Goal: Task Accomplishment & Management: Use online tool/utility

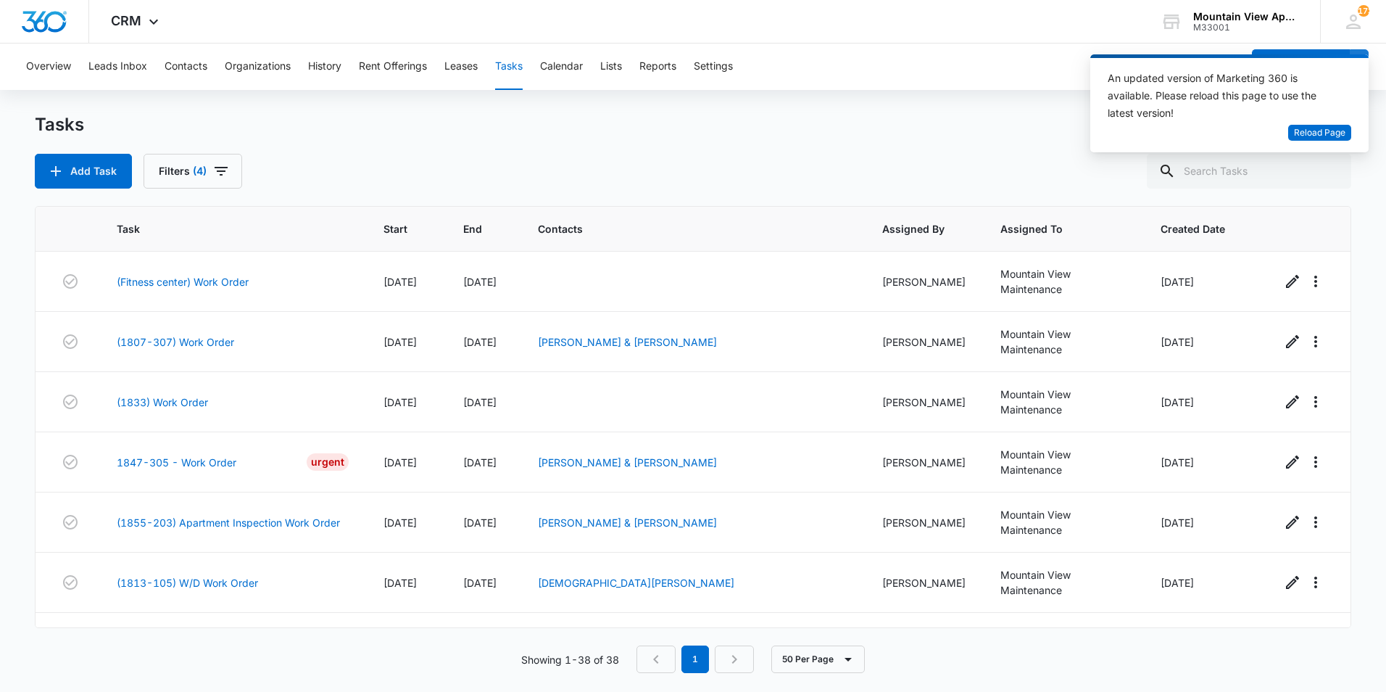
scroll to position [1663, 0]
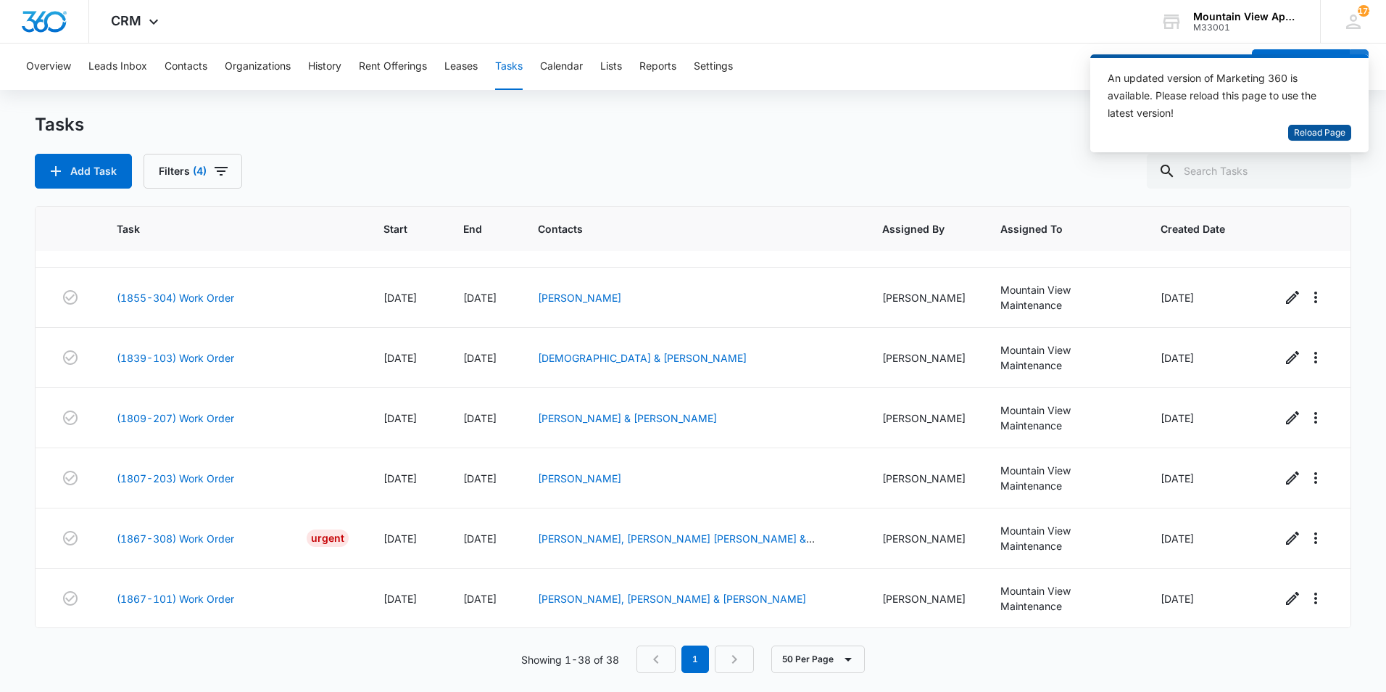
click at [1309, 135] on span "Reload Page" at bounding box center [1319, 133] width 51 height 14
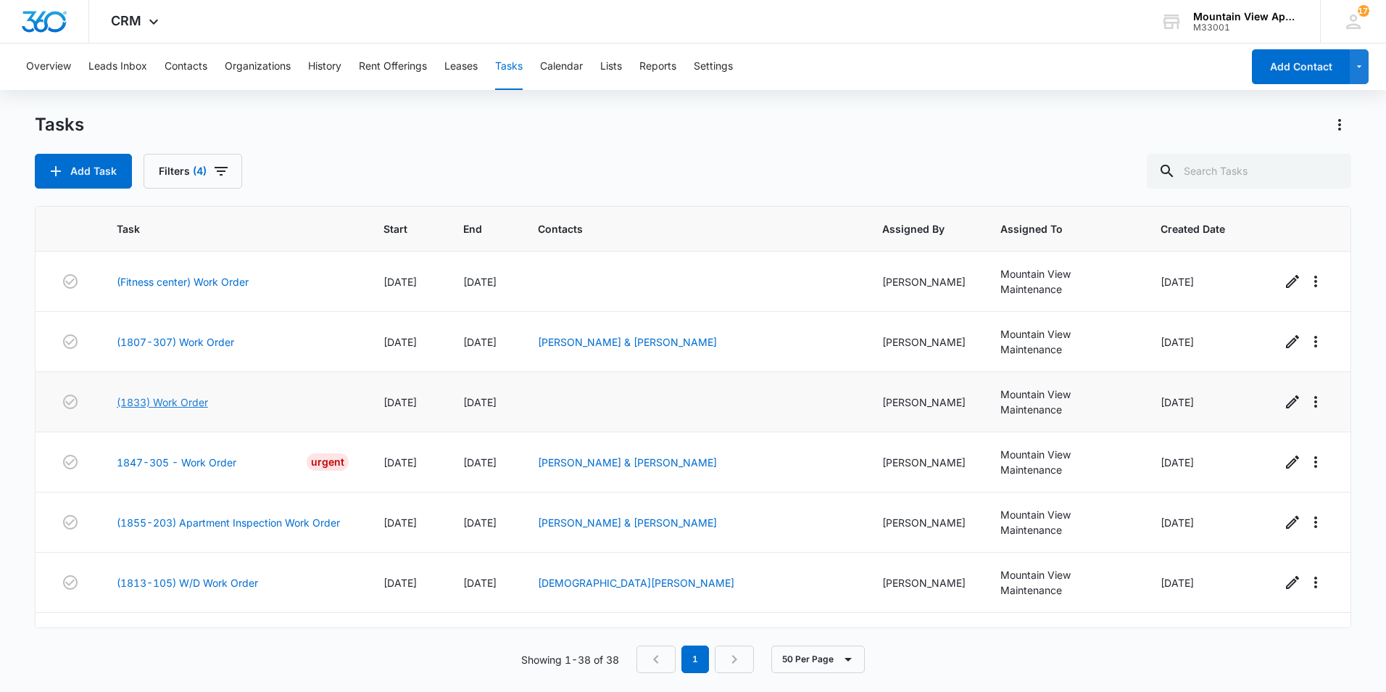
click at [179, 394] on link "(1833) Work Order" at bounding box center [162, 401] width 91 height 15
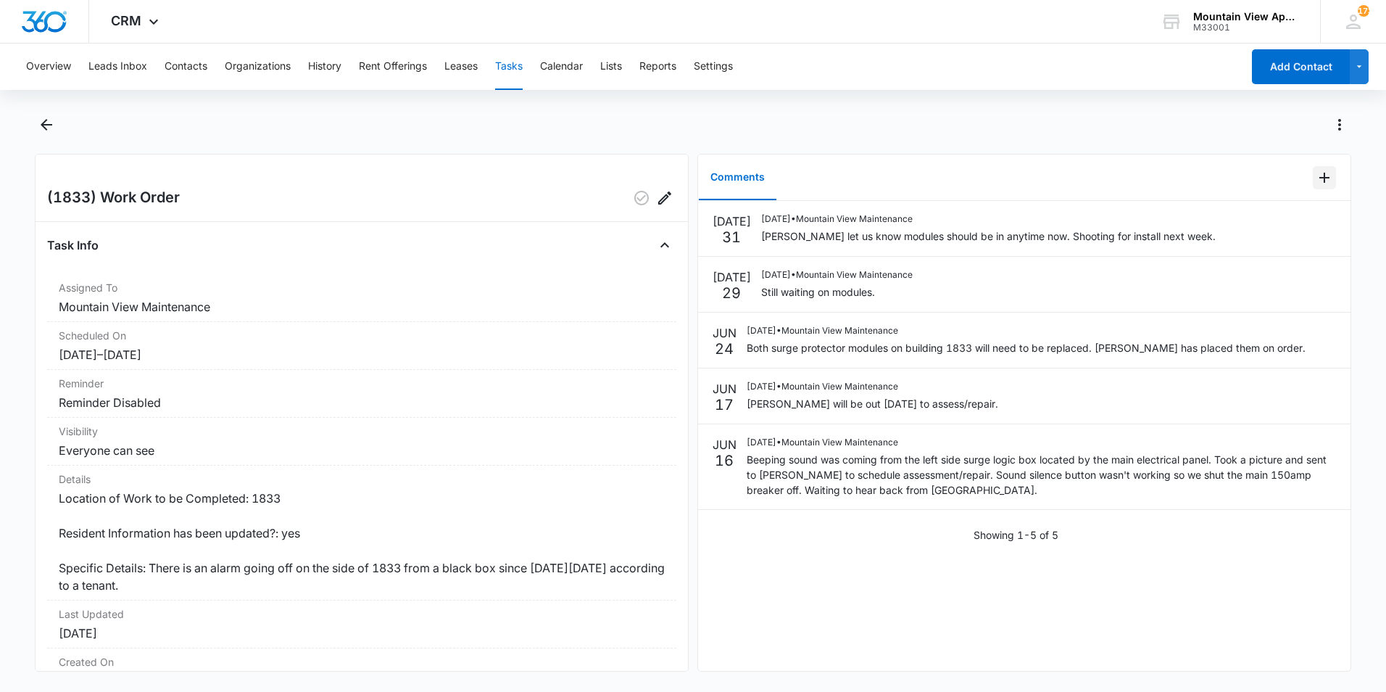
click at [1320, 178] on icon "Add Comment" at bounding box center [1325, 178] width 10 height 10
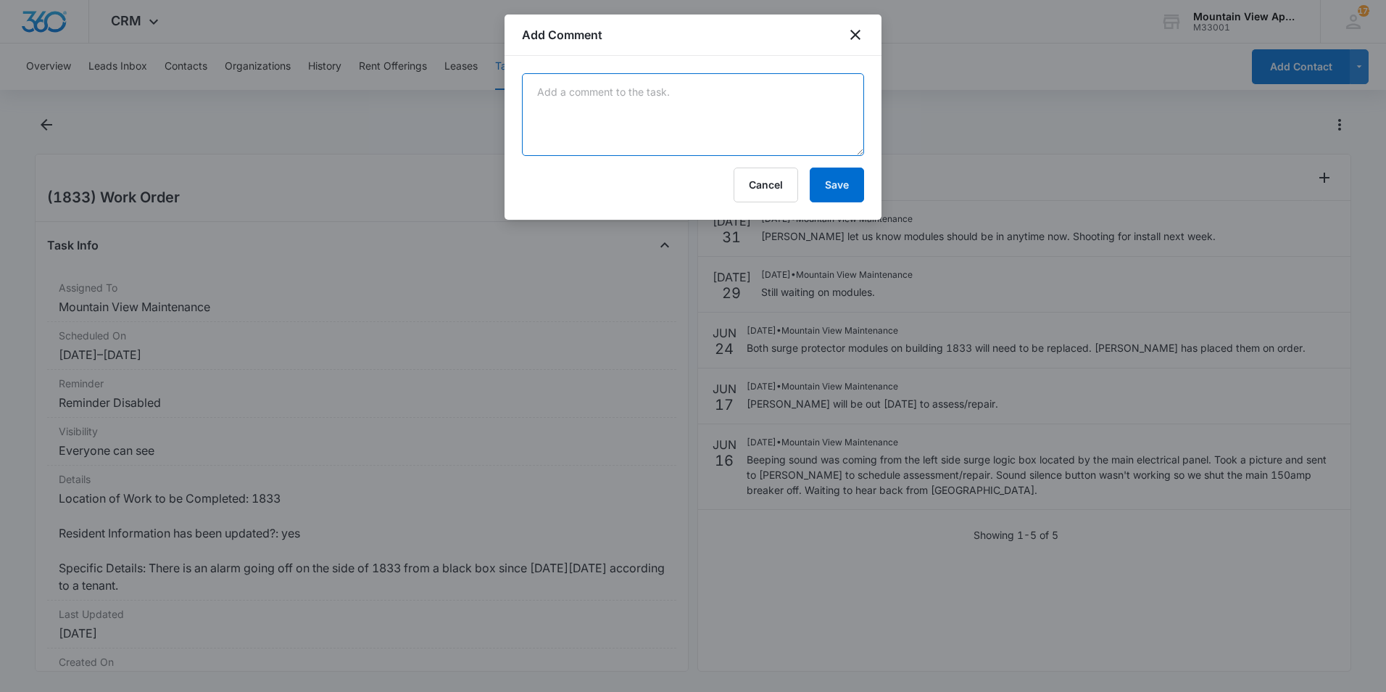
click at [801, 117] on textarea at bounding box center [693, 114] width 342 height 83
type textarea "Modules replaced. No further action needed."
click at [840, 194] on button "Save" at bounding box center [837, 185] width 54 height 35
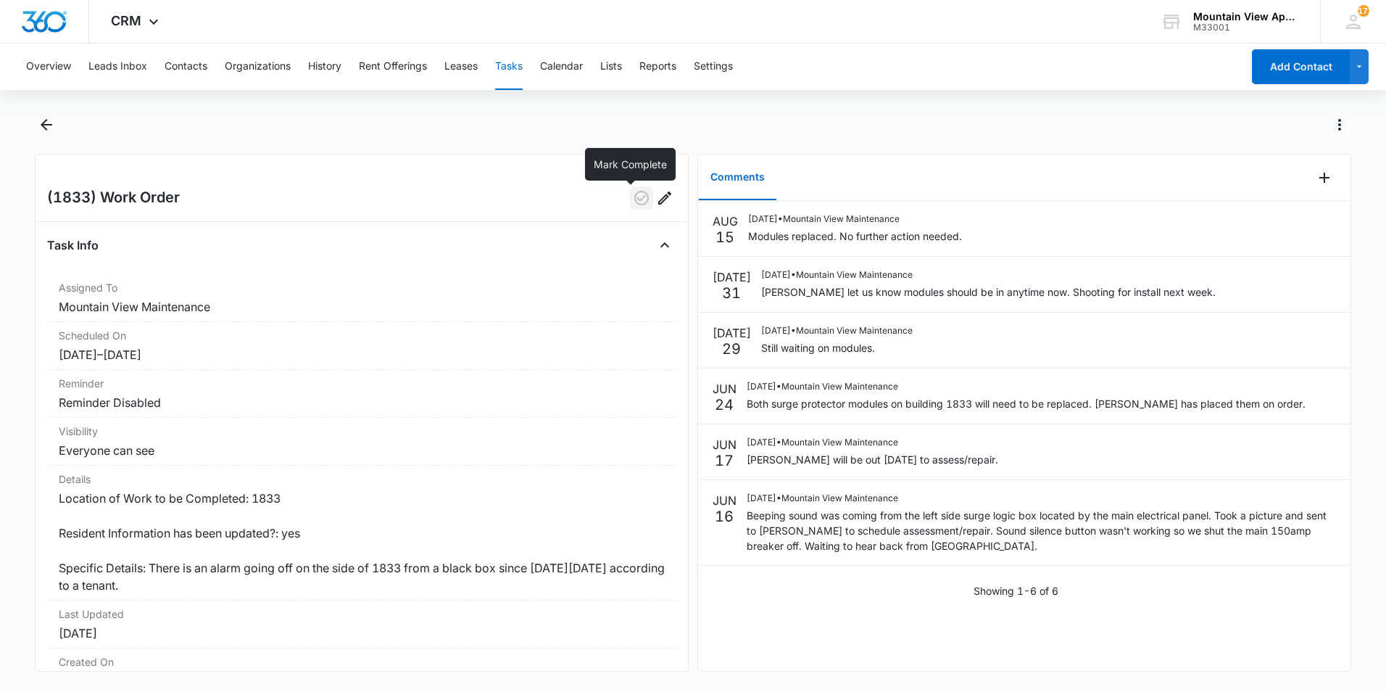
click at [633, 200] on icon "button" at bounding box center [641, 197] width 17 height 17
click at [44, 125] on icon "Back" at bounding box center [46, 124] width 17 height 17
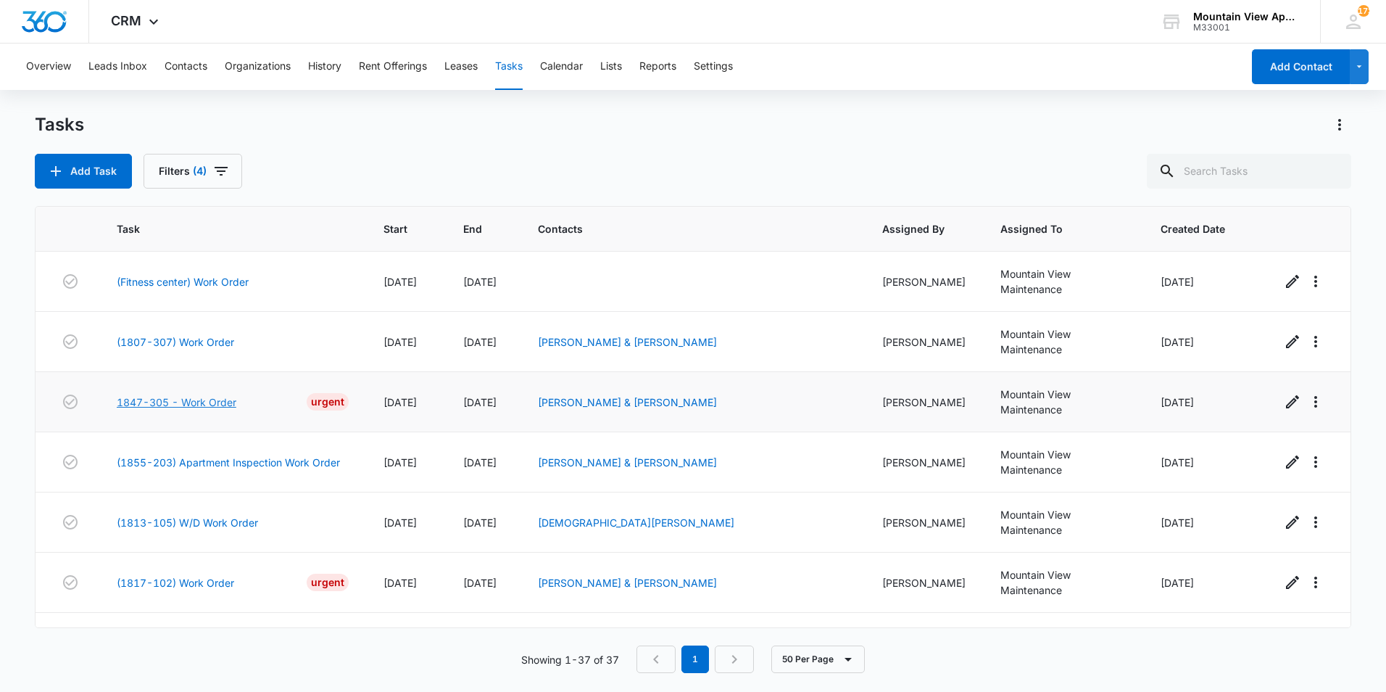
click at [204, 394] on link "1847-305 - Work Order" at bounding box center [177, 401] width 120 height 15
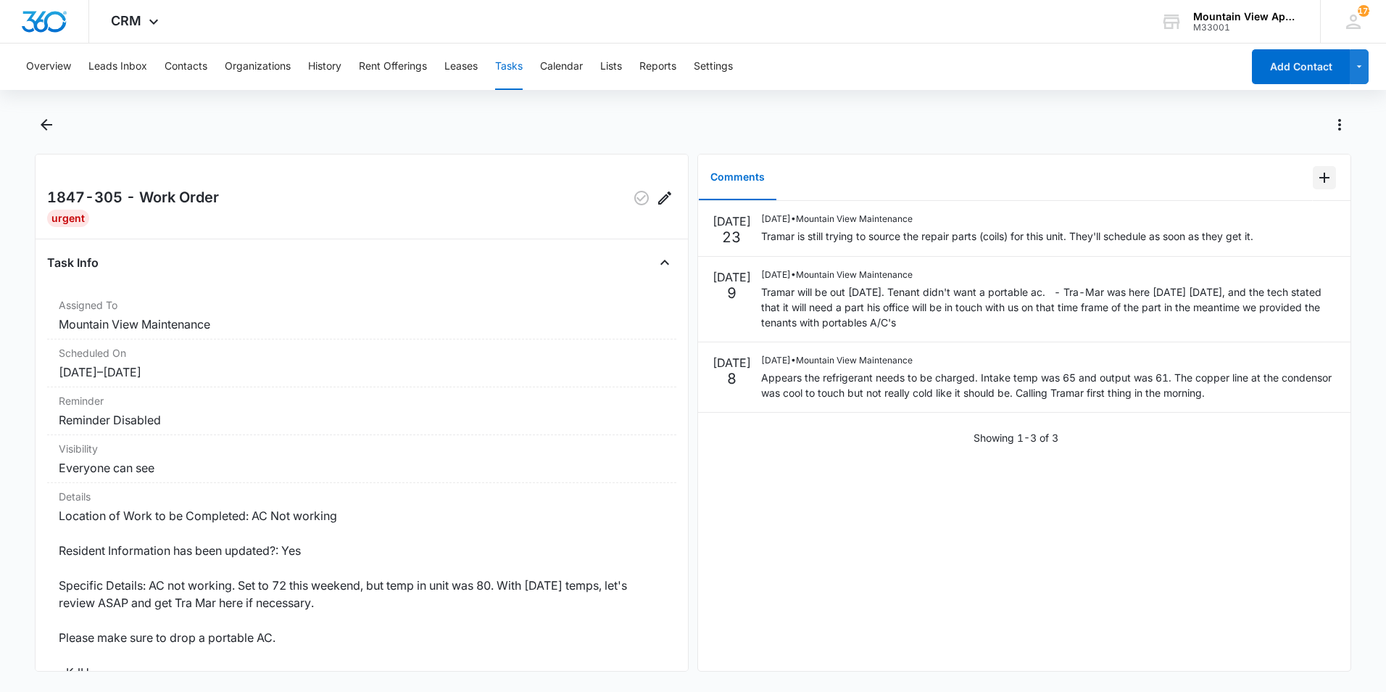
click at [1316, 181] on icon "Add Comment" at bounding box center [1324, 177] width 17 height 17
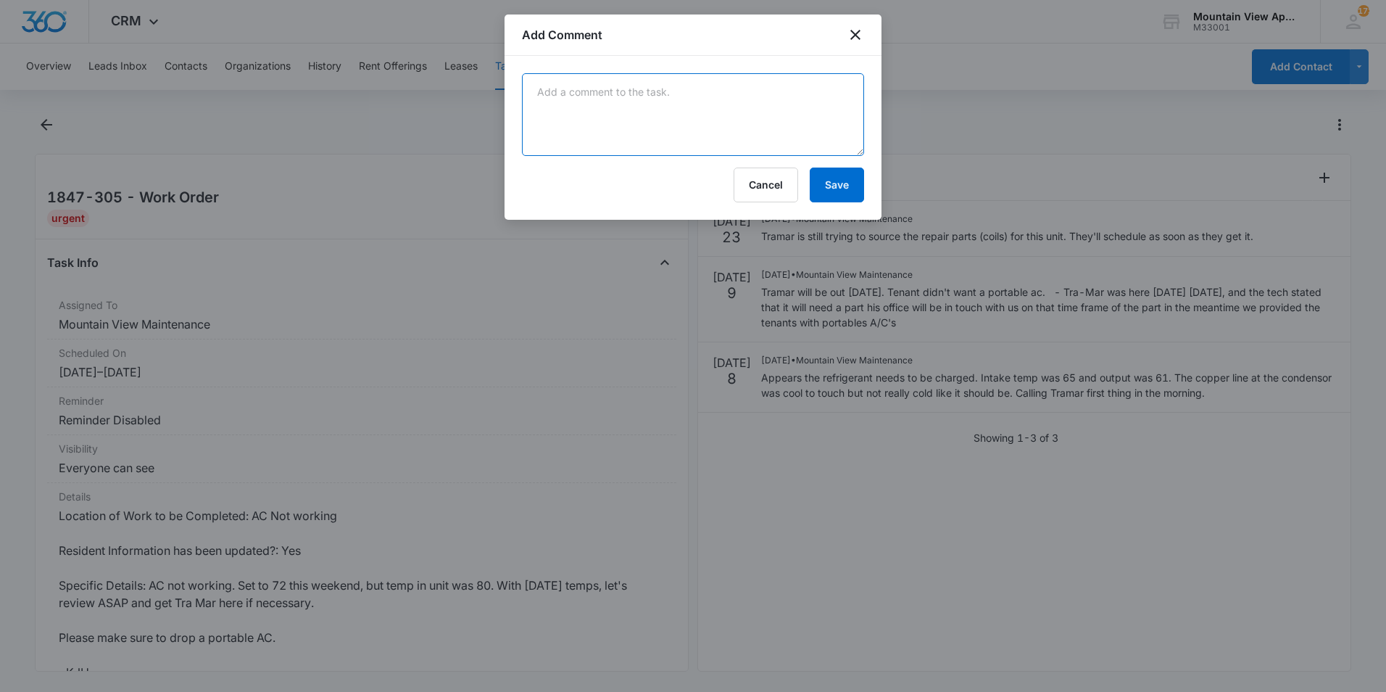
click at [832, 116] on textarea at bounding box center [693, 114] width 342 height 83
type textarea "Hillary at Tramar let us know they're still waiting on the part from the manufa…"
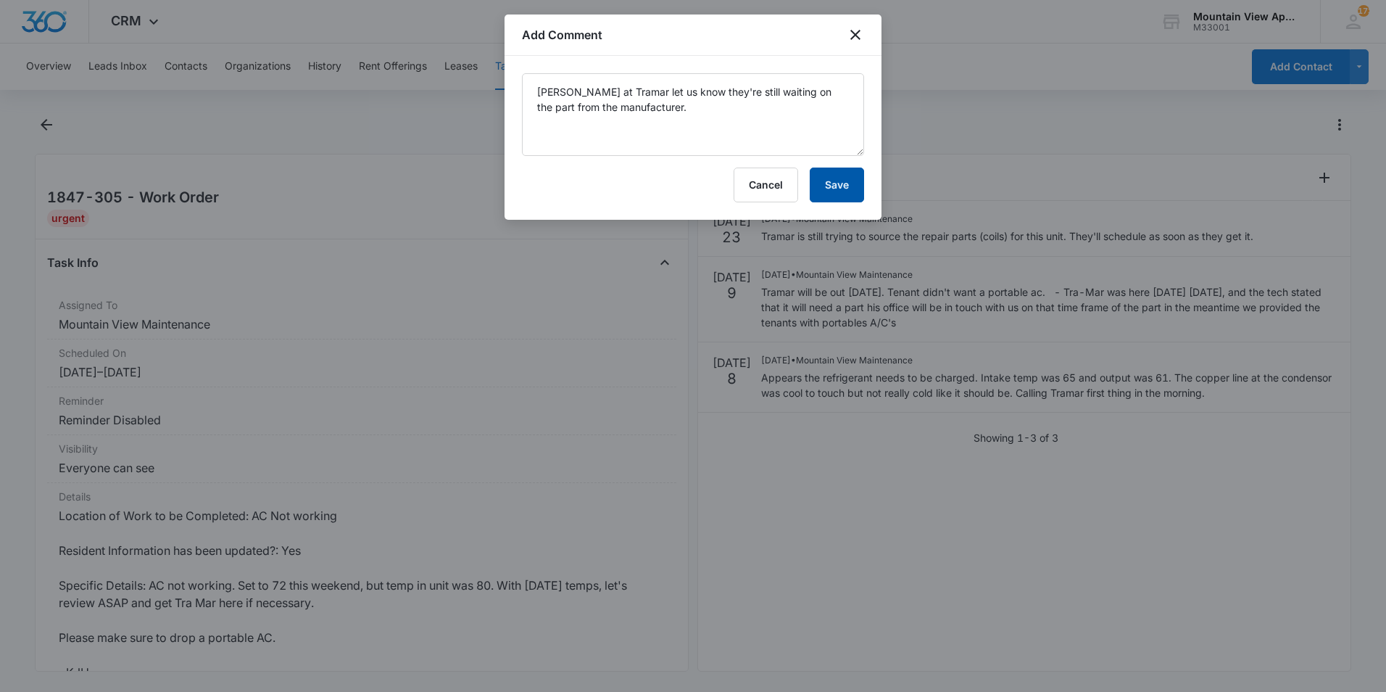
click at [834, 187] on button "Save" at bounding box center [837, 185] width 54 height 35
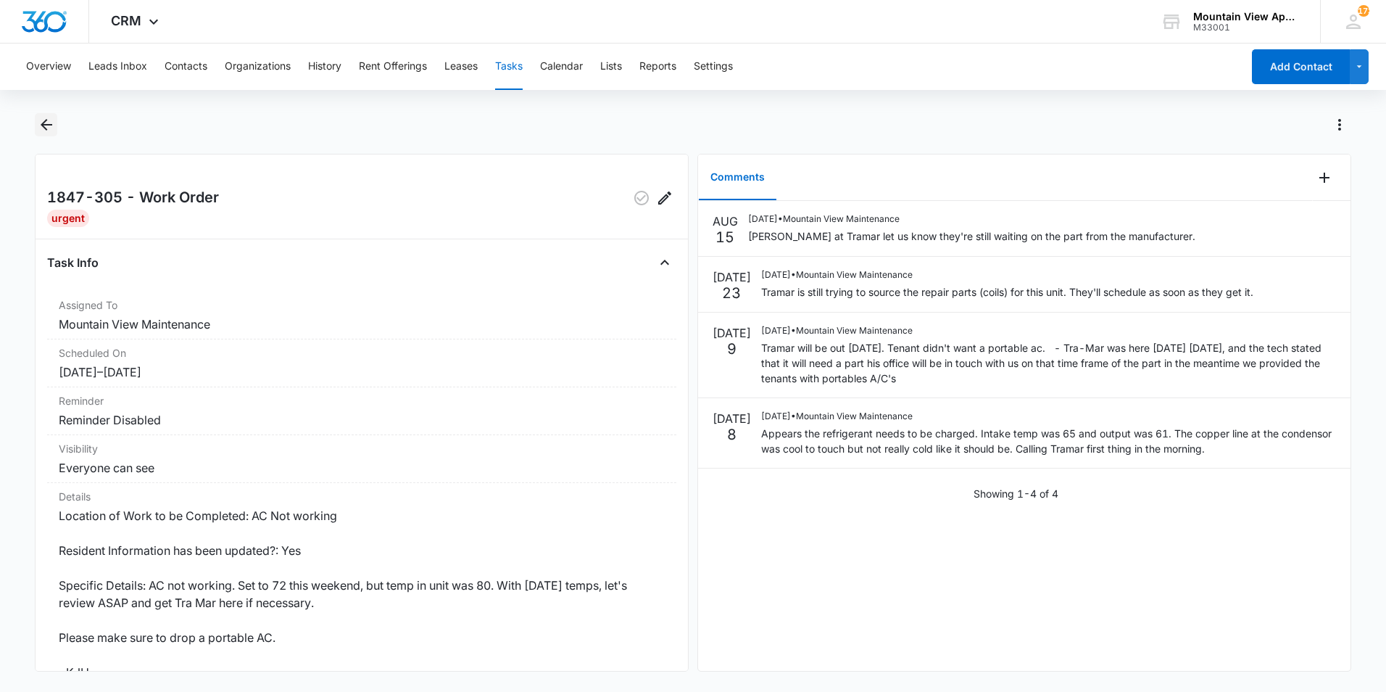
click at [42, 125] on icon "Back" at bounding box center [47, 125] width 12 height 12
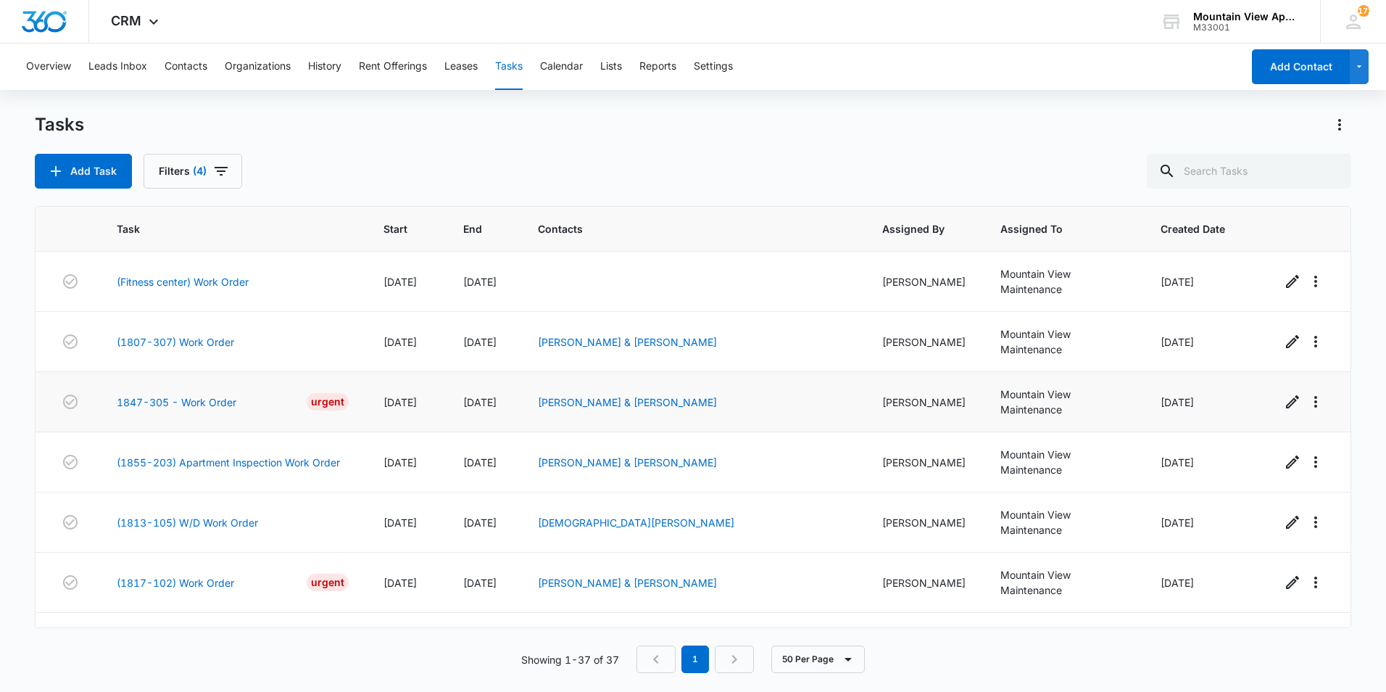
scroll to position [73, 0]
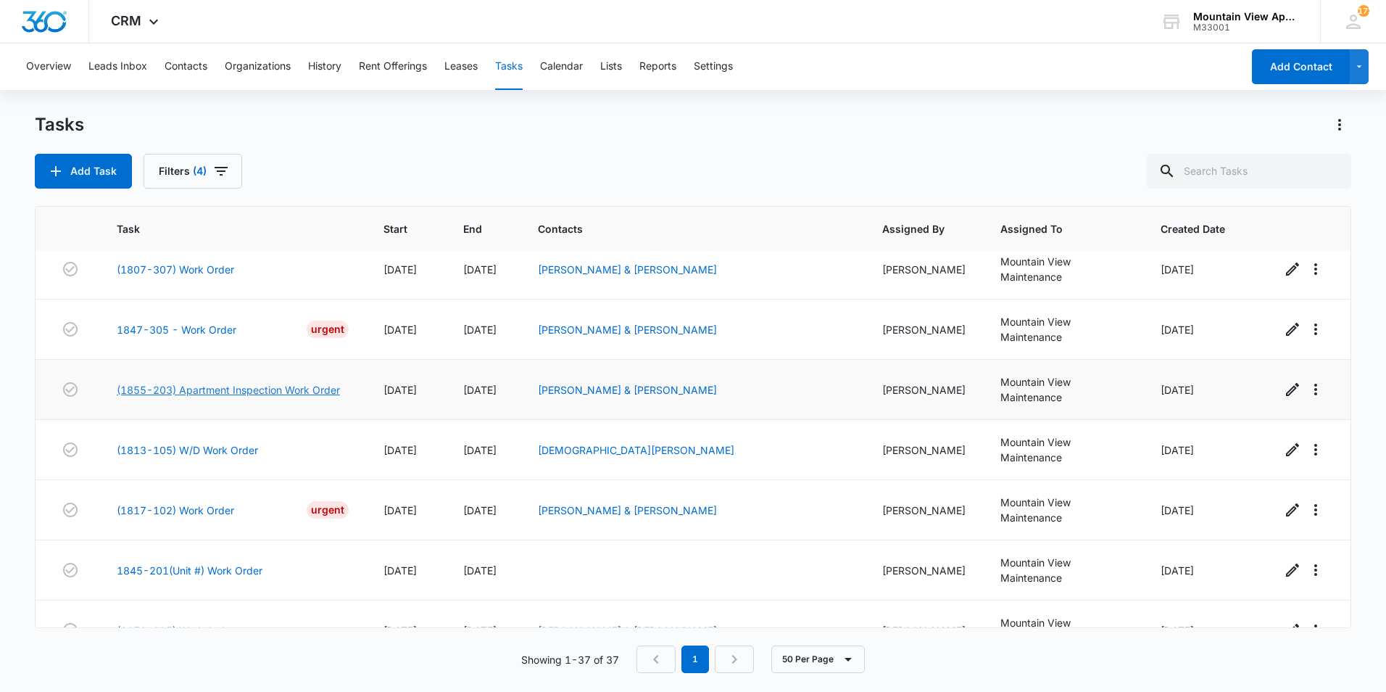
click at [315, 382] on link "(1855-203) Apartment Inspection Work Order" at bounding box center [228, 389] width 223 height 15
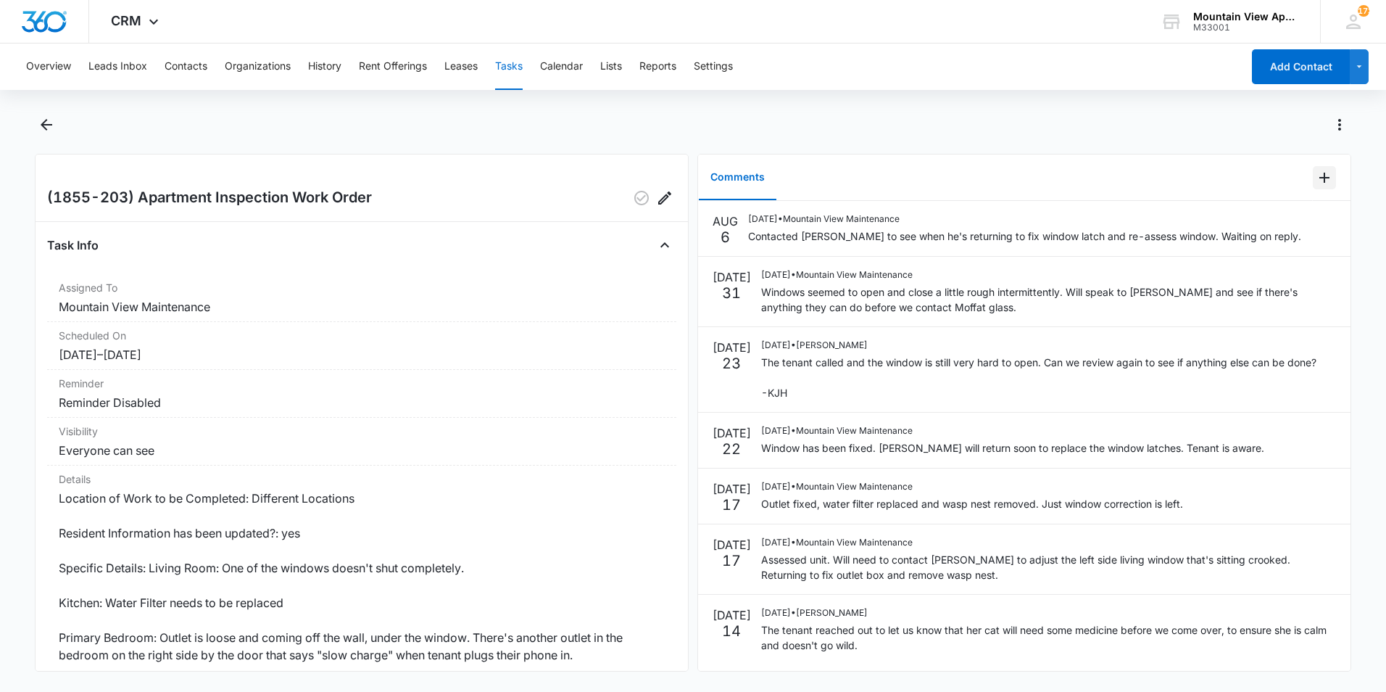
click at [1320, 179] on icon "Add Comment" at bounding box center [1325, 178] width 10 height 10
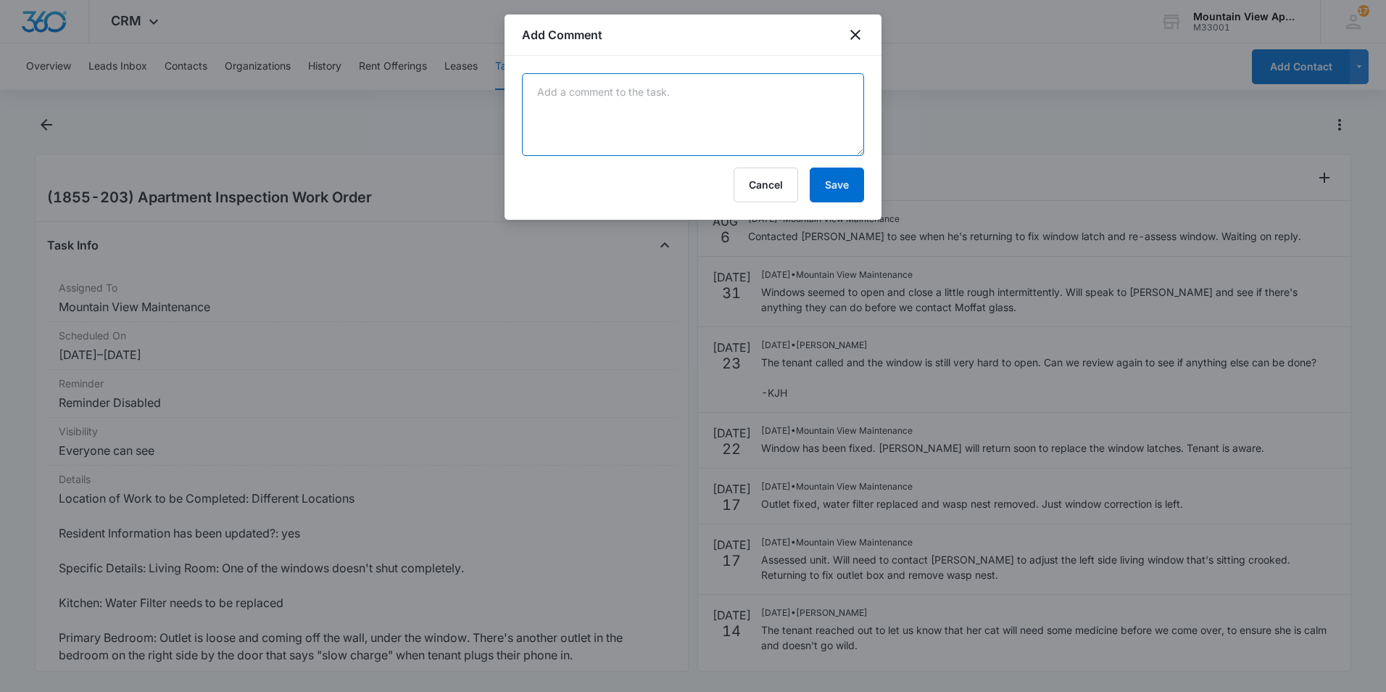
click at [755, 113] on textarea at bounding box center [693, 114] width 342 height 83
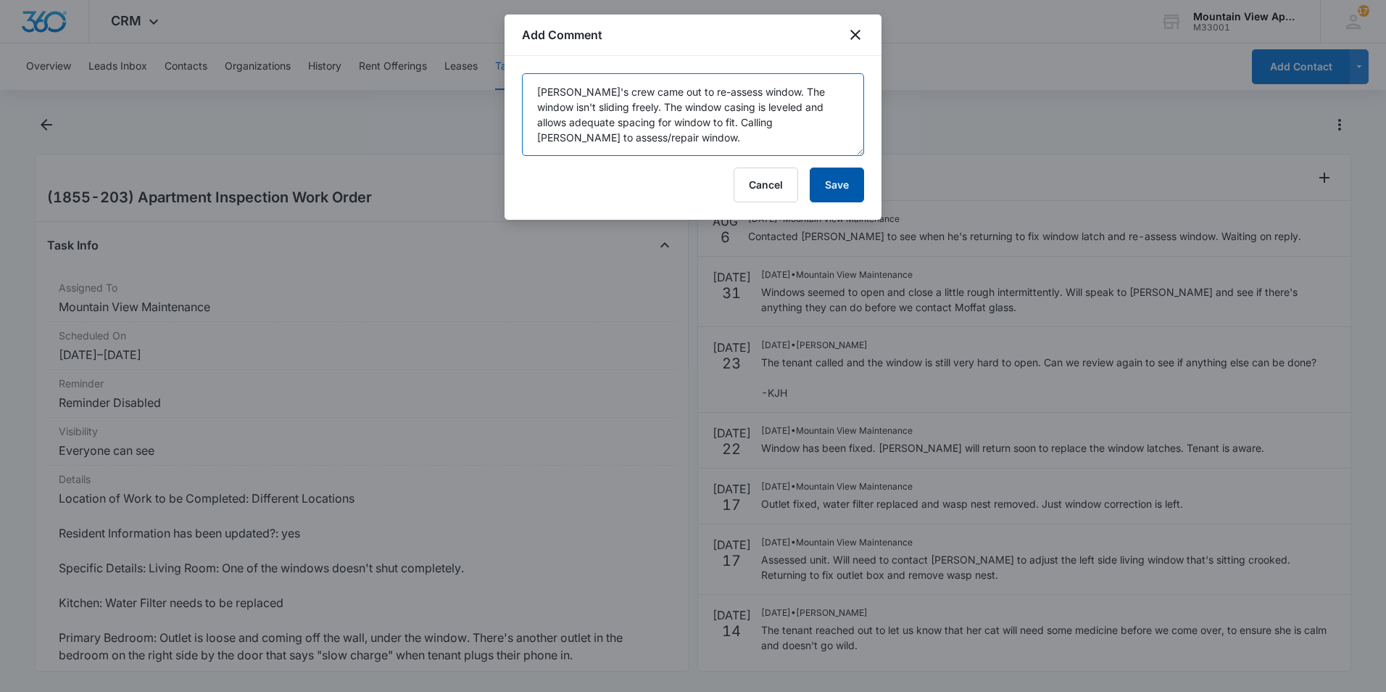
type textarea "Manny's crew came out to re-assess window. The window isn't sliding freely. The…"
click at [835, 183] on button "Save" at bounding box center [837, 185] width 54 height 35
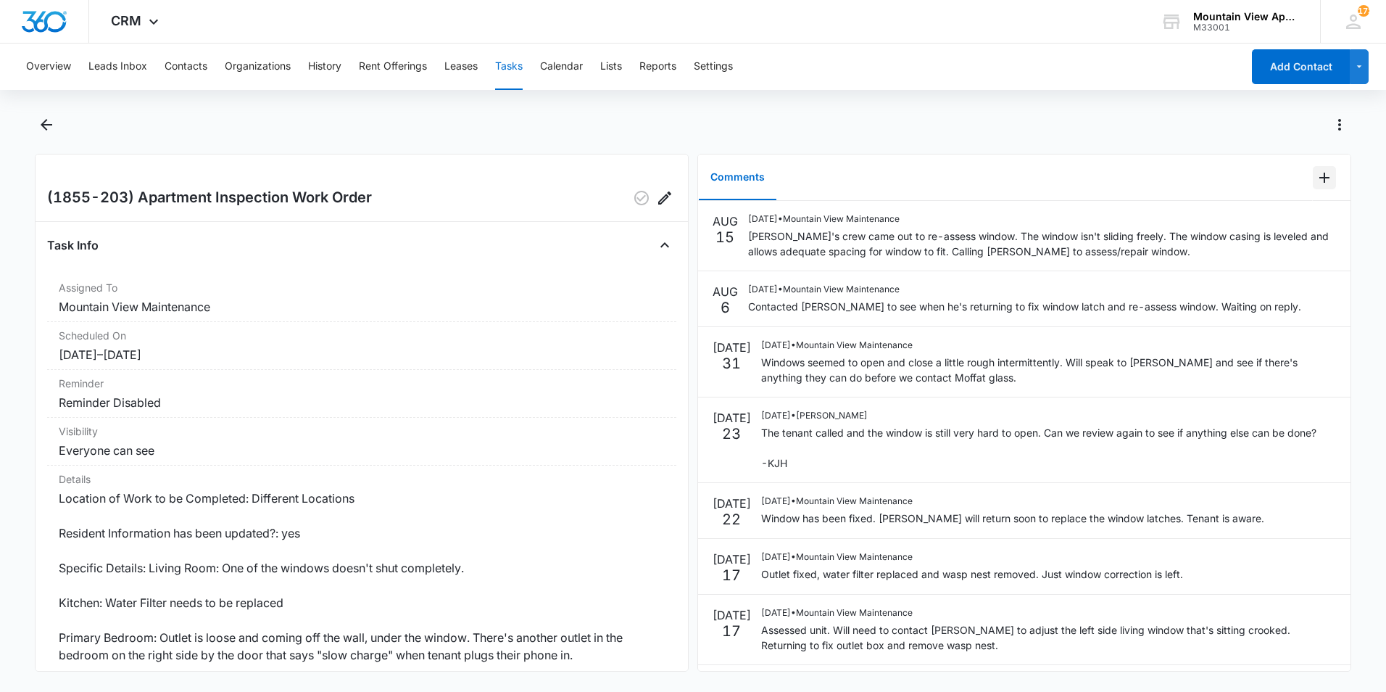
click at [1316, 180] on icon "Add Comment" at bounding box center [1324, 177] width 17 height 17
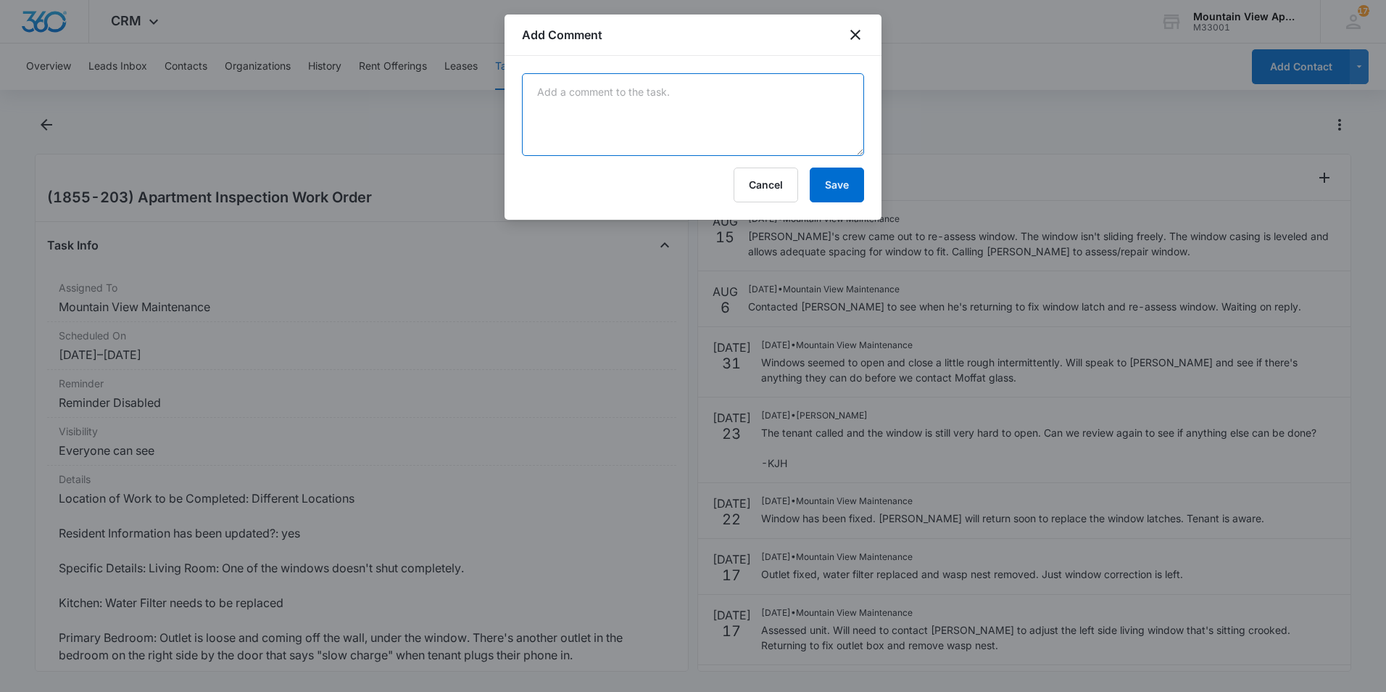
click at [813, 109] on textarea at bounding box center [693, 114] width 342 height 83
type textarea "Waiting on a call back from Moffat scheduling."
click at [836, 186] on button "Save" at bounding box center [837, 185] width 54 height 35
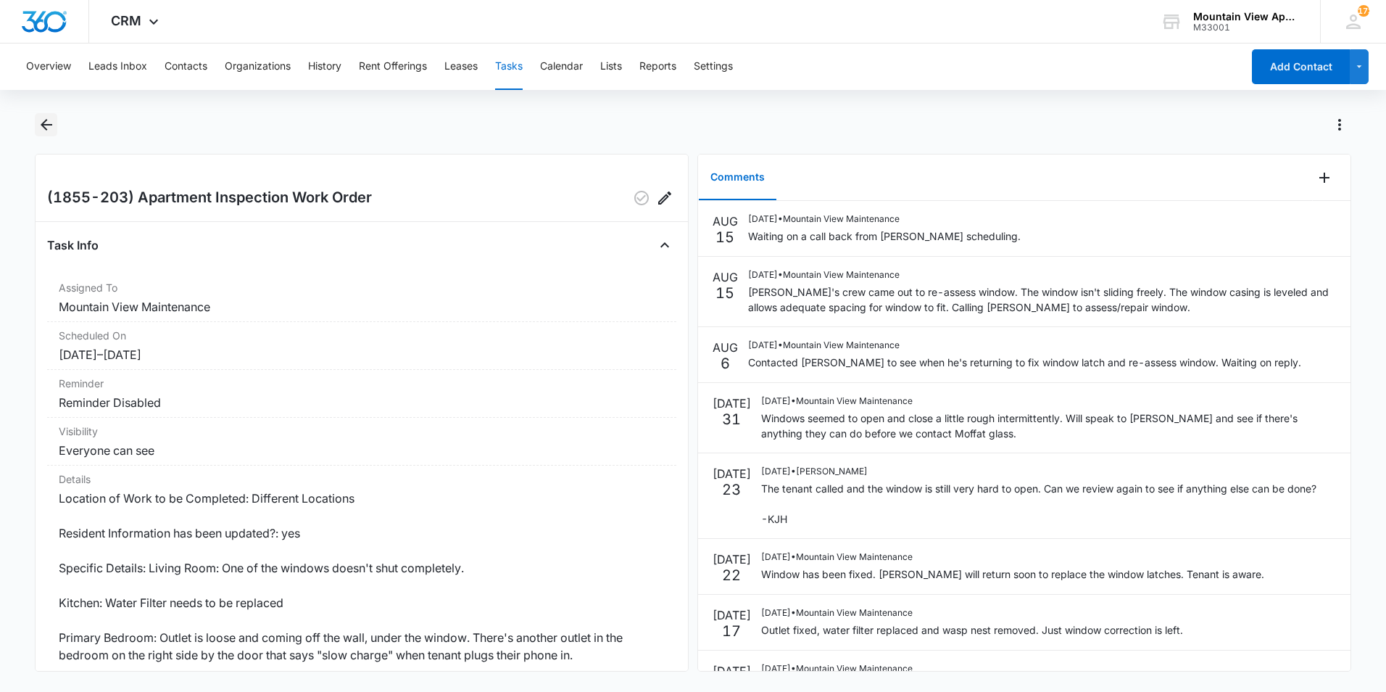
click at [48, 121] on icon "Back" at bounding box center [46, 124] width 17 height 17
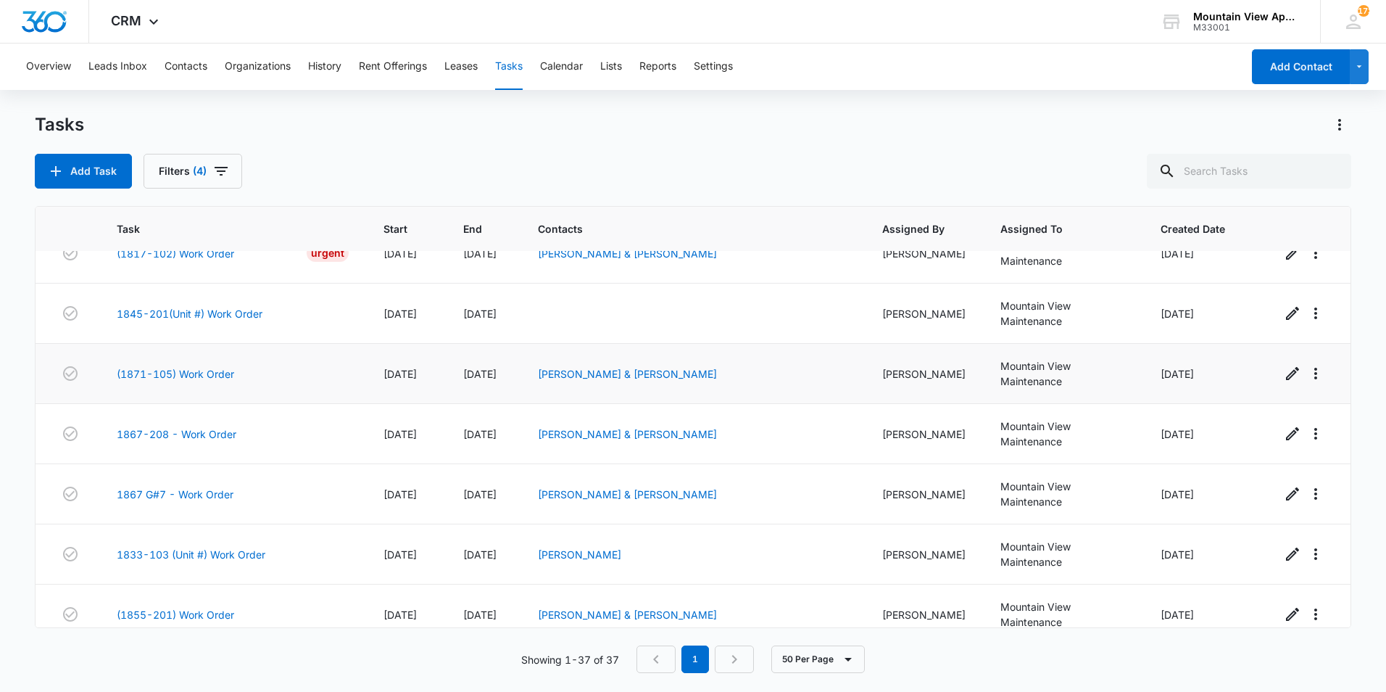
scroll to position [304, 0]
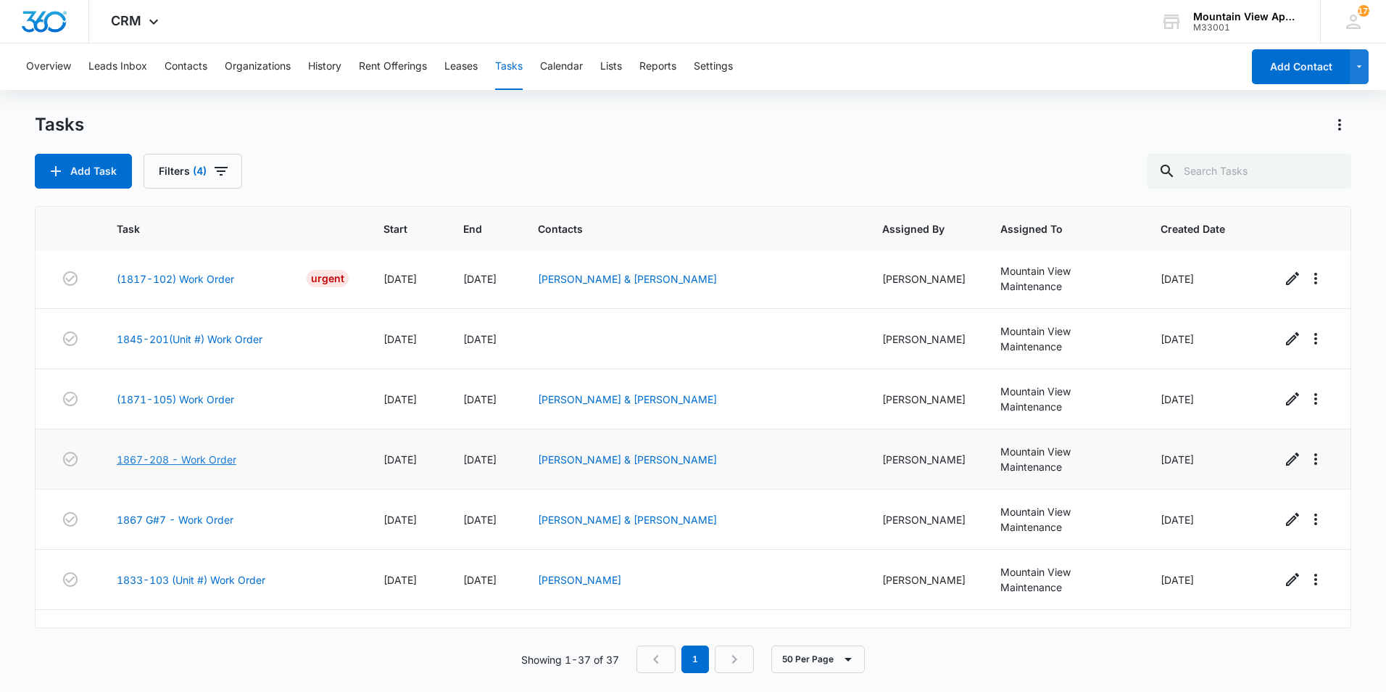
click at [173, 452] on link "1867-208 - Work Order" at bounding box center [177, 459] width 120 height 15
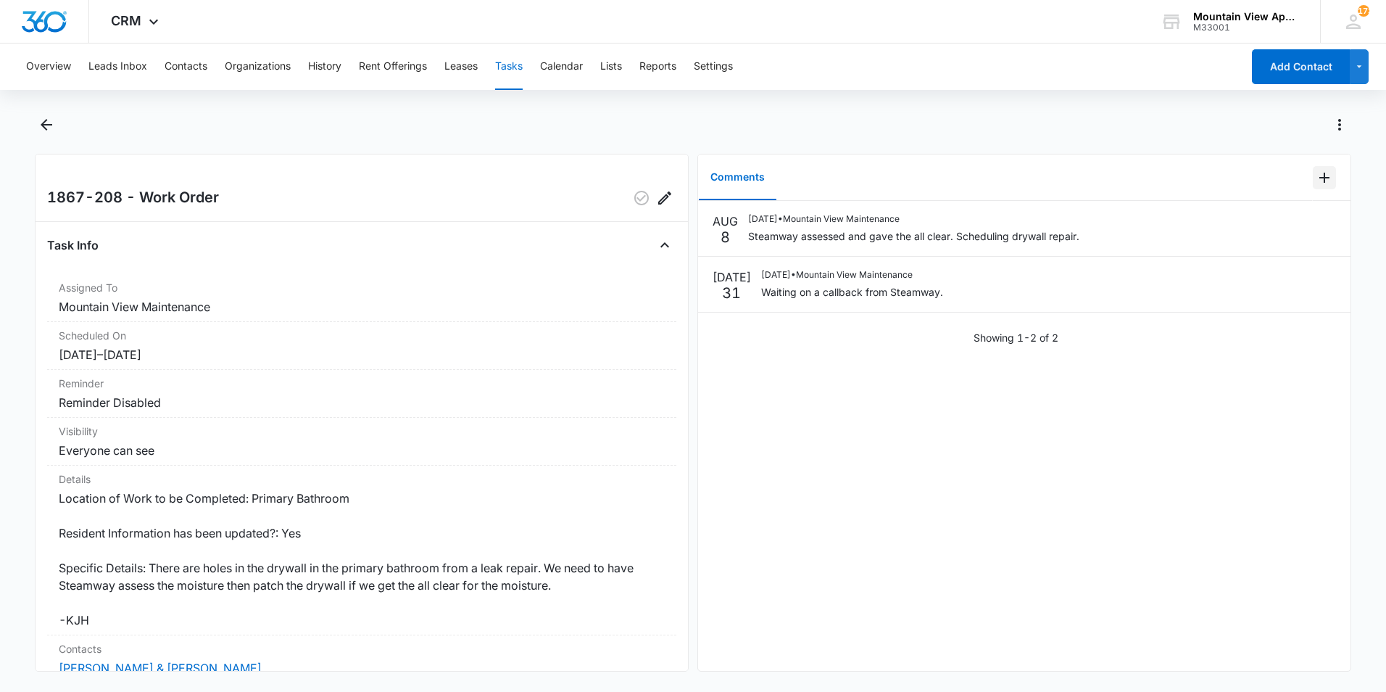
click at [1316, 179] on icon "Add Comment" at bounding box center [1324, 177] width 17 height 17
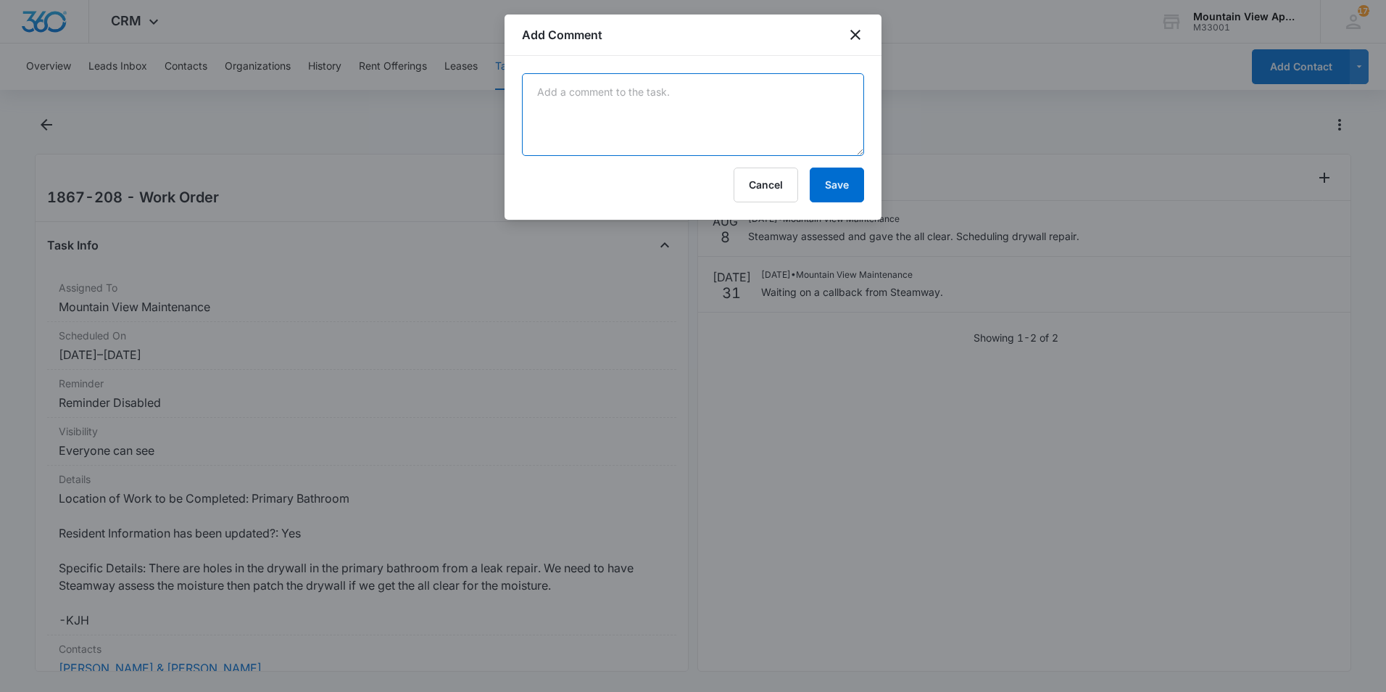
click at [817, 117] on textarea at bounding box center [693, 114] width 342 height 83
type textarea "Drywall and paint complete. No further action needed."
click at [834, 191] on button "Save" at bounding box center [837, 185] width 54 height 35
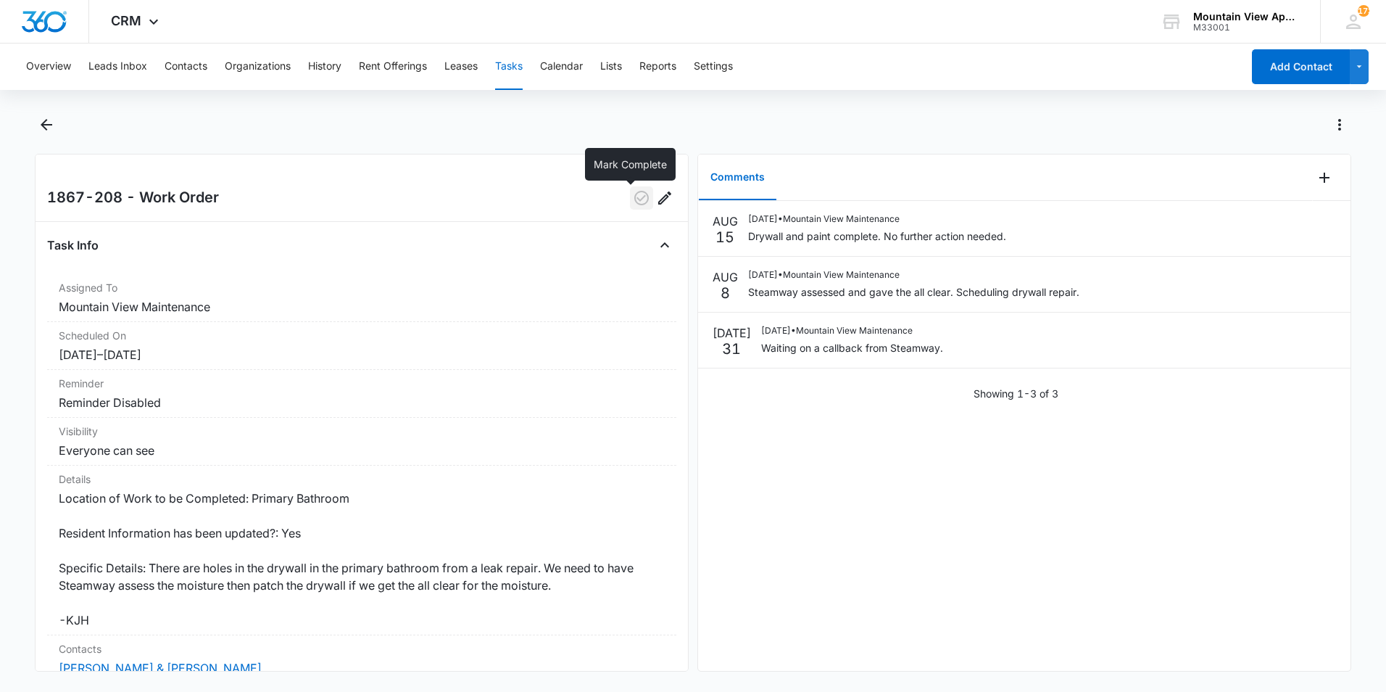
click at [634, 204] on icon "button" at bounding box center [641, 198] width 15 height 15
click at [44, 128] on icon "Back" at bounding box center [47, 125] width 12 height 12
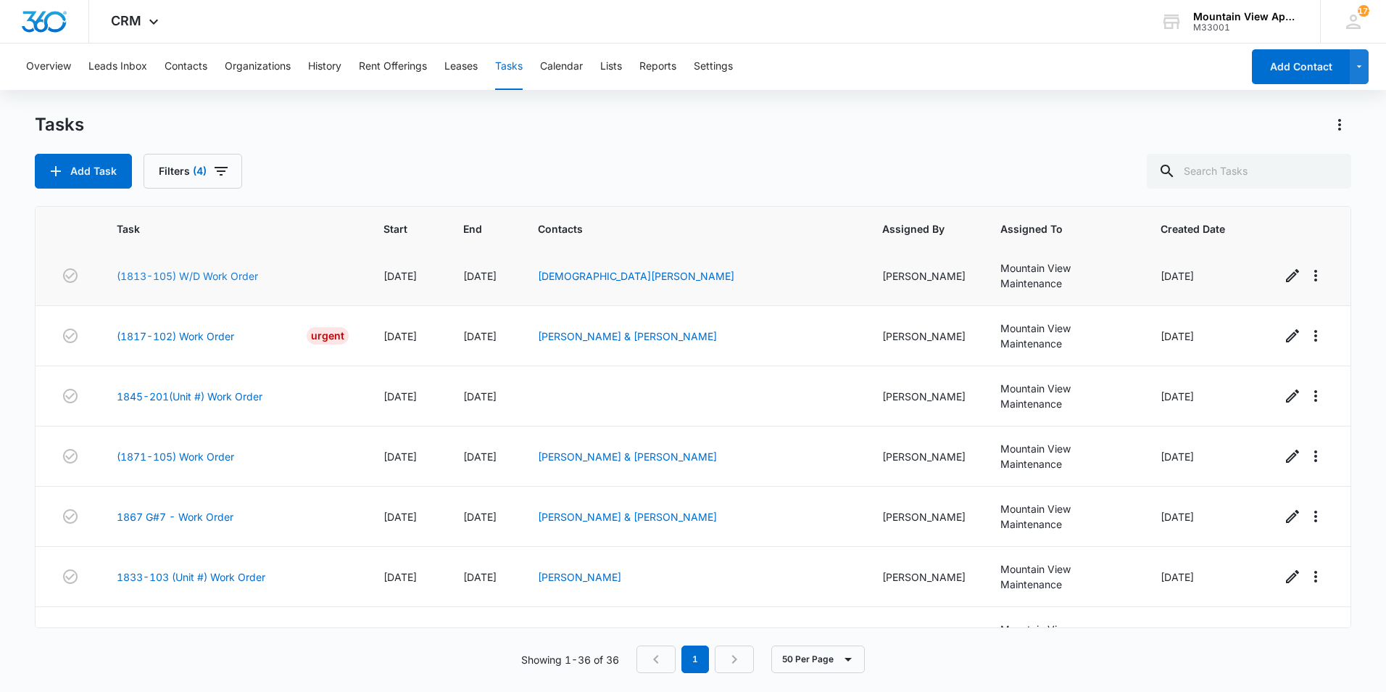
scroll to position [290, 0]
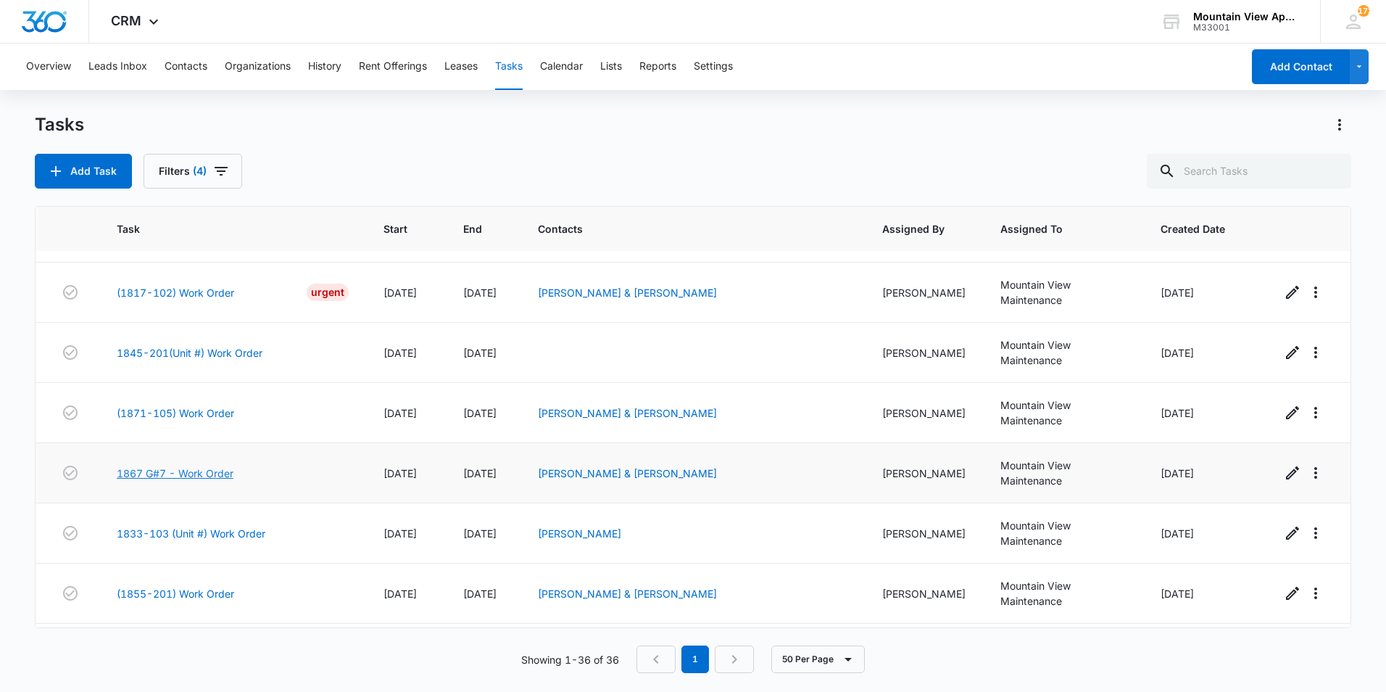
click at [183, 466] on link "1867 G#7 - Work Order" at bounding box center [175, 473] width 117 height 15
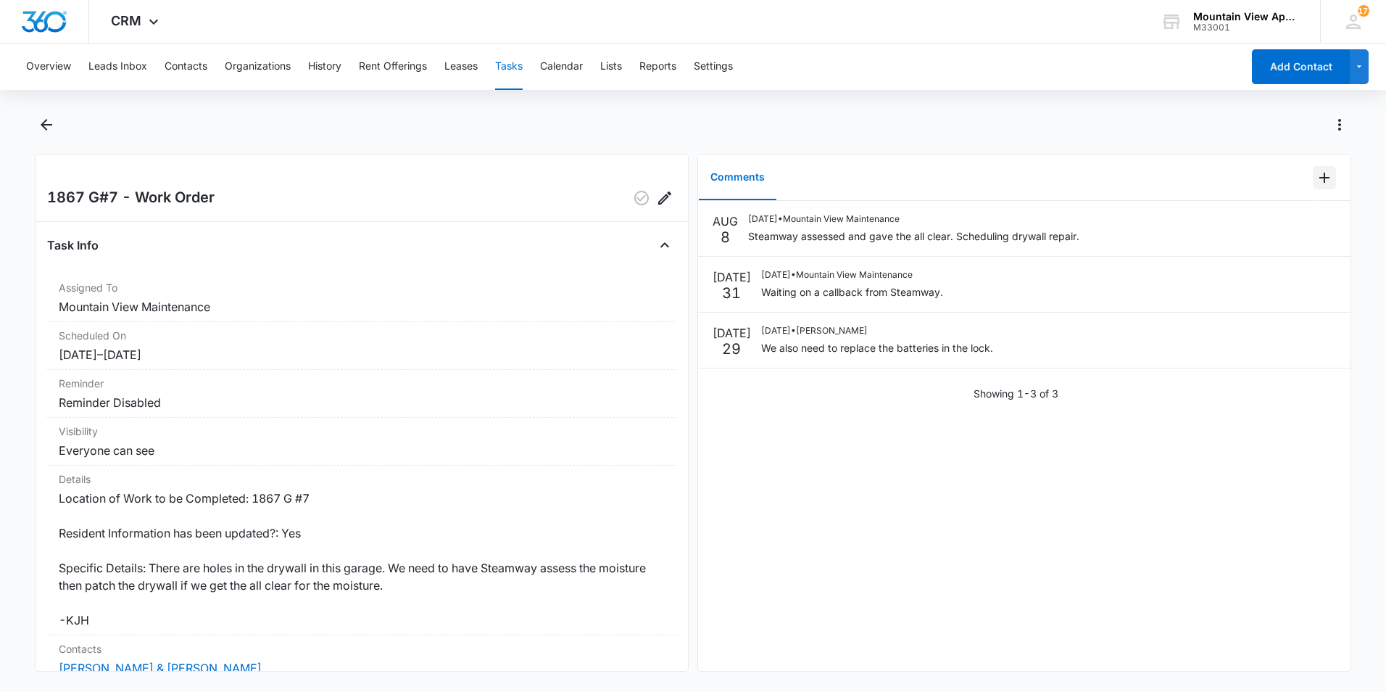
click at [1316, 180] on icon "Add Comment" at bounding box center [1324, 177] width 17 height 17
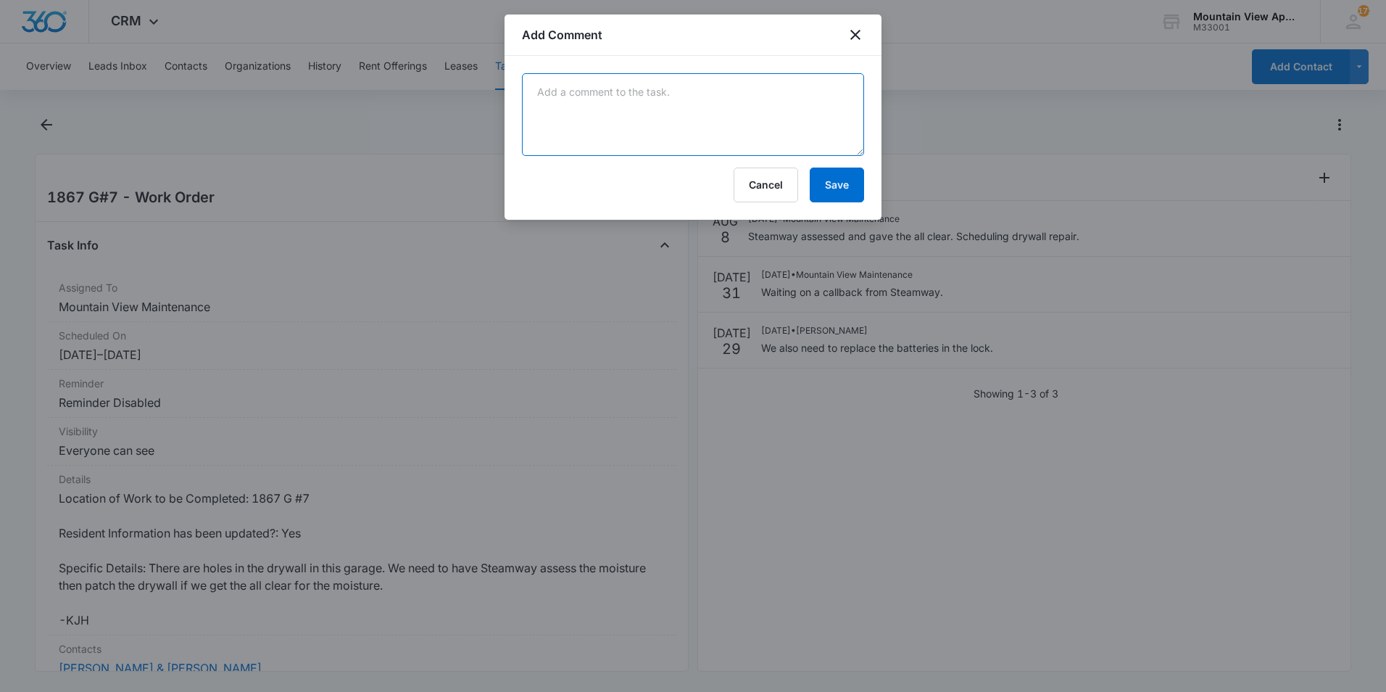
click at [735, 87] on textarea at bounding box center [693, 114] width 342 height 83
type textarea "Ceiling drywall repairs are complete. No further actdion needed."
click at [846, 187] on button "Save" at bounding box center [837, 185] width 54 height 35
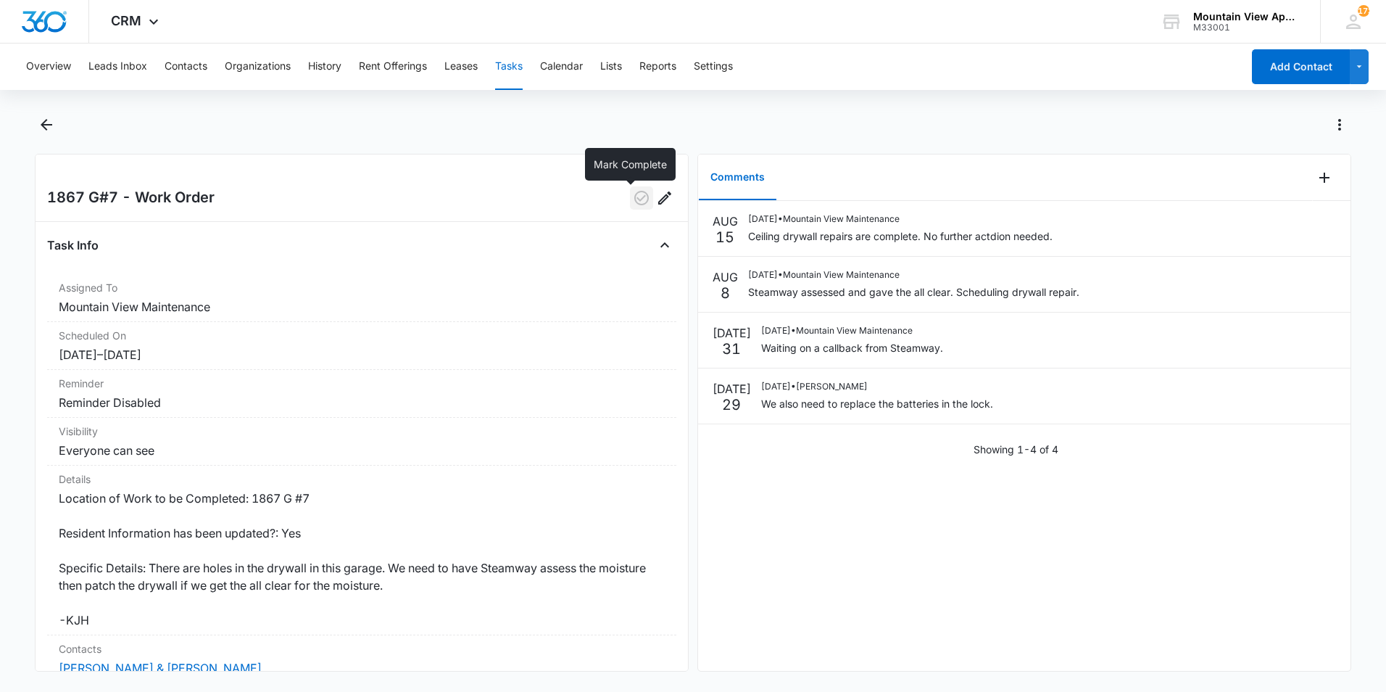
click at [633, 195] on icon "button" at bounding box center [641, 197] width 17 height 17
click at [42, 125] on icon "Back" at bounding box center [47, 125] width 12 height 12
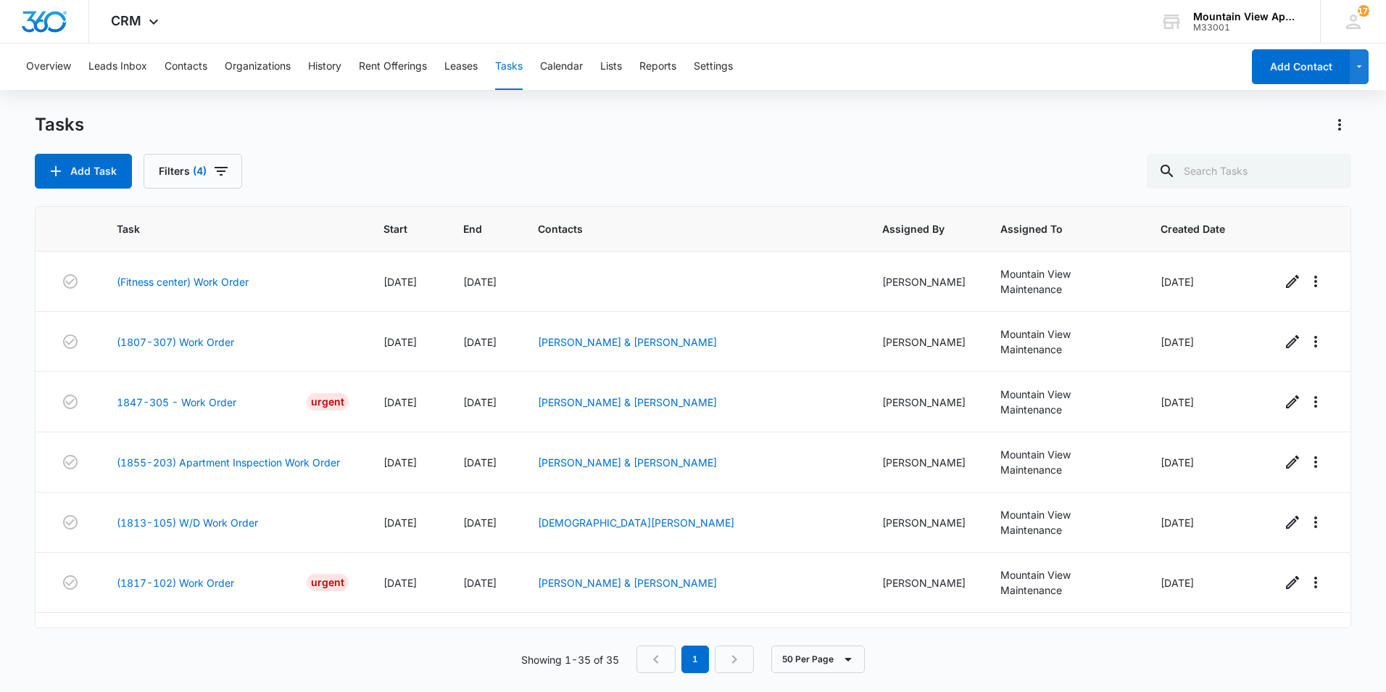
click at [21, 280] on main "Tasks Add Task Filters (4) Task Start End Contacts Assigned By Assigned To Crea…" at bounding box center [693, 401] width 1386 height 577
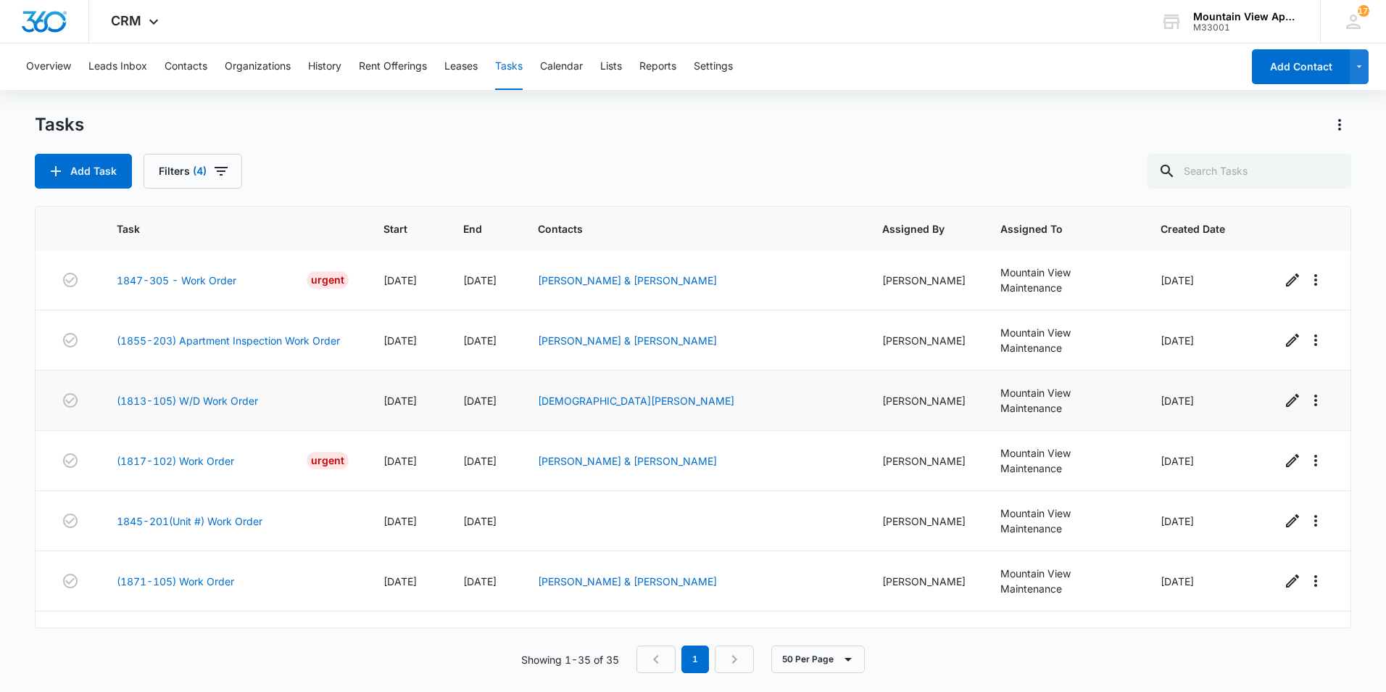
scroll to position [145, 0]
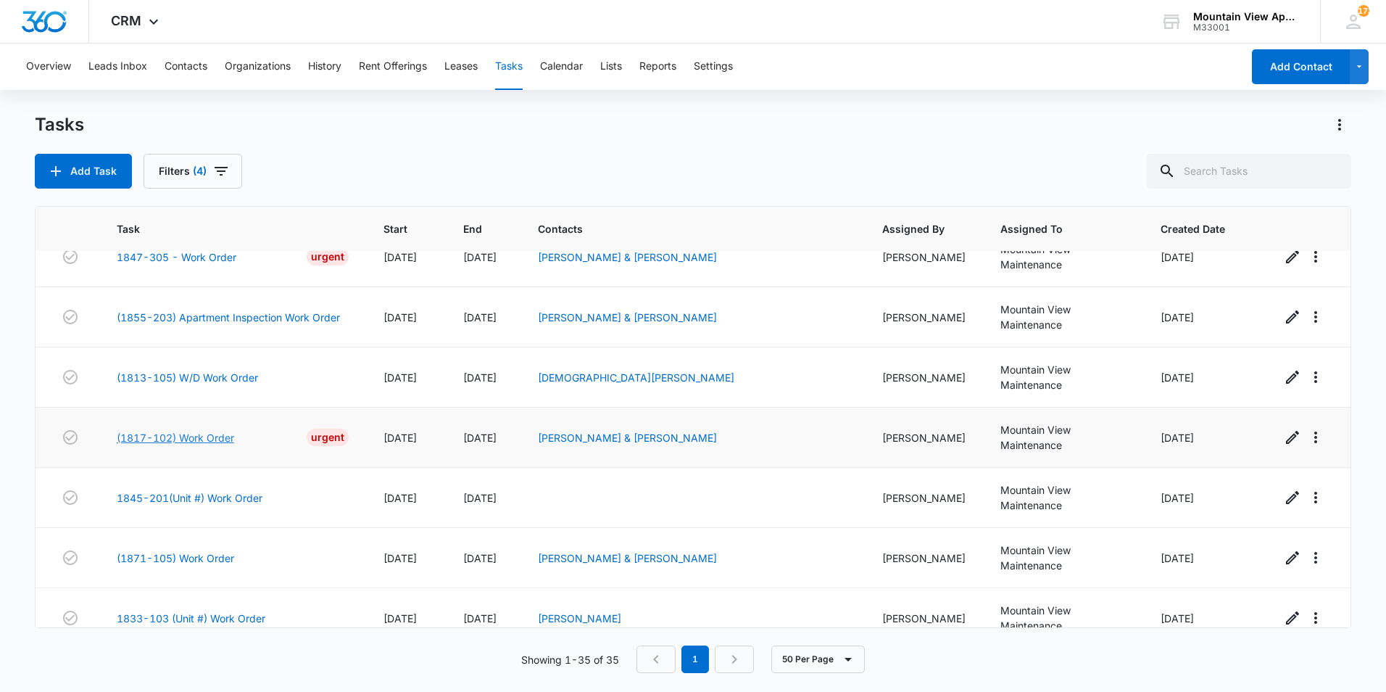
click at [187, 430] on link "(1817-102) Work Order" at bounding box center [175, 437] width 117 height 15
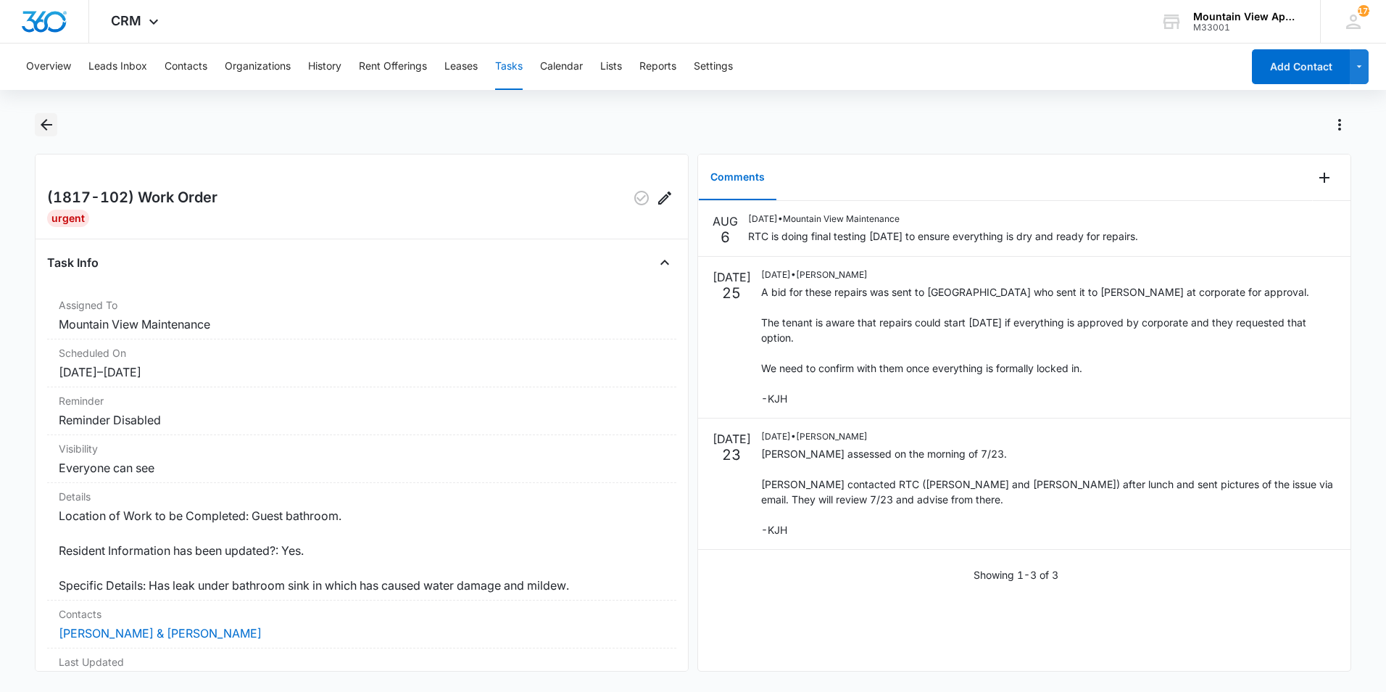
click at [41, 127] on icon "Back" at bounding box center [46, 124] width 17 height 17
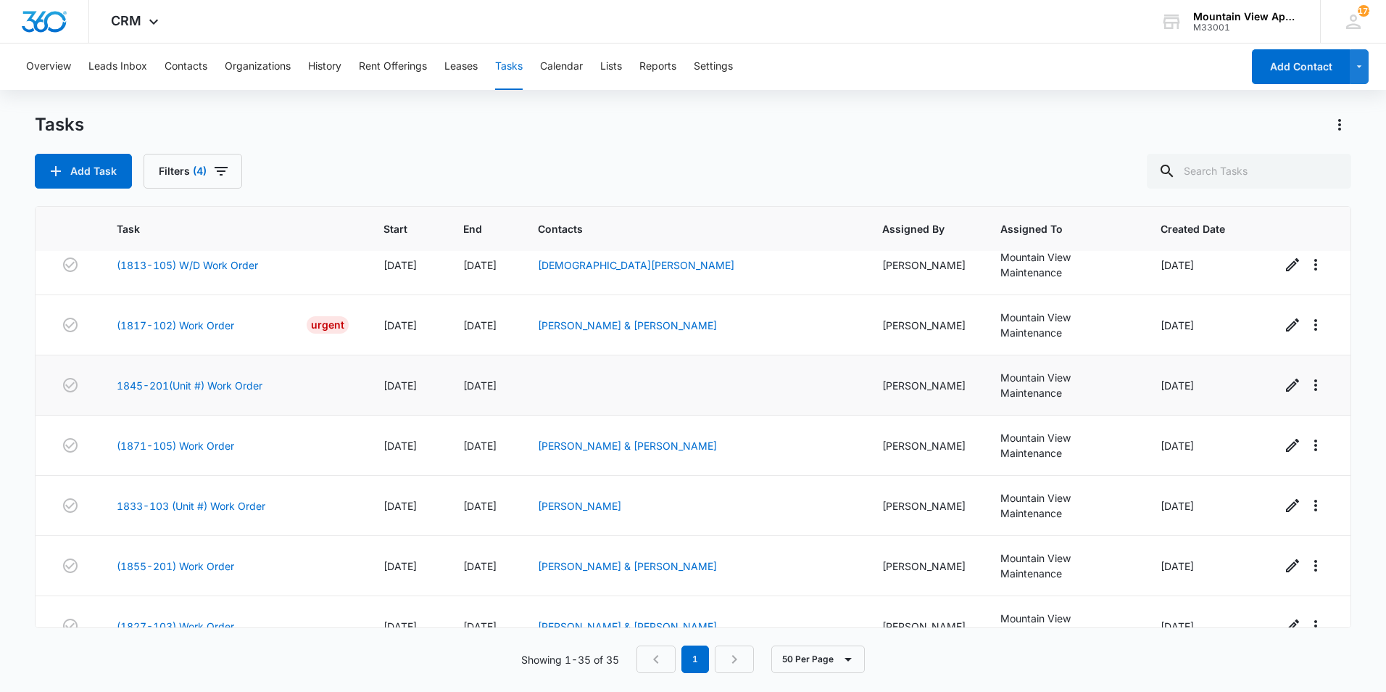
scroll to position [290, 0]
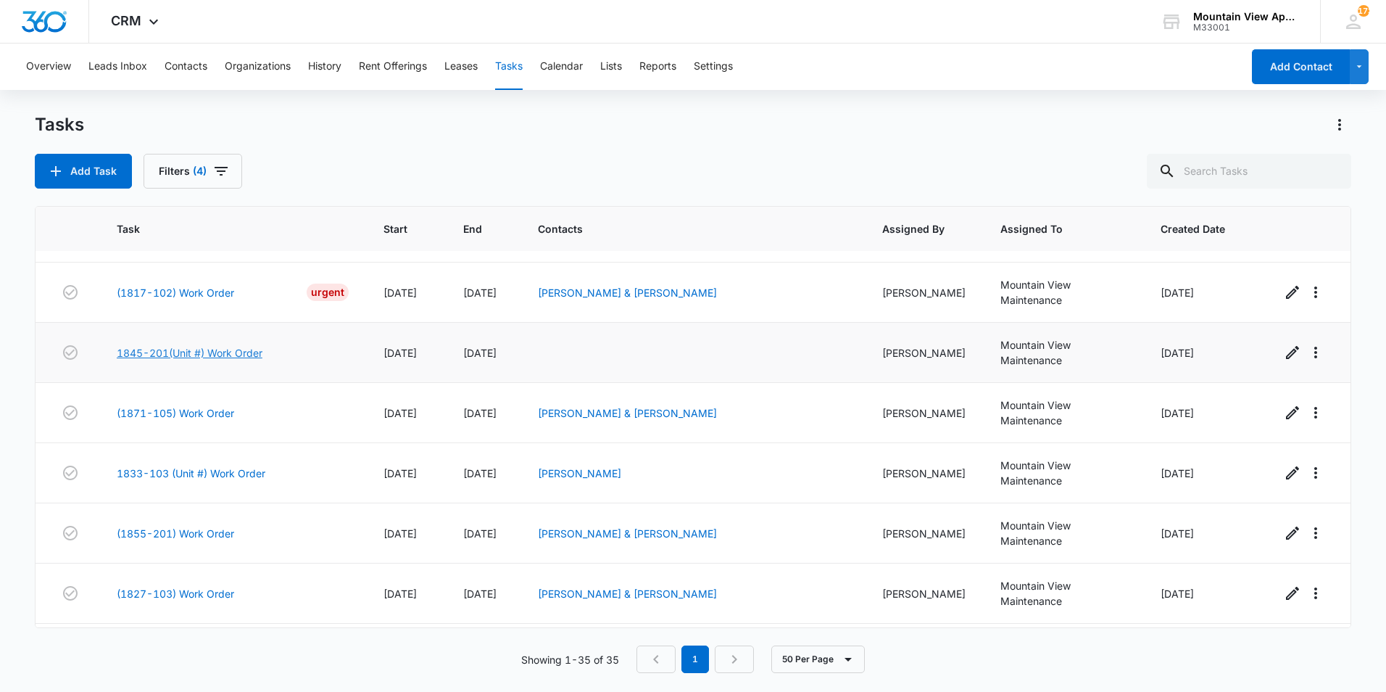
click at [206, 345] on link "1845-201(Unit #) Work Order" at bounding box center [190, 352] width 146 height 15
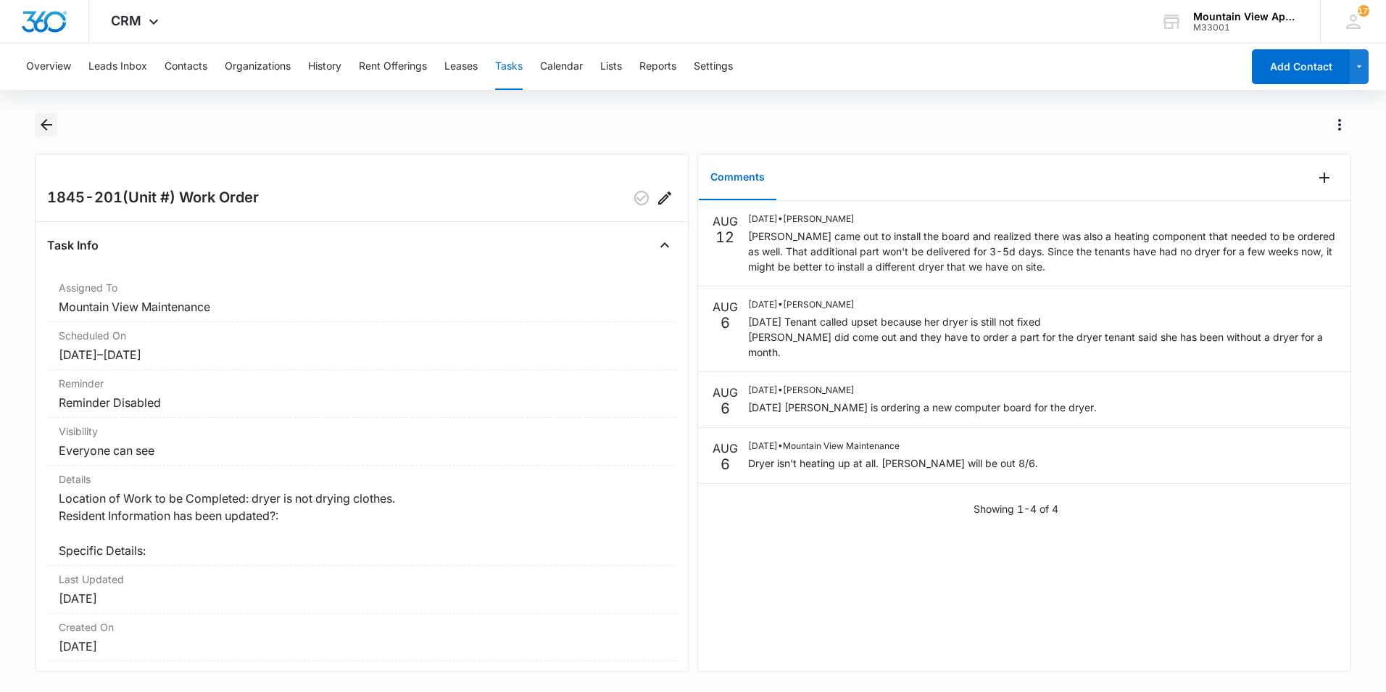
click at [45, 123] on icon "Back" at bounding box center [46, 124] width 17 height 17
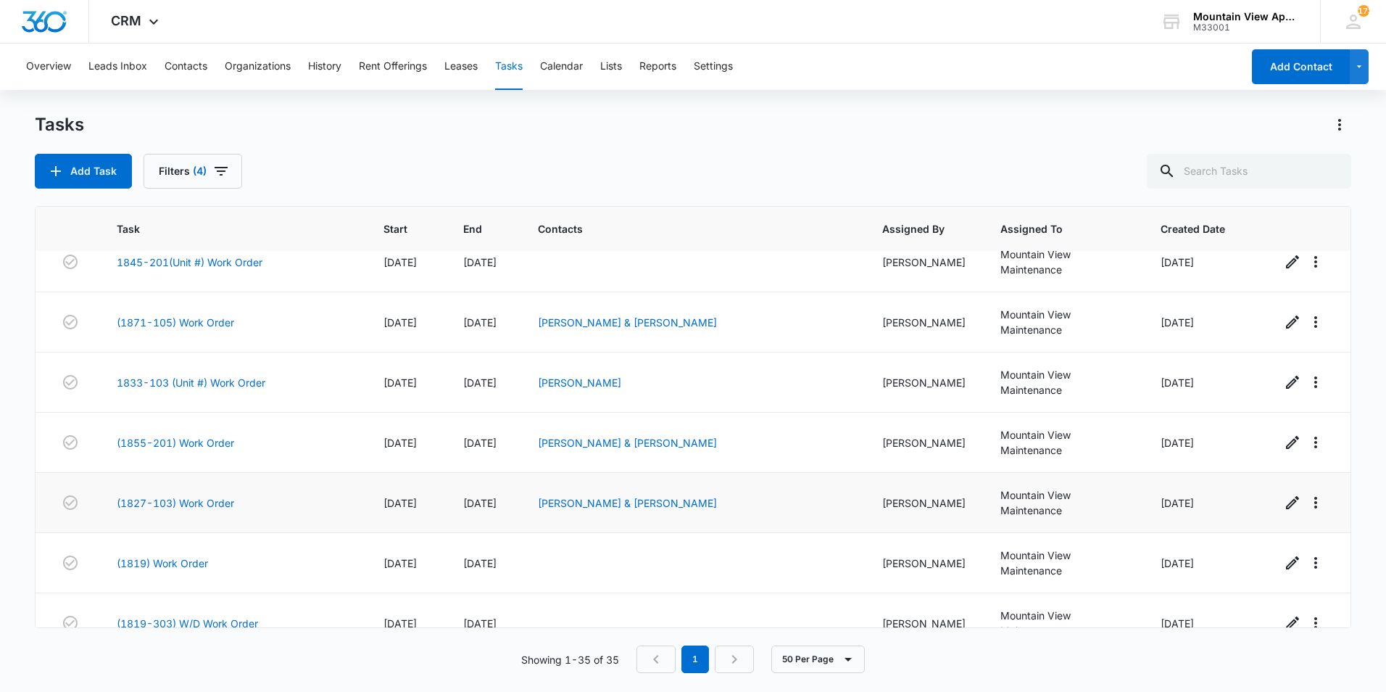
scroll to position [435, 0]
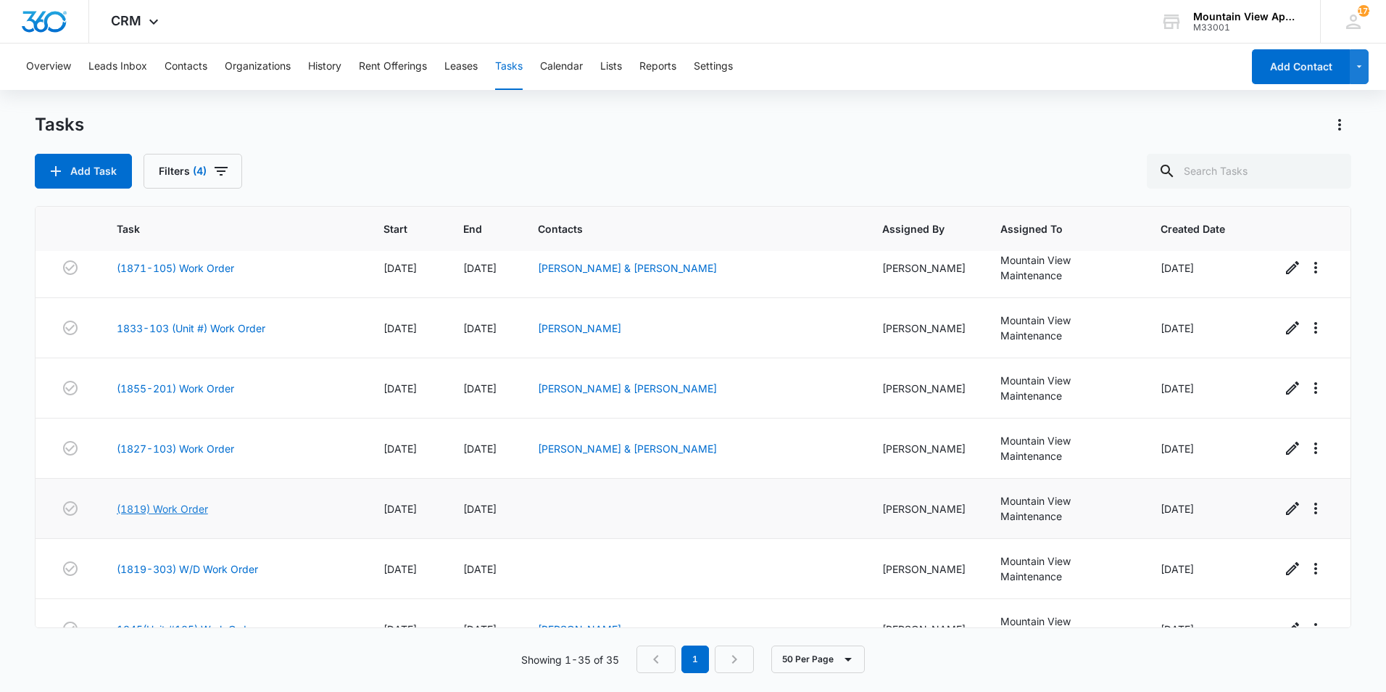
click at [194, 501] on link "(1819) Work Order" at bounding box center [162, 508] width 91 height 15
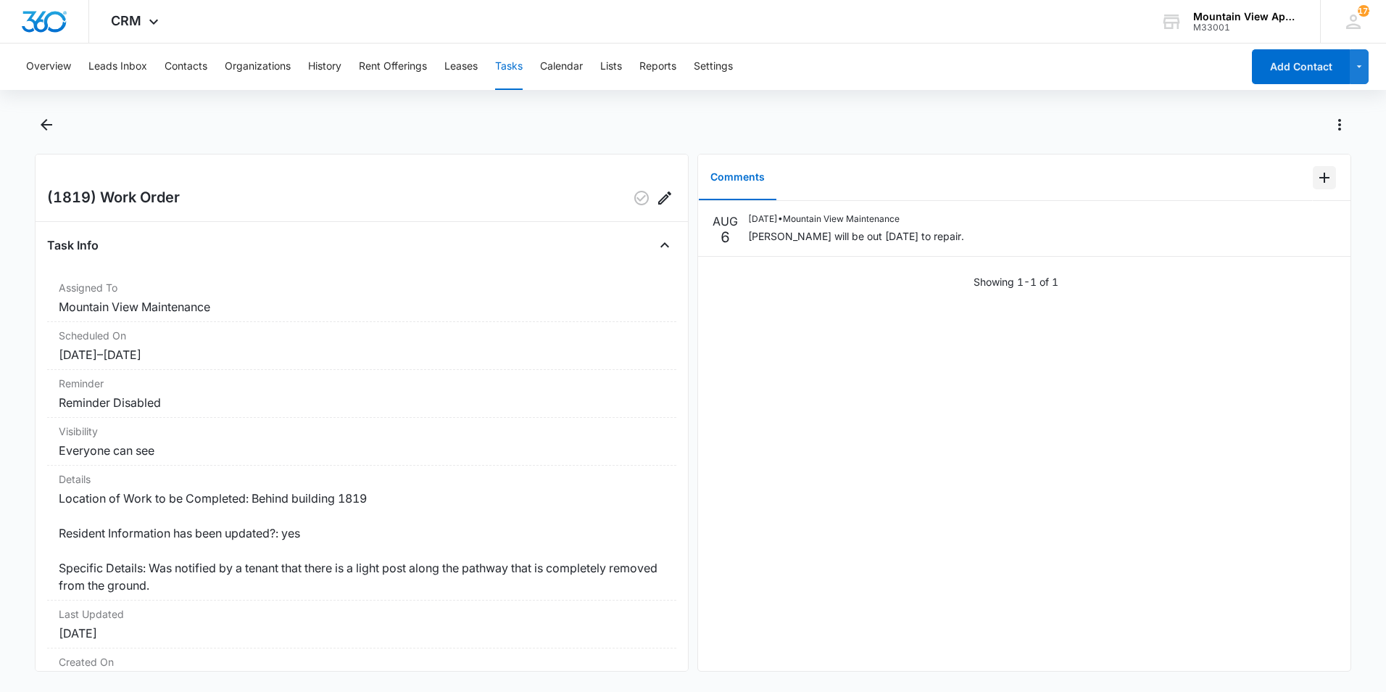
click at [1320, 175] on icon "Add Comment" at bounding box center [1325, 178] width 10 height 10
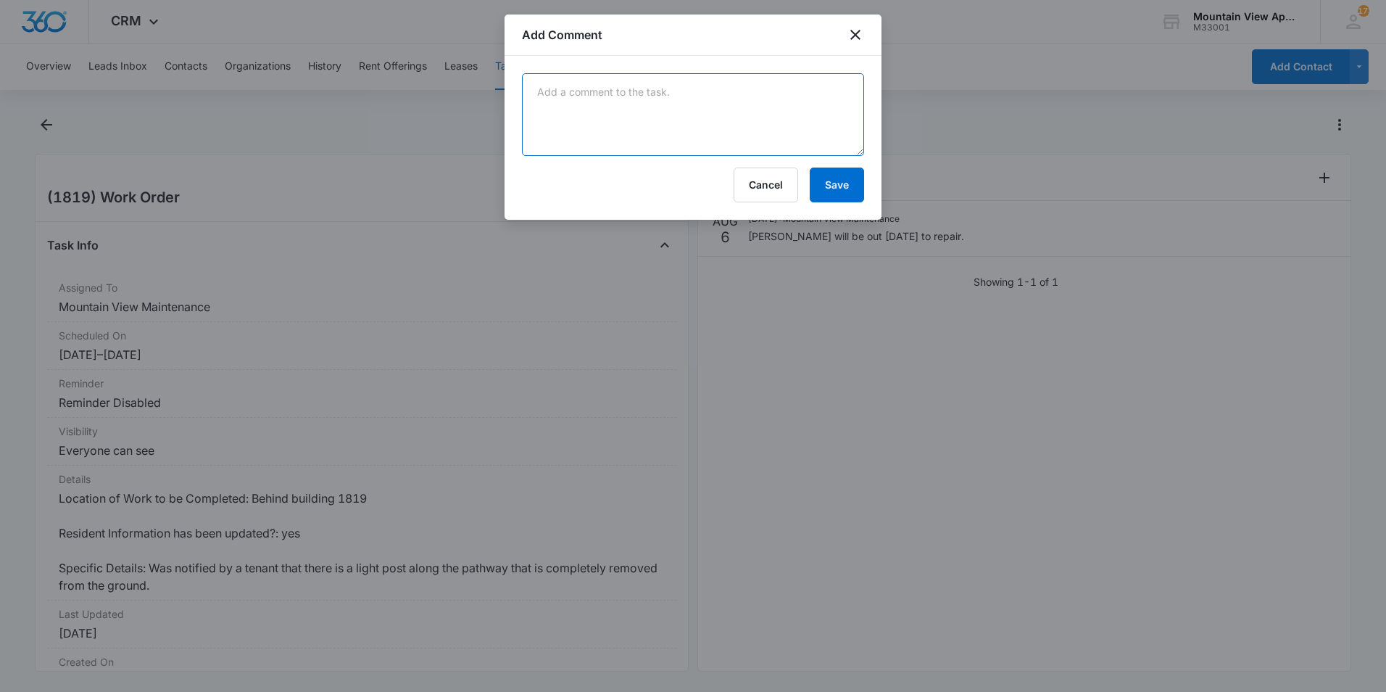
click at [810, 109] on textarea at bounding box center [693, 114] width 342 height 83
type textarea "I"
type textarea "Walkway light post has been replaced. No further action needed."
click at [833, 191] on button "Save" at bounding box center [837, 185] width 54 height 35
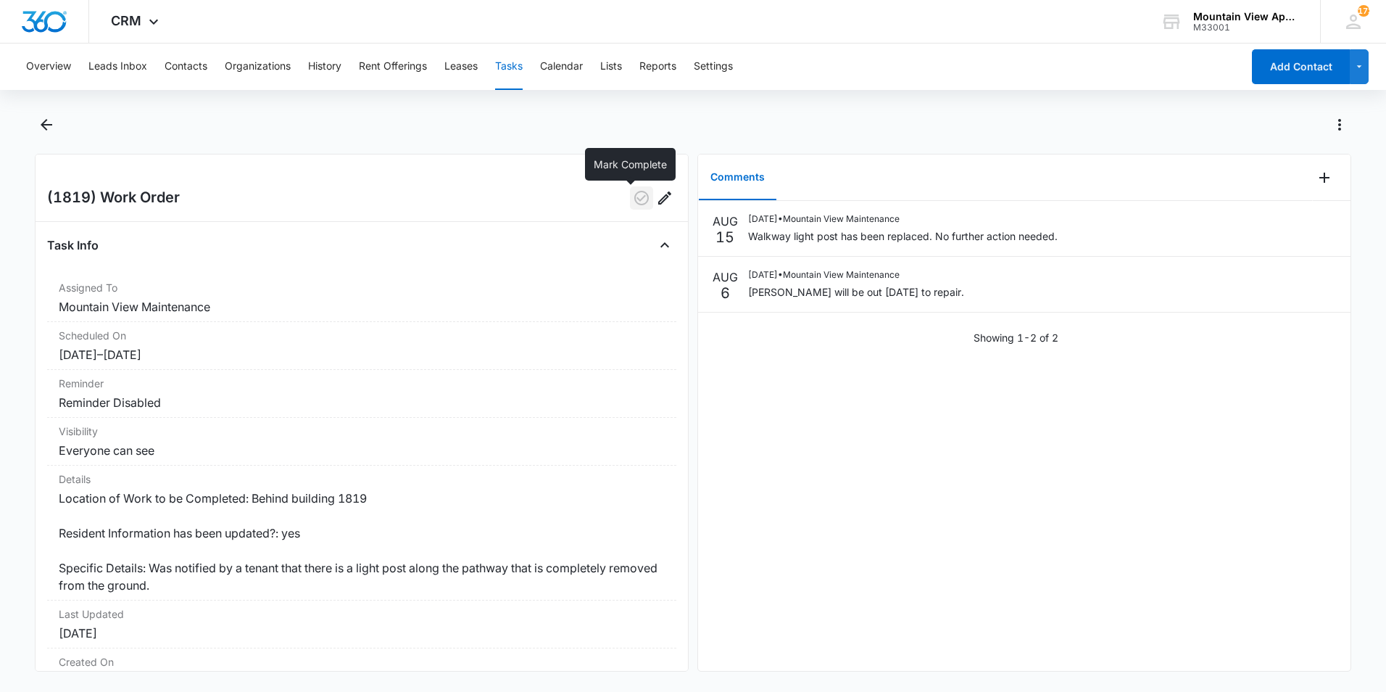
click at [633, 202] on icon "button" at bounding box center [641, 197] width 17 height 17
click at [42, 123] on icon "Back" at bounding box center [46, 124] width 17 height 17
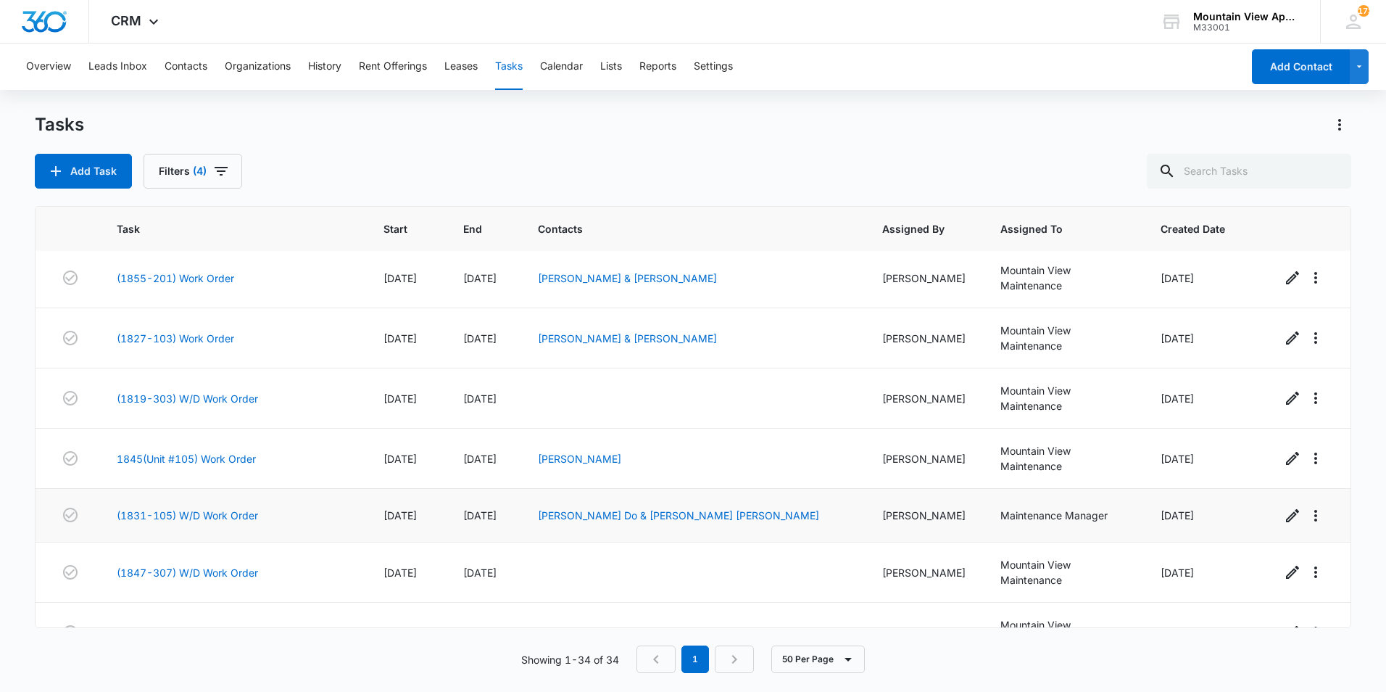
scroll to position [580, 0]
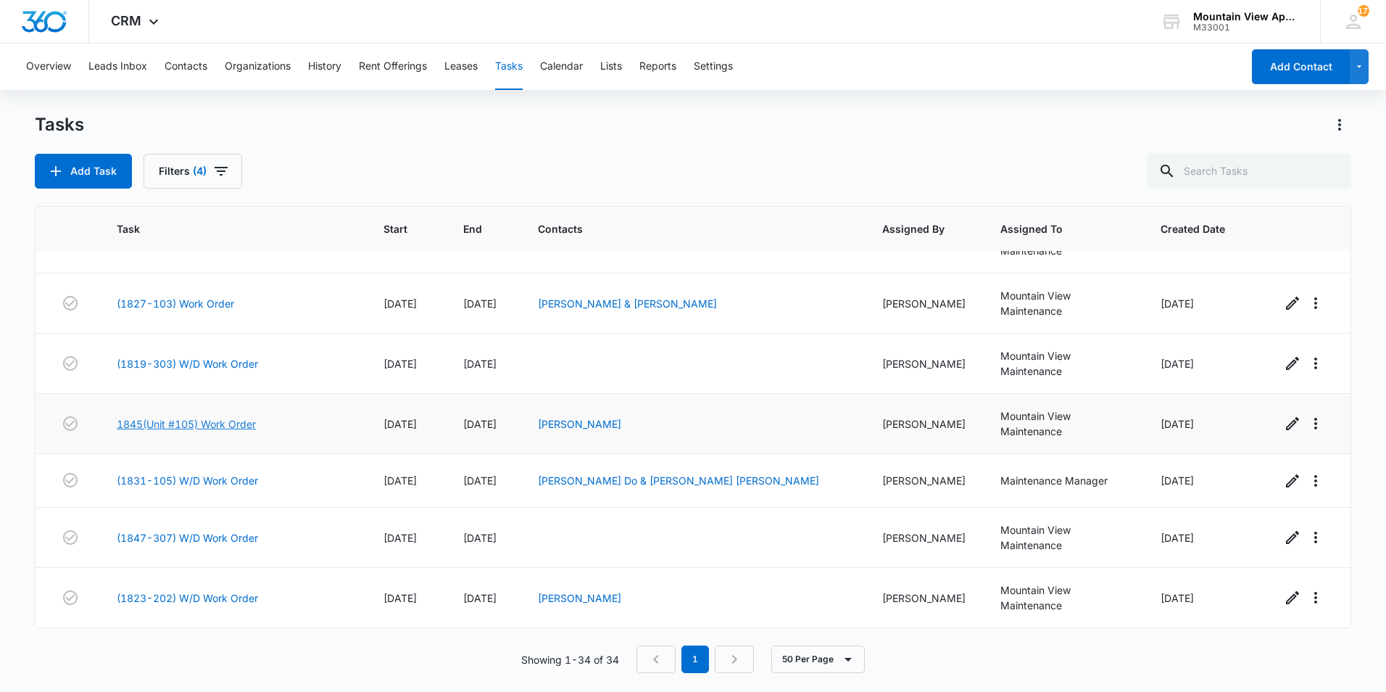
click at [195, 416] on link "1845(Unit #105) Work Order" at bounding box center [186, 423] width 139 height 15
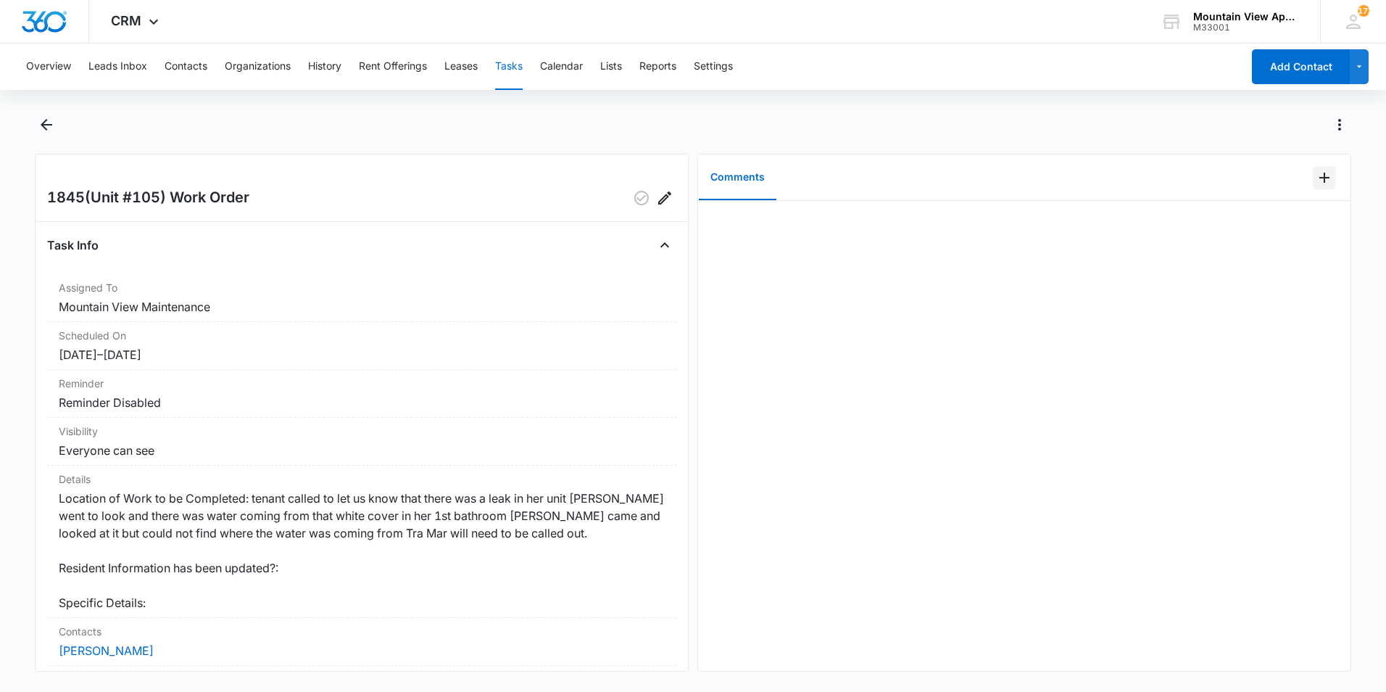
click at [1316, 181] on icon "Add Comment" at bounding box center [1324, 177] width 17 height 17
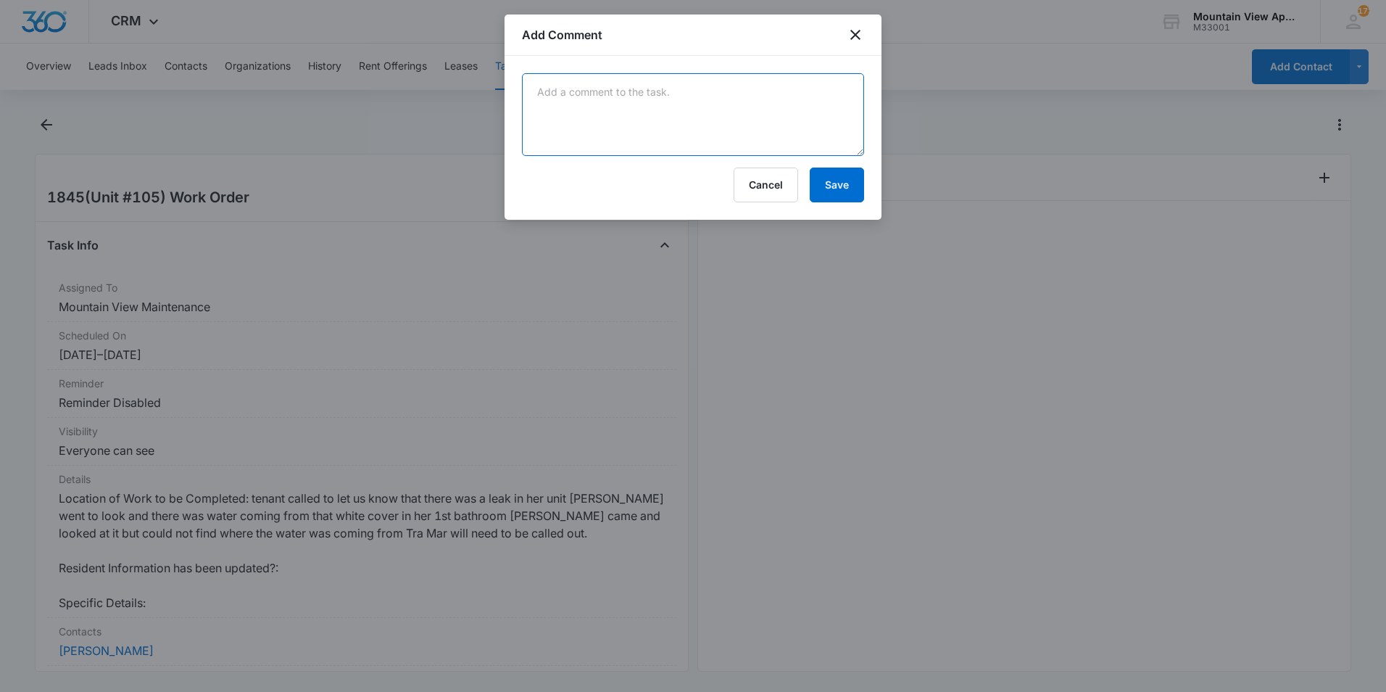
click at [817, 111] on textarea at bounding box center [693, 114] width 342 height 83
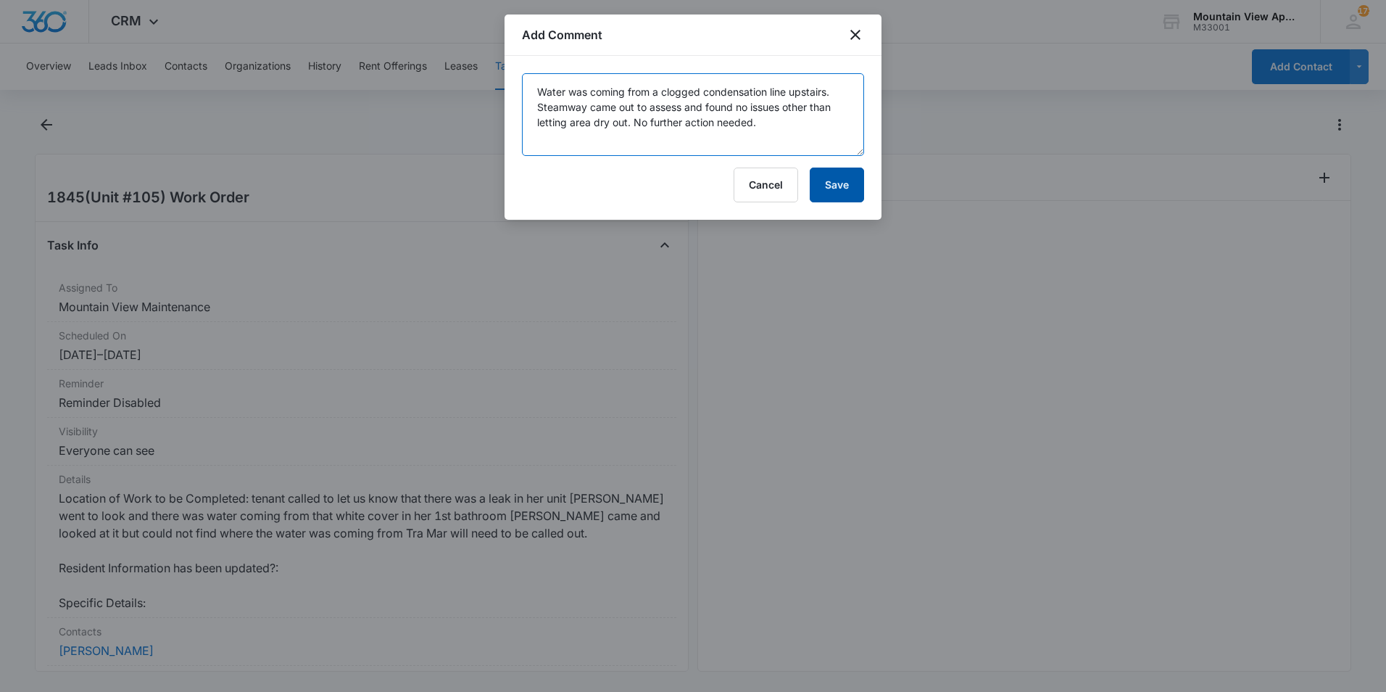
type textarea "Water was coming from a clogged condensation line upstairs. Steamway came out t…"
click at [841, 183] on button "Save" at bounding box center [837, 185] width 54 height 35
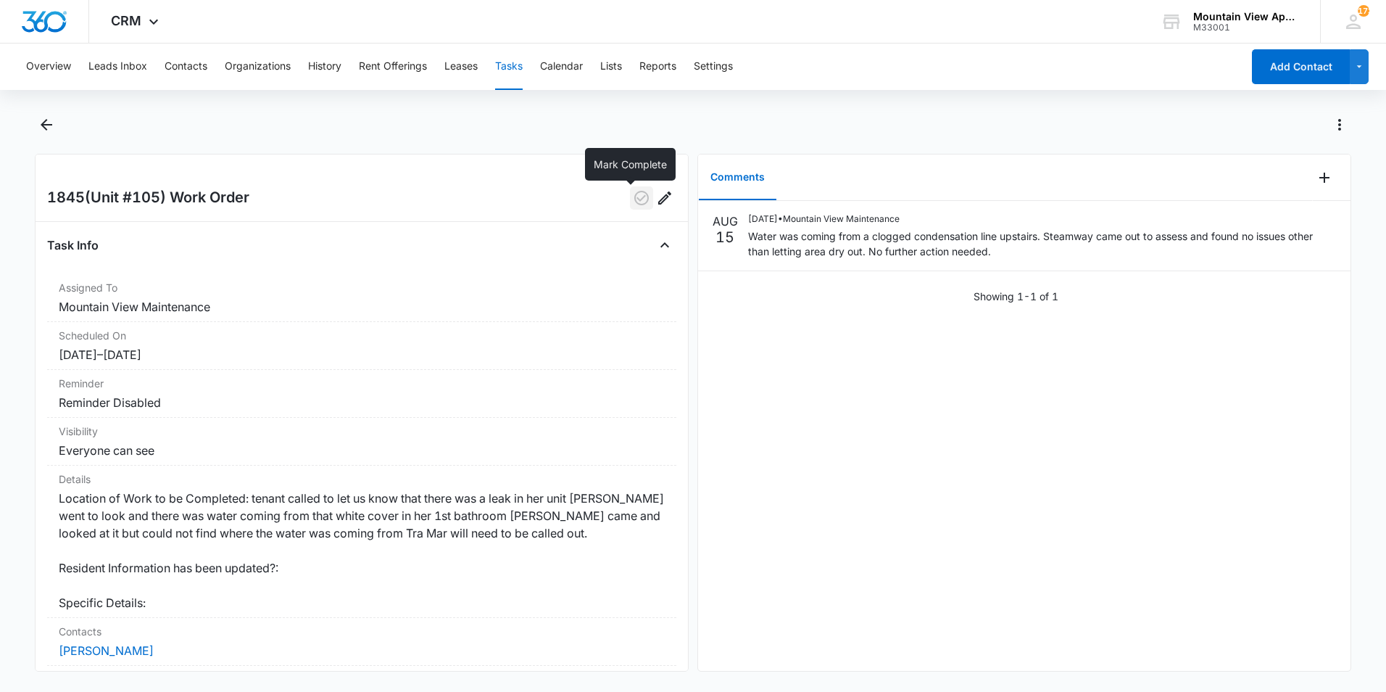
click at [634, 201] on icon "button" at bounding box center [641, 198] width 15 height 15
click at [46, 122] on icon "Back" at bounding box center [46, 124] width 17 height 17
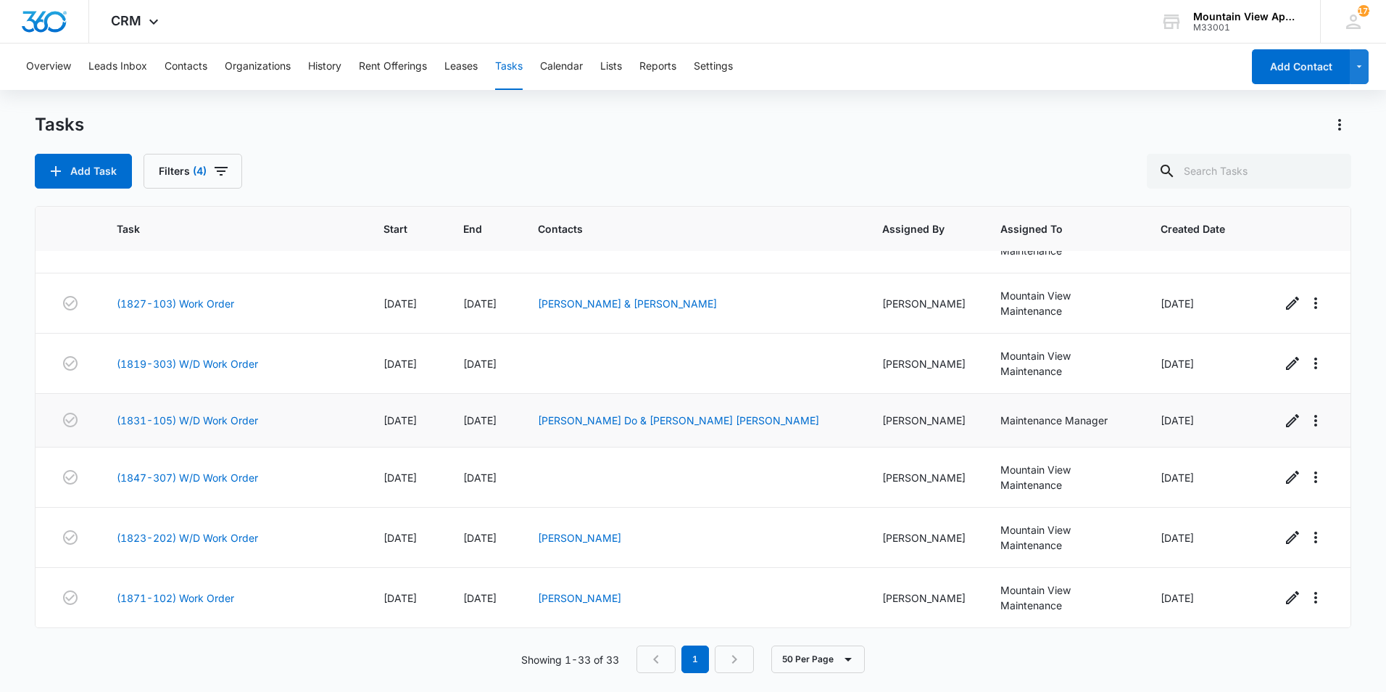
scroll to position [653, 0]
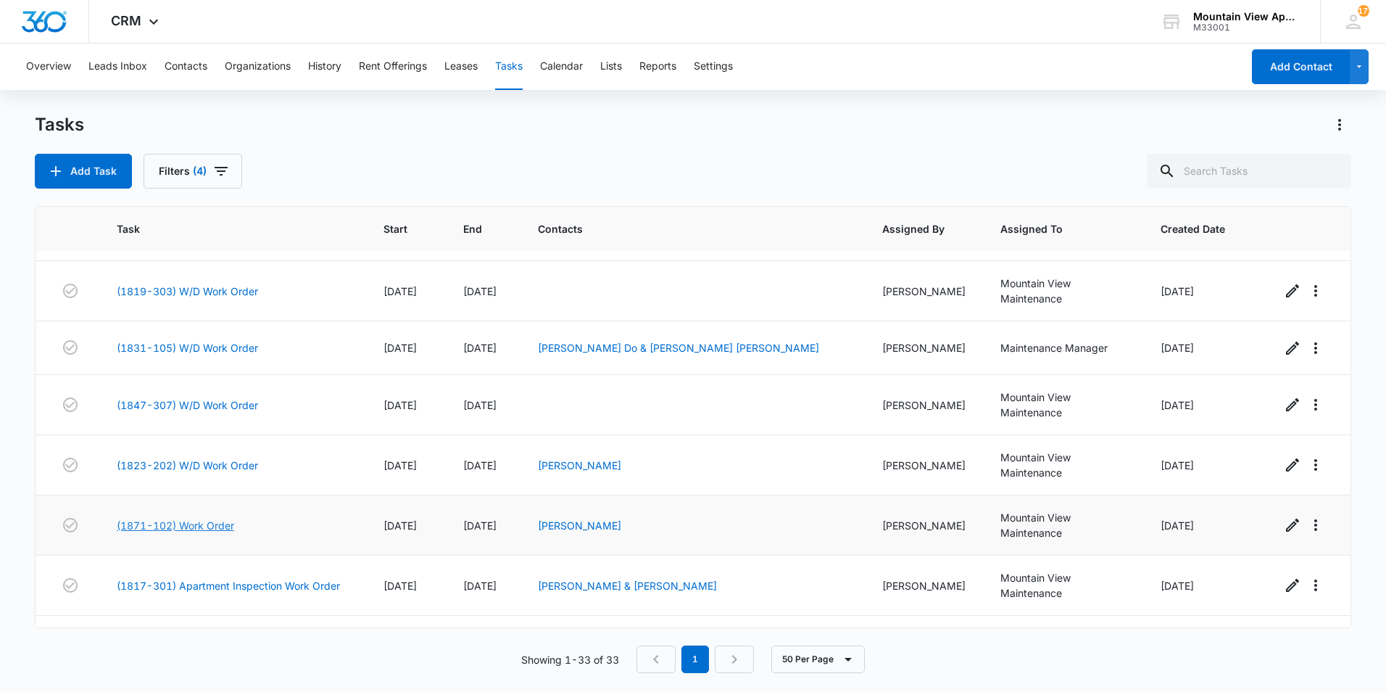
click at [213, 518] on link "(1871-102) Work Order" at bounding box center [175, 525] width 117 height 15
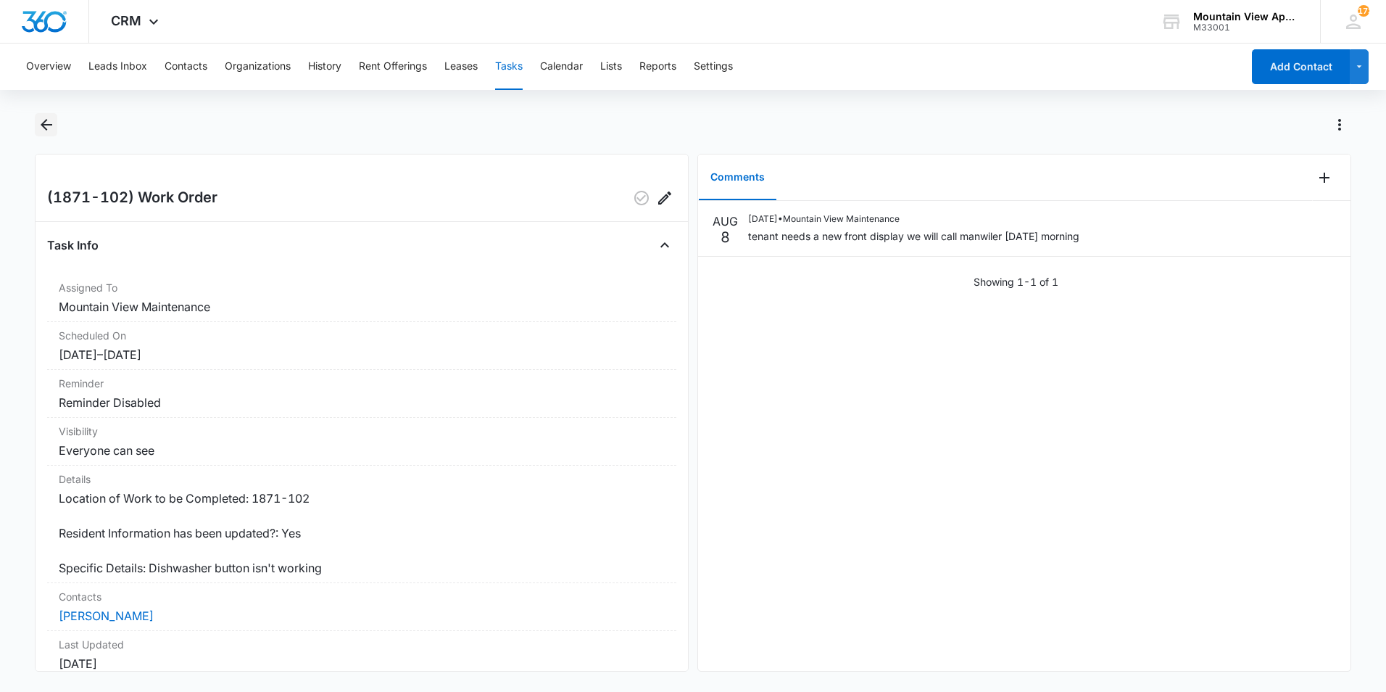
click at [43, 126] on icon "Back" at bounding box center [47, 125] width 12 height 12
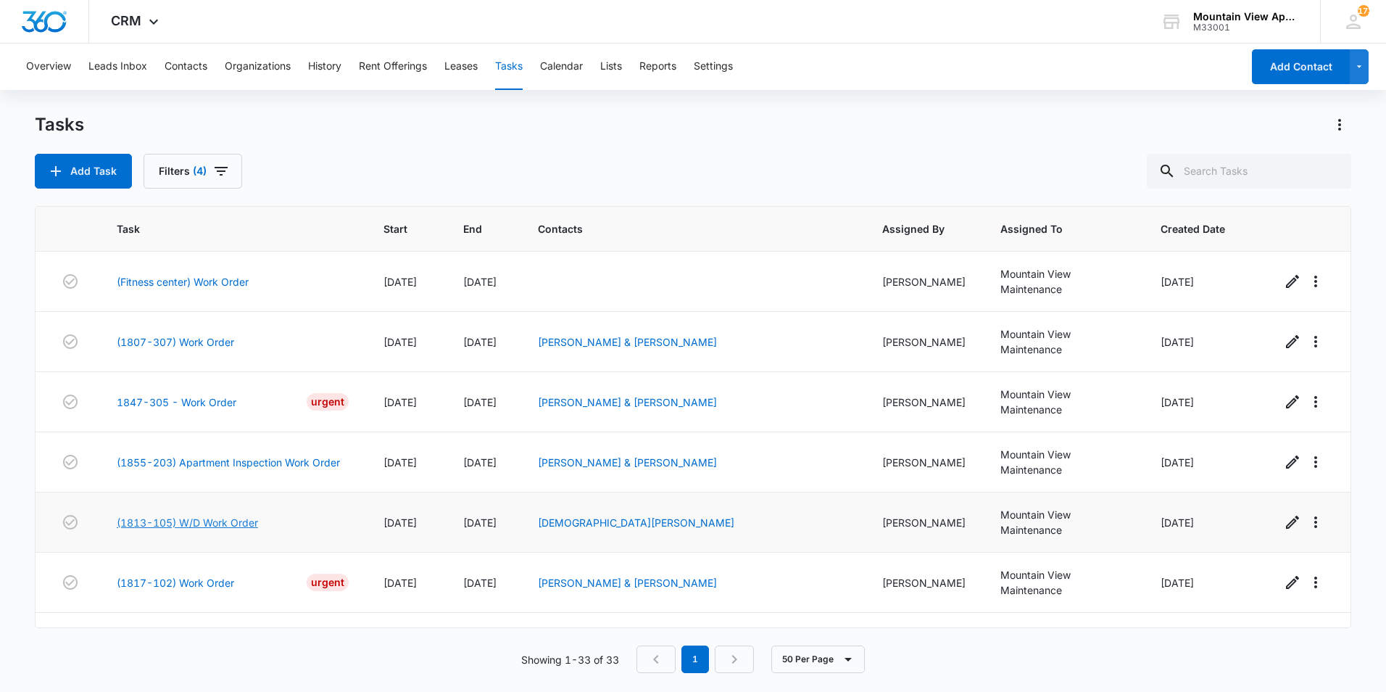
click at [238, 515] on link "(1813-105) W/D Work Order" at bounding box center [187, 522] width 141 height 15
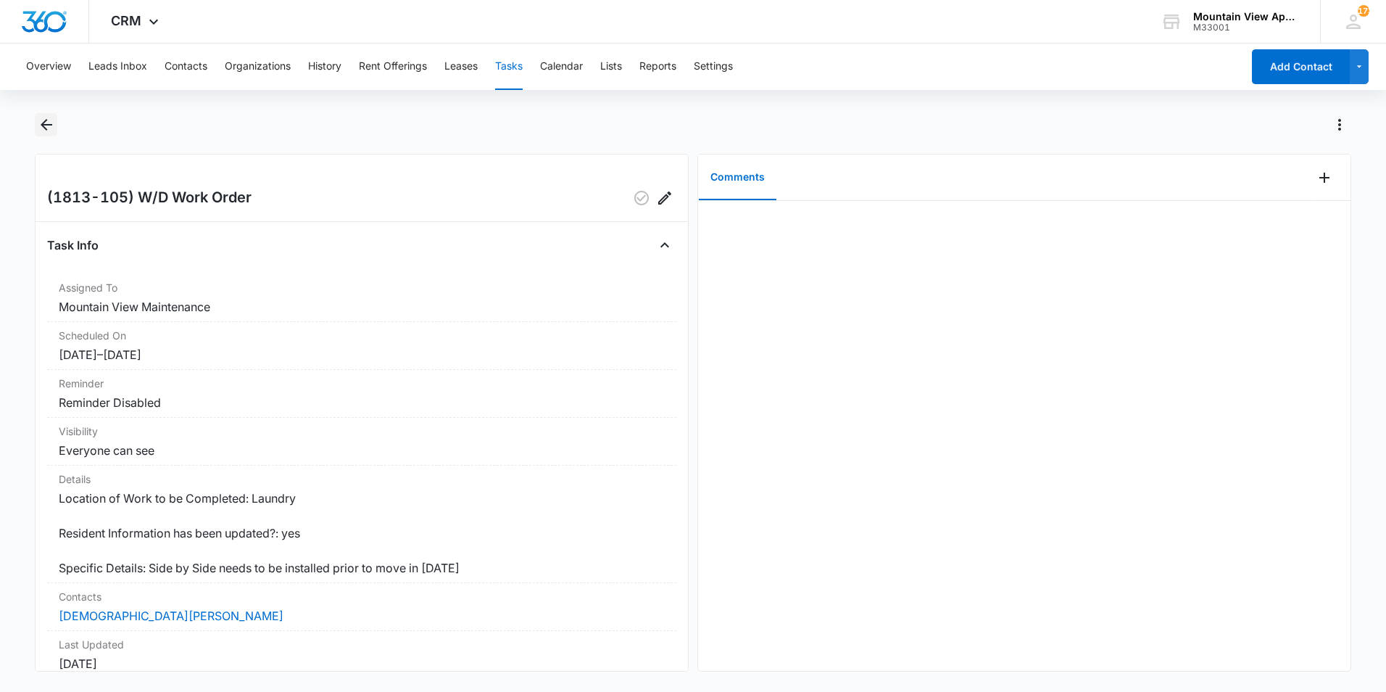
click at [39, 126] on icon "Back" at bounding box center [46, 124] width 17 height 17
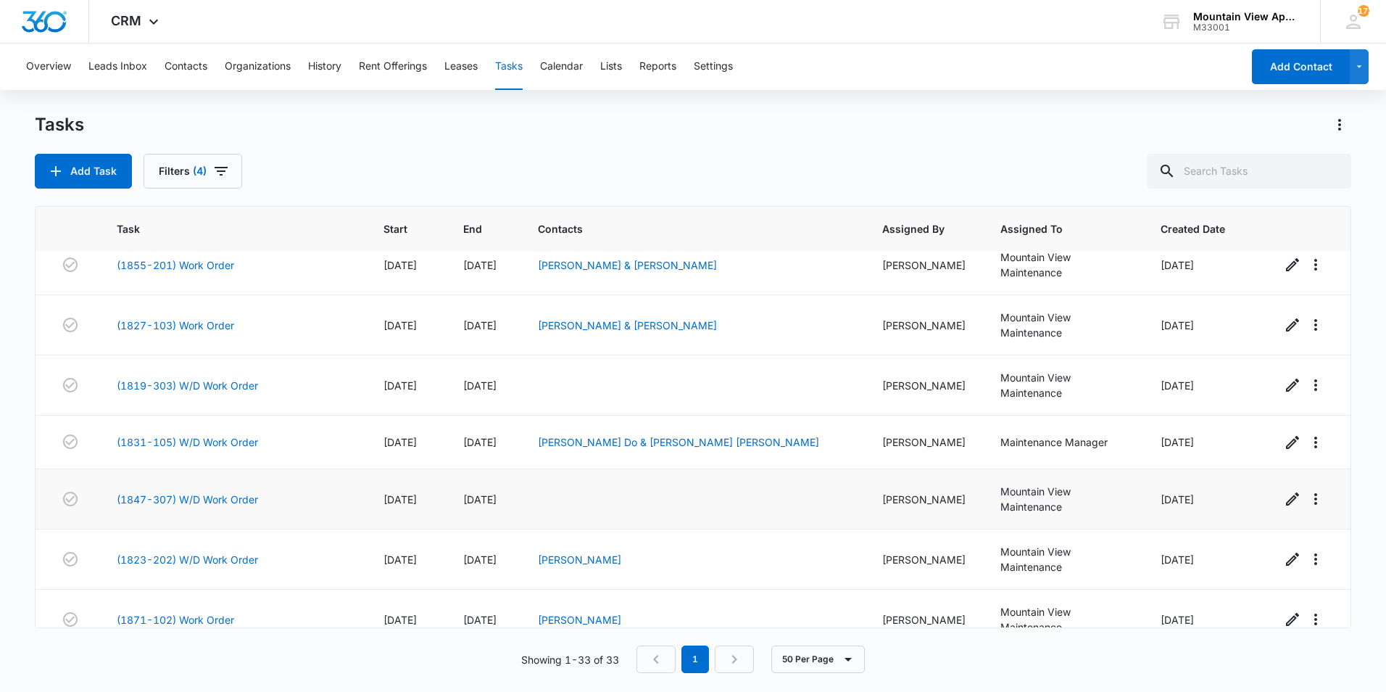
scroll to position [580, 0]
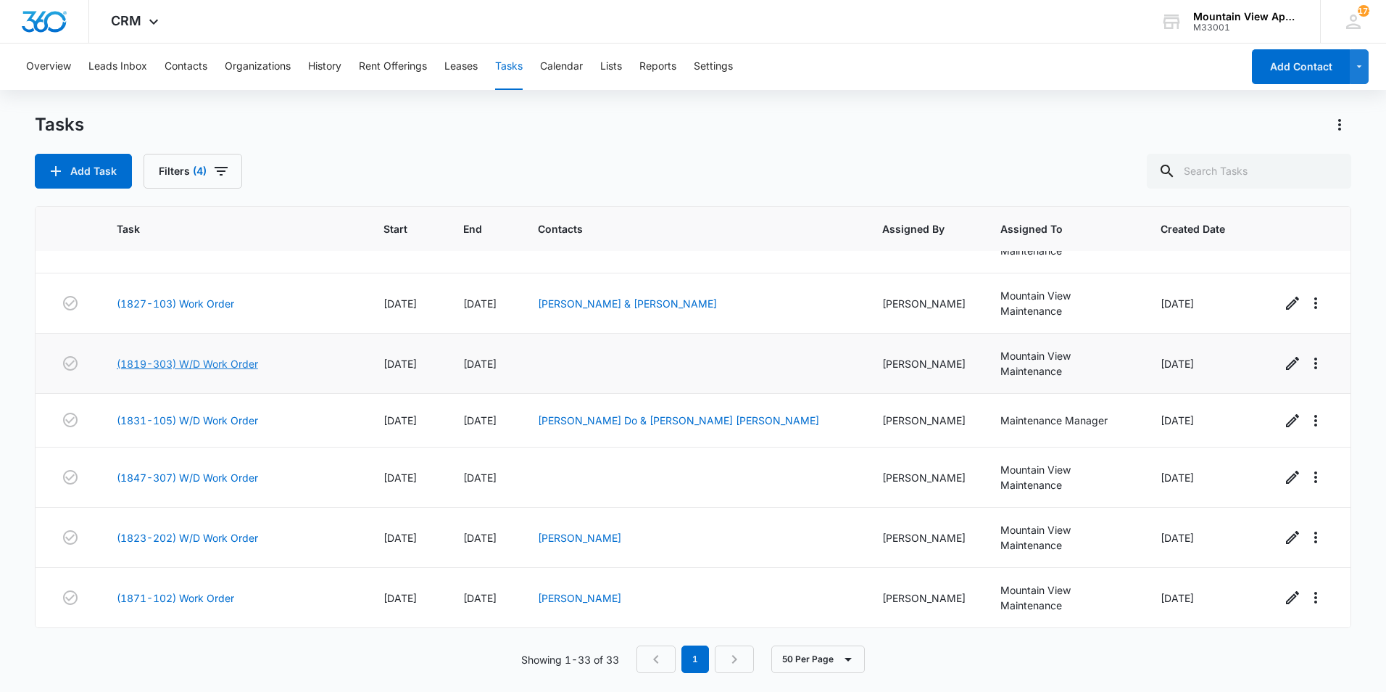
click at [212, 356] on link "(1819-303) W/D Work Order" at bounding box center [187, 363] width 141 height 15
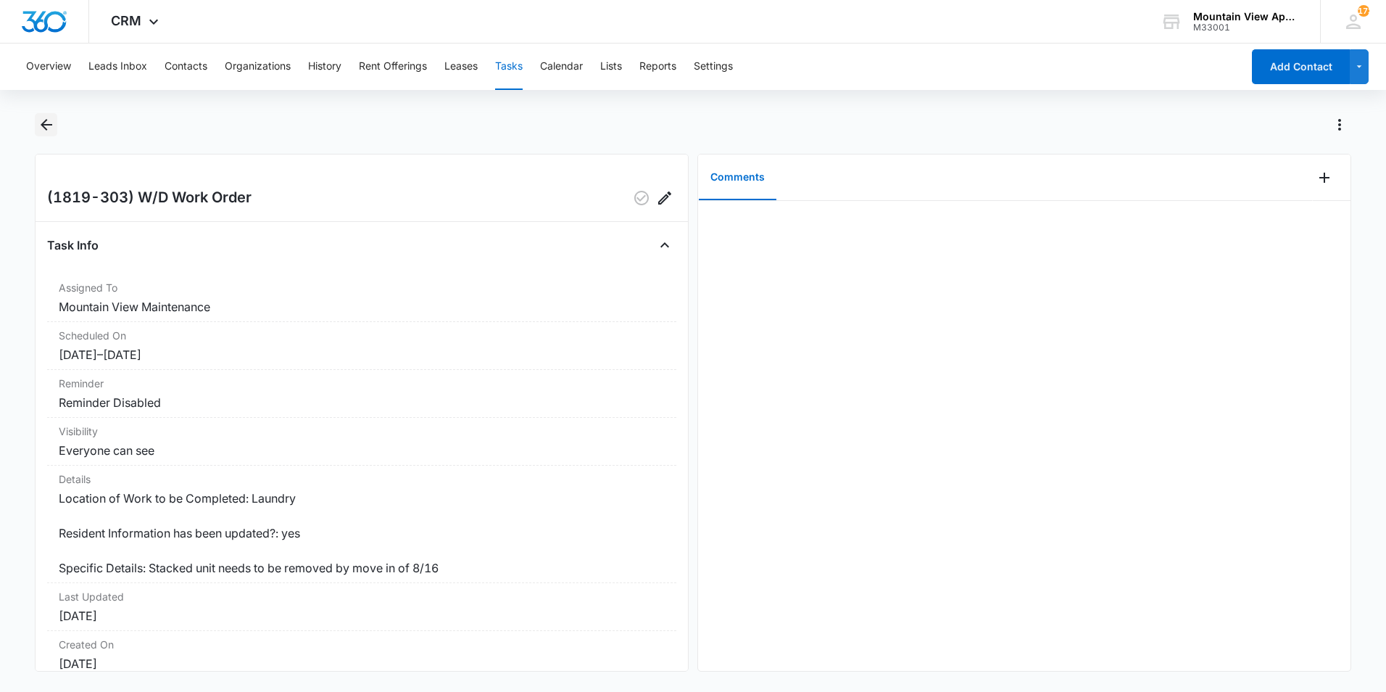
click at [45, 124] on icon "Back" at bounding box center [47, 125] width 12 height 12
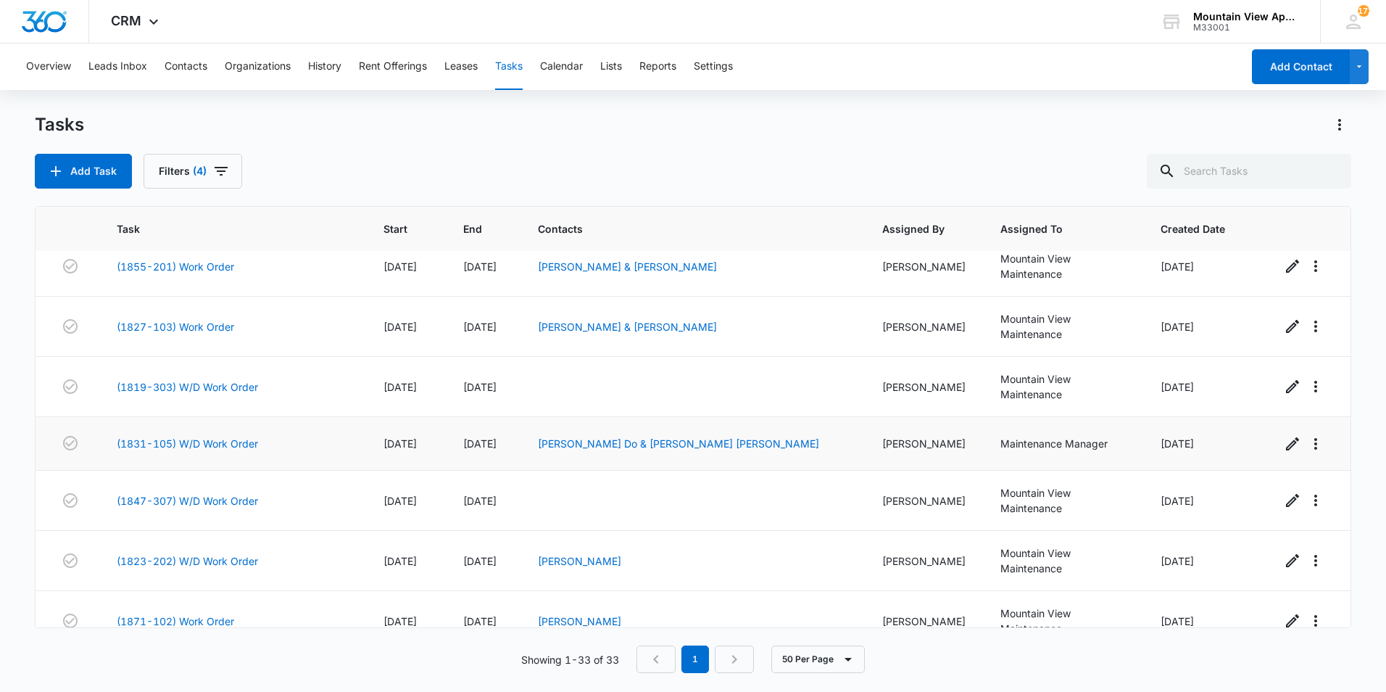
scroll to position [580, 0]
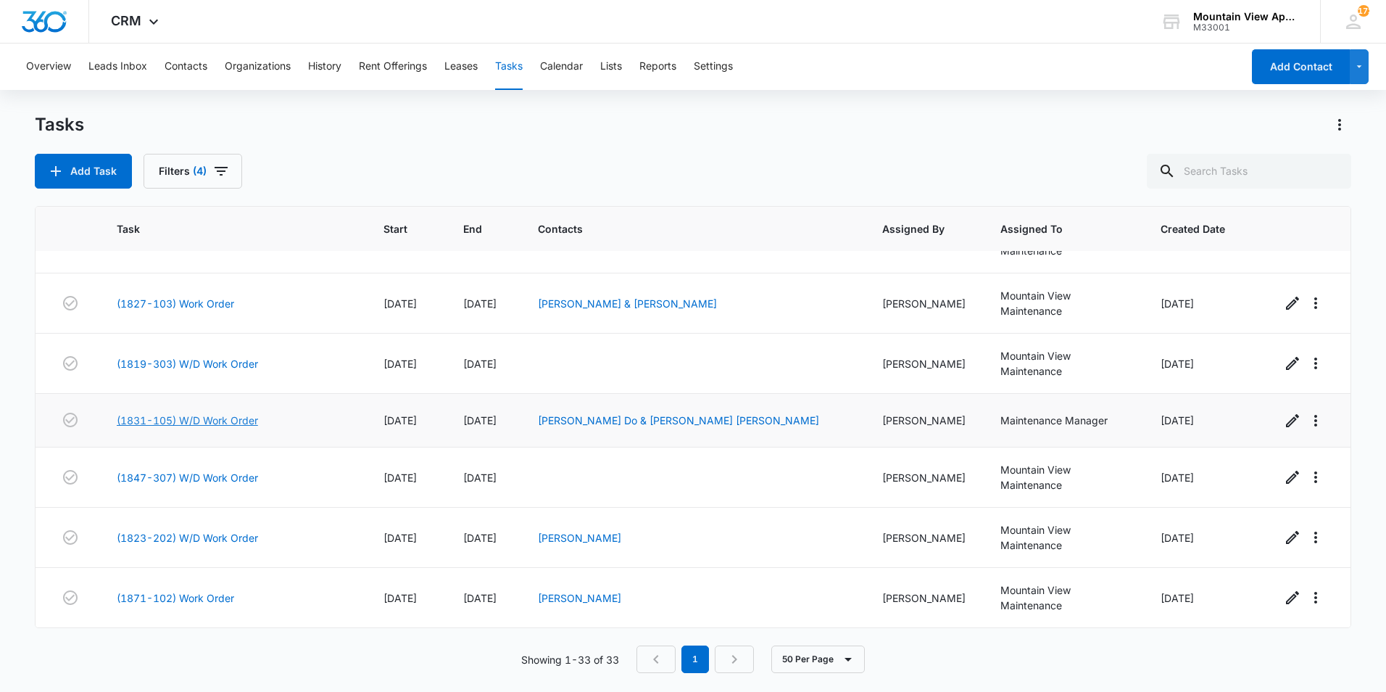
click at [165, 413] on link "(1831-105) W/D Work Order" at bounding box center [187, 420] width 141 height 15
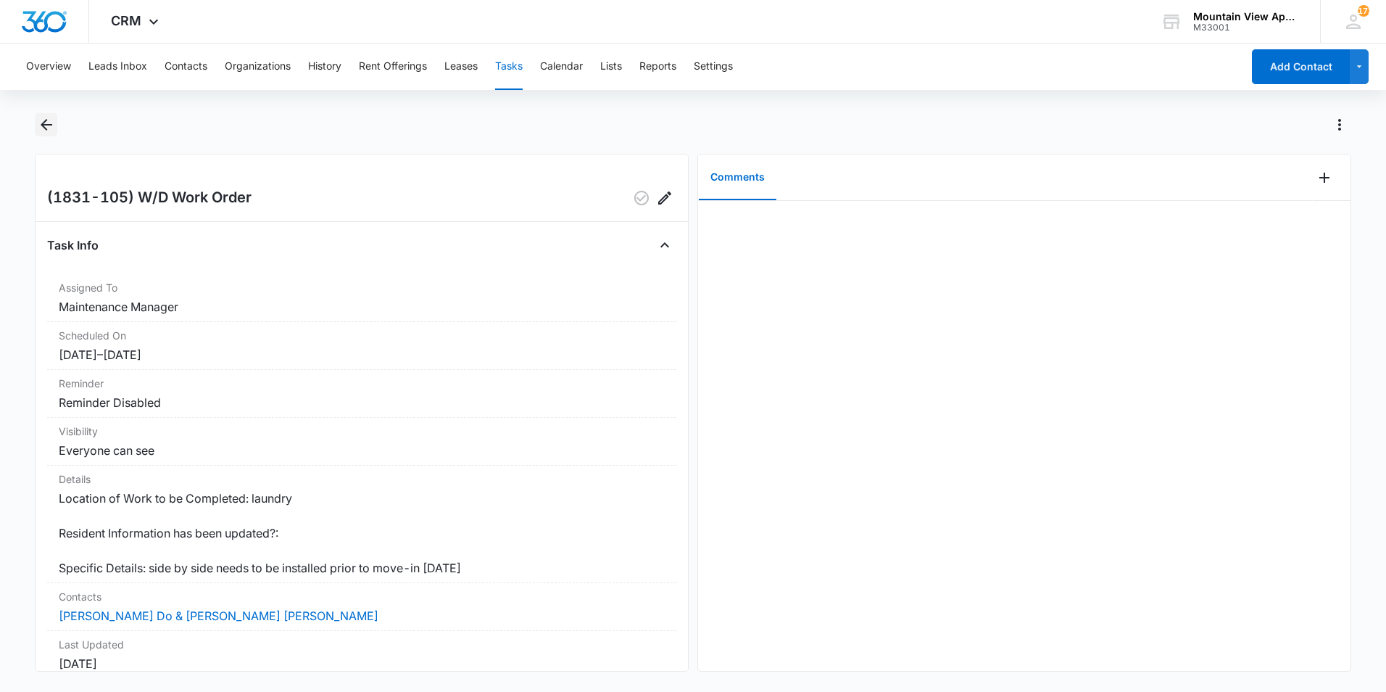
click at [51, 125] on icon "Back" at bounding box center [47, 125] width 12 height 12
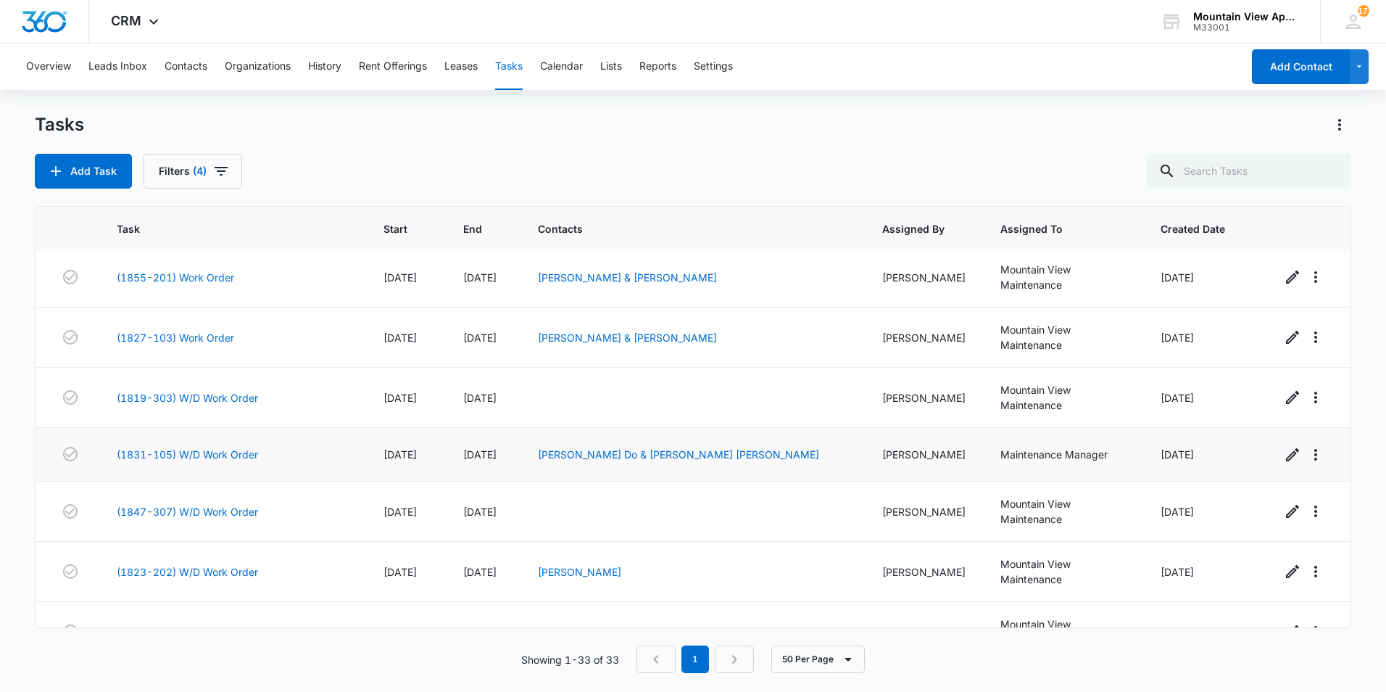
scroll to position [580, 0]
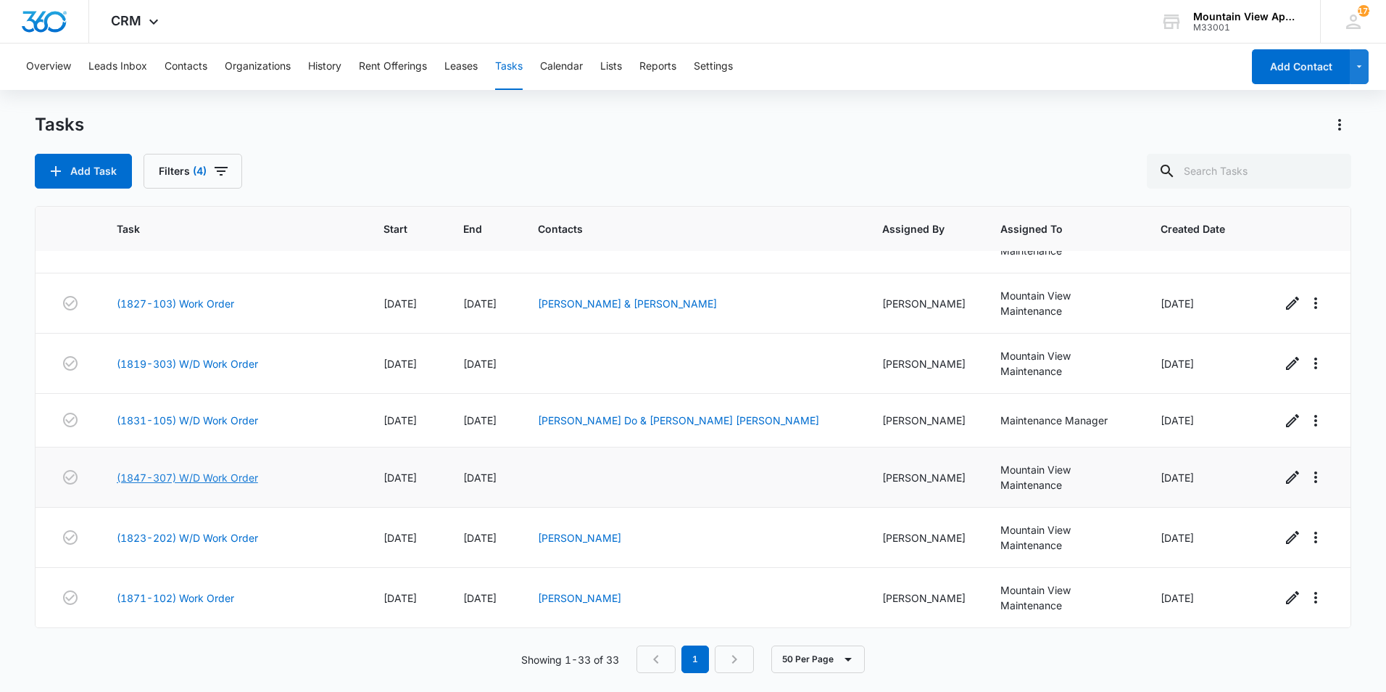
click at [169, 470] on link "(1847-307) W/D Work Order" at bounding box center [187, 477] width 141 height 15
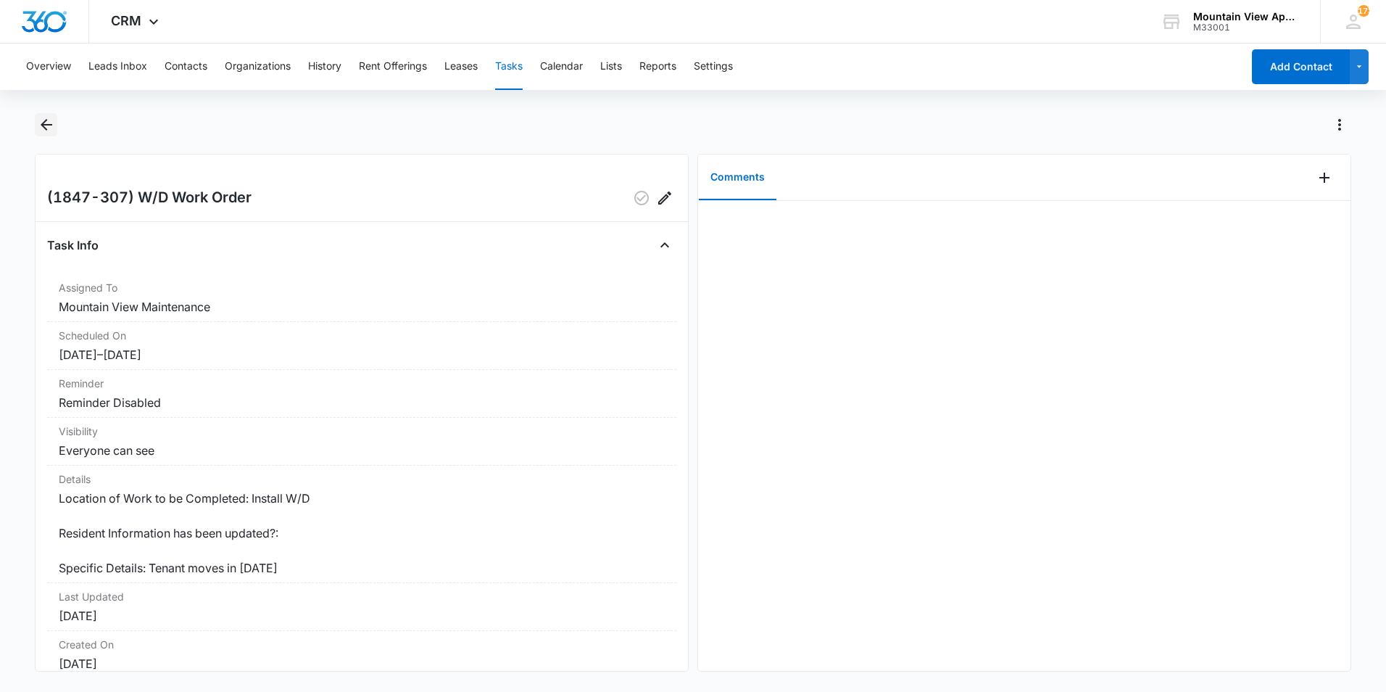
click at [45, 125] on icon "Back" at bounding box center [47, 125] width 12 height 12
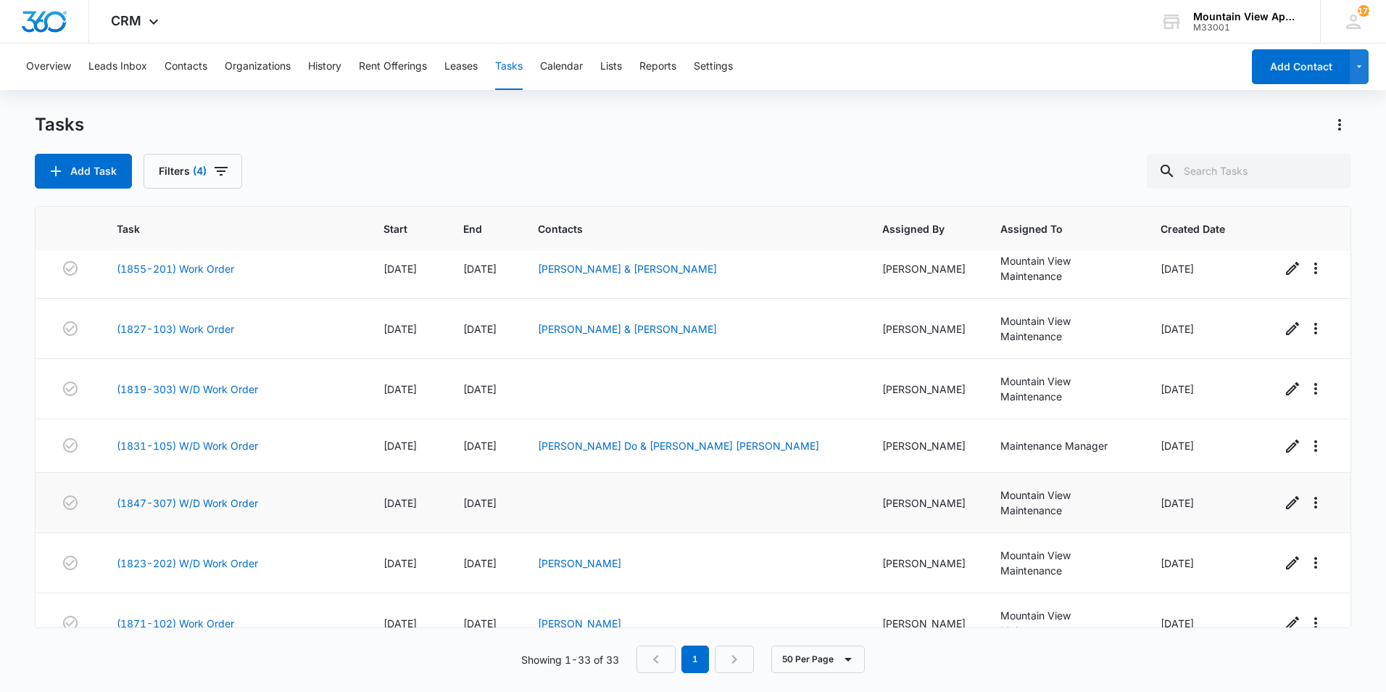
scroll to position [580, 0]
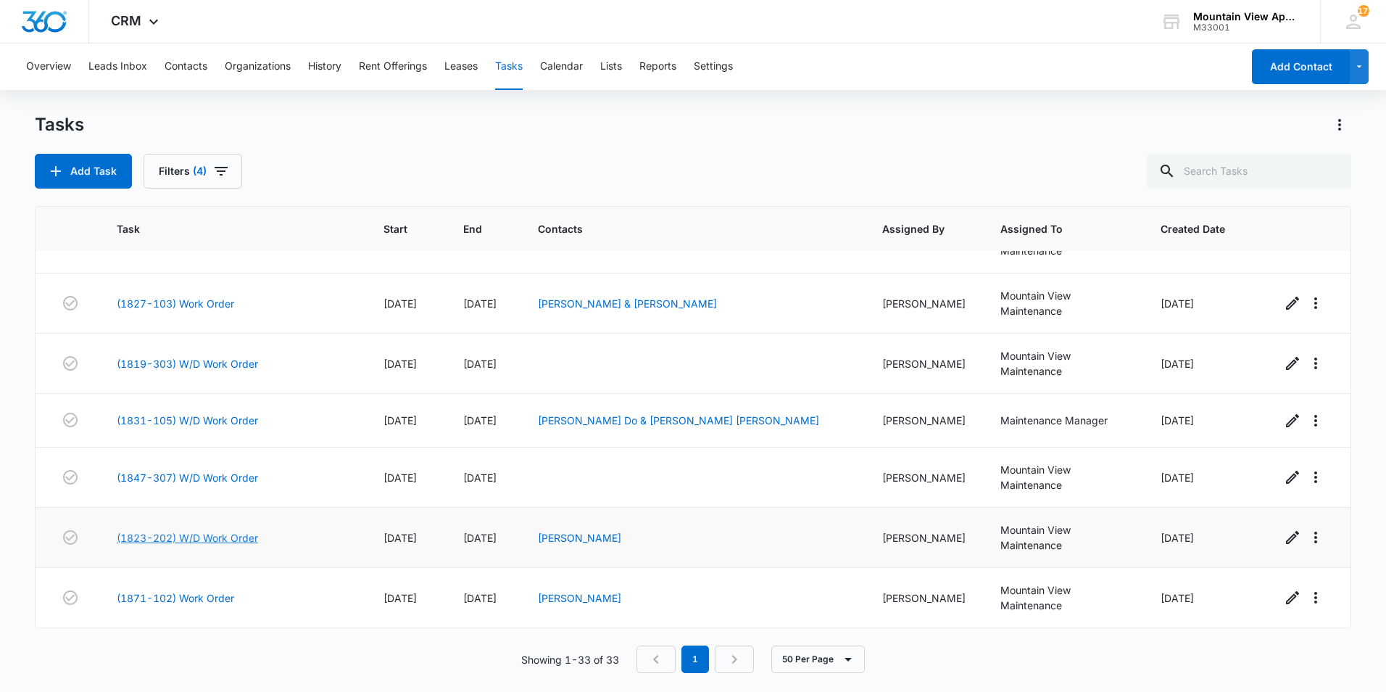
click at [166, 530] on link "(1823-202) W/D Work Order" at bounding box center [187, 537] width 141 height 15
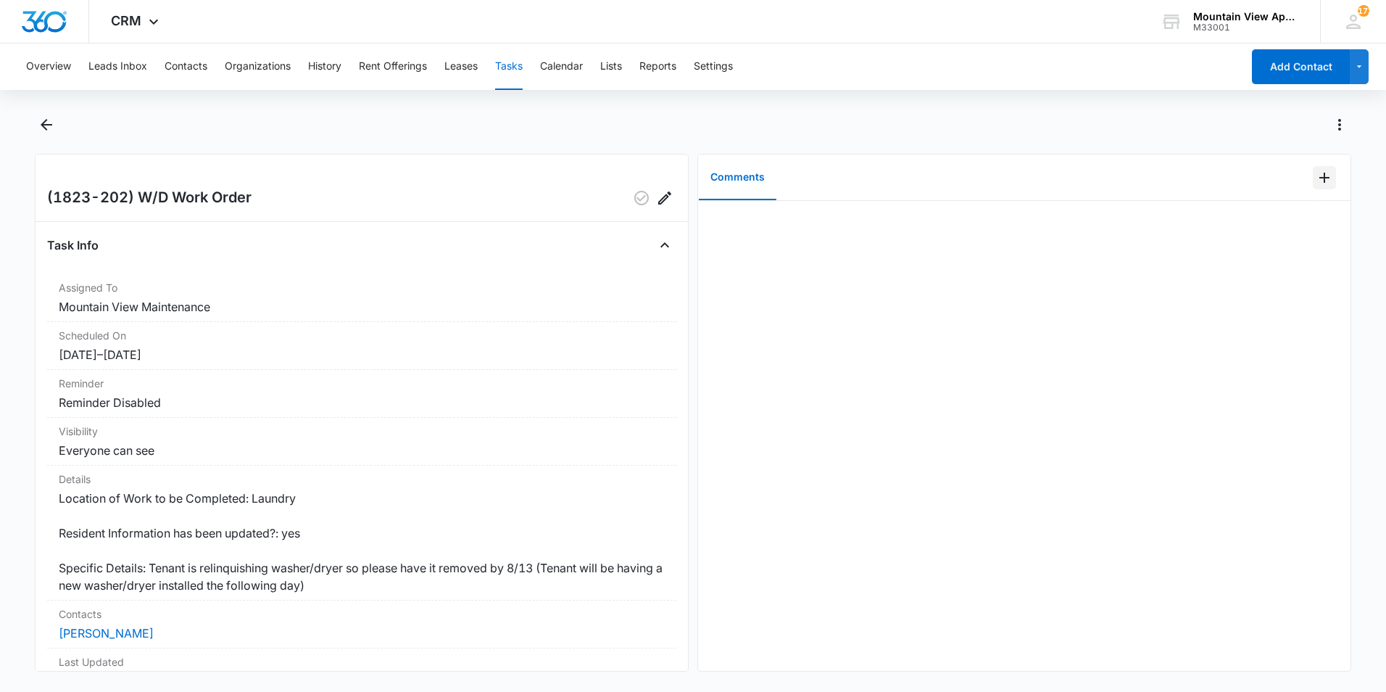
click at [1316, 180] on icon "Add Comment" at bounding box center [1324, 177] width 17 height 17
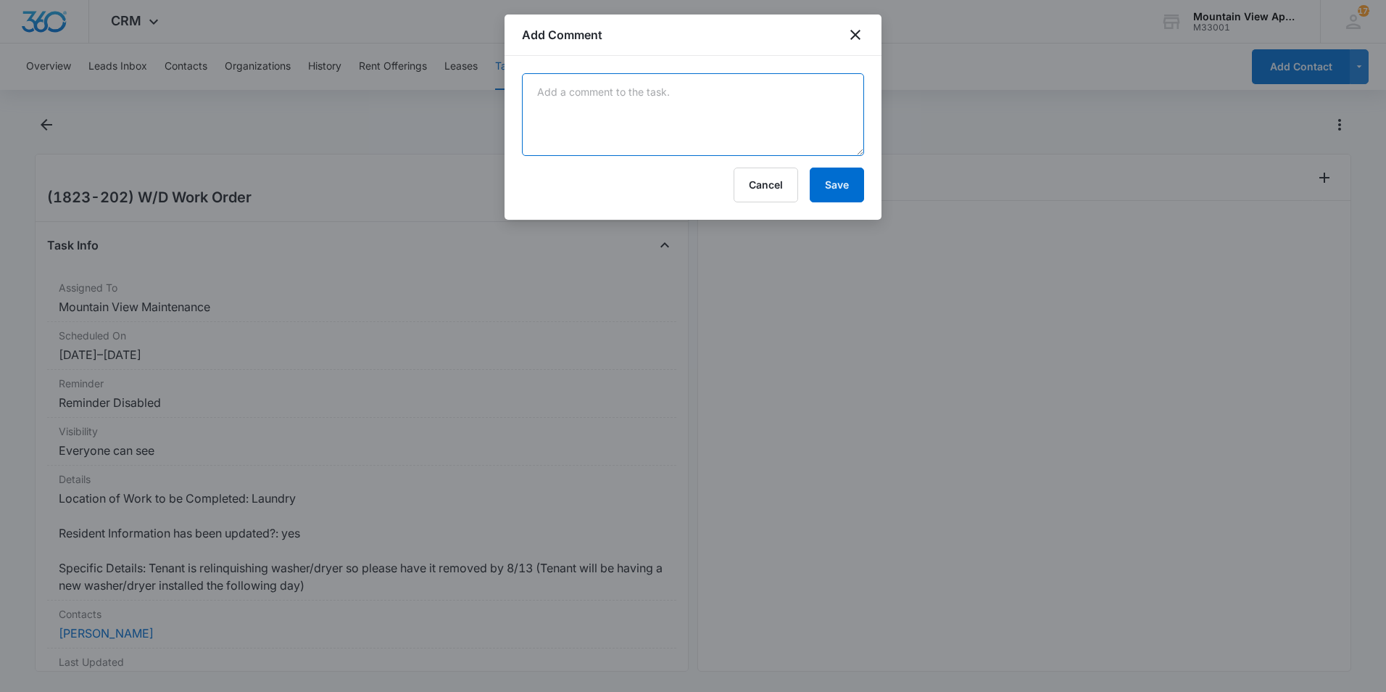
click at [733, 111] on textarea at bounding box center [693, 114] width 342 height 83
type textarea "Side by side removed."
click at [841, 189] on button "Save" at bounding box center [837, 185] width 54 height 35
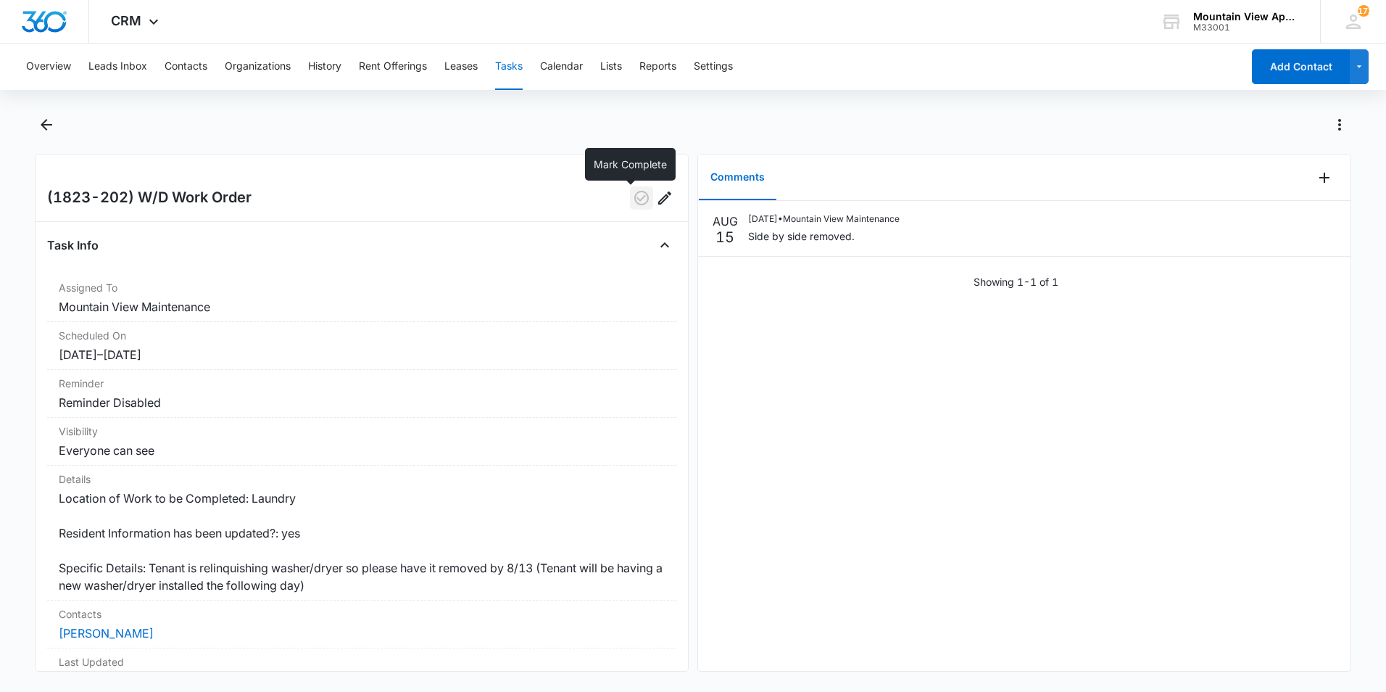
click at [633, 201] on icon "button" at bounding box center [641, 197] width 17 height 17
click at [46, 127] on icon "Back" at bounding box center [46, 124] width 17 height 17
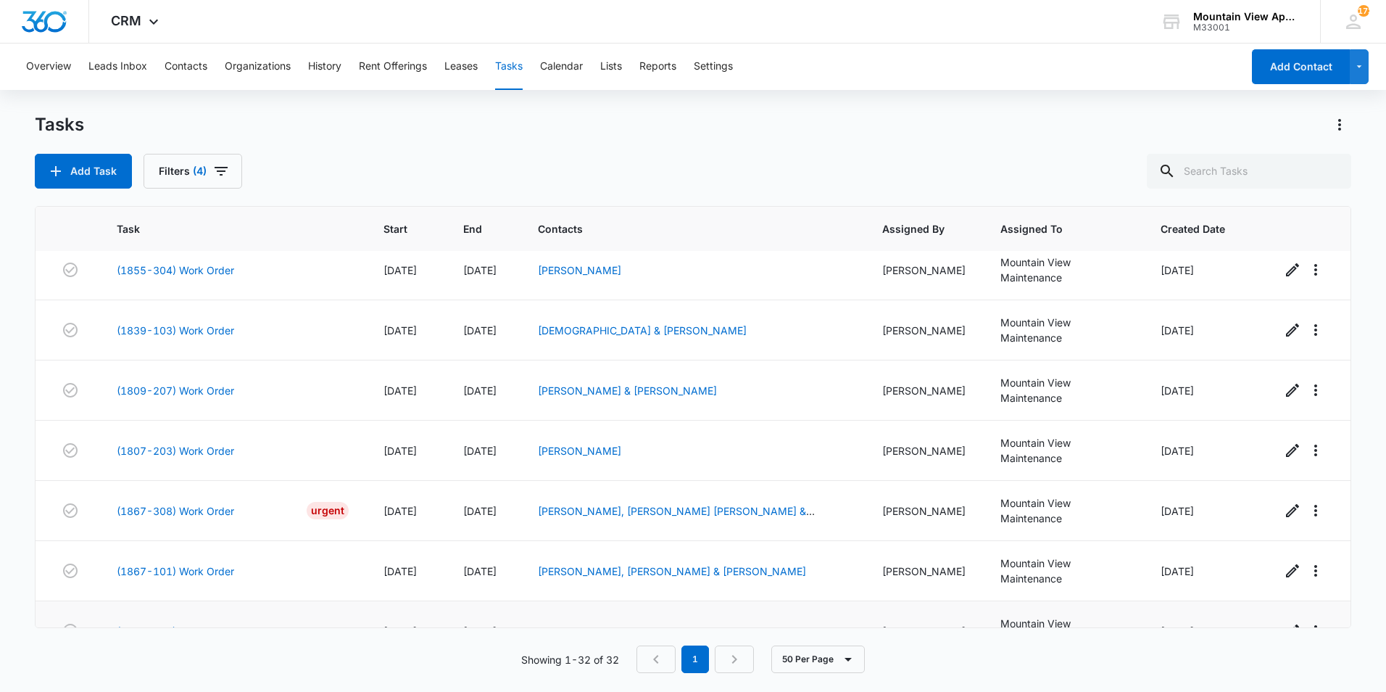
scroll to position [1341, 0]
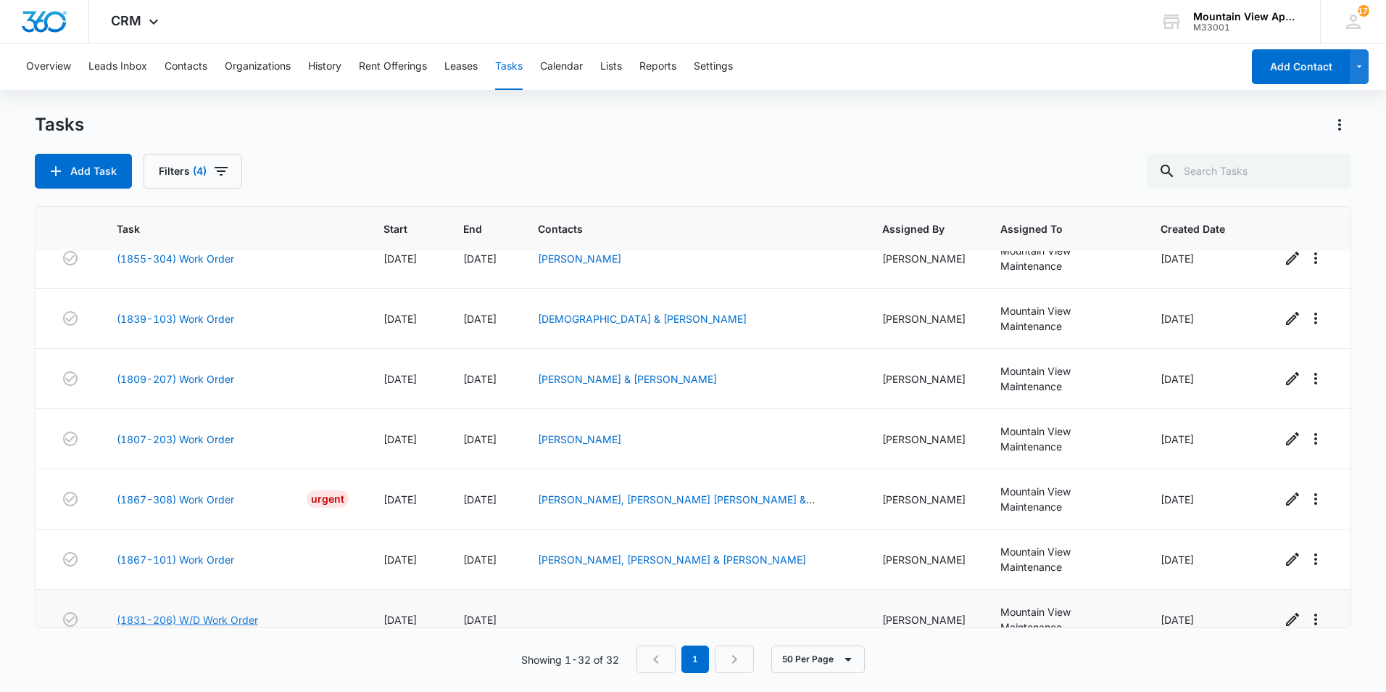
click at [214, 612] on link "(1831-206) W/D Work Order" at bounding box center [187, 619] width 141 height 15
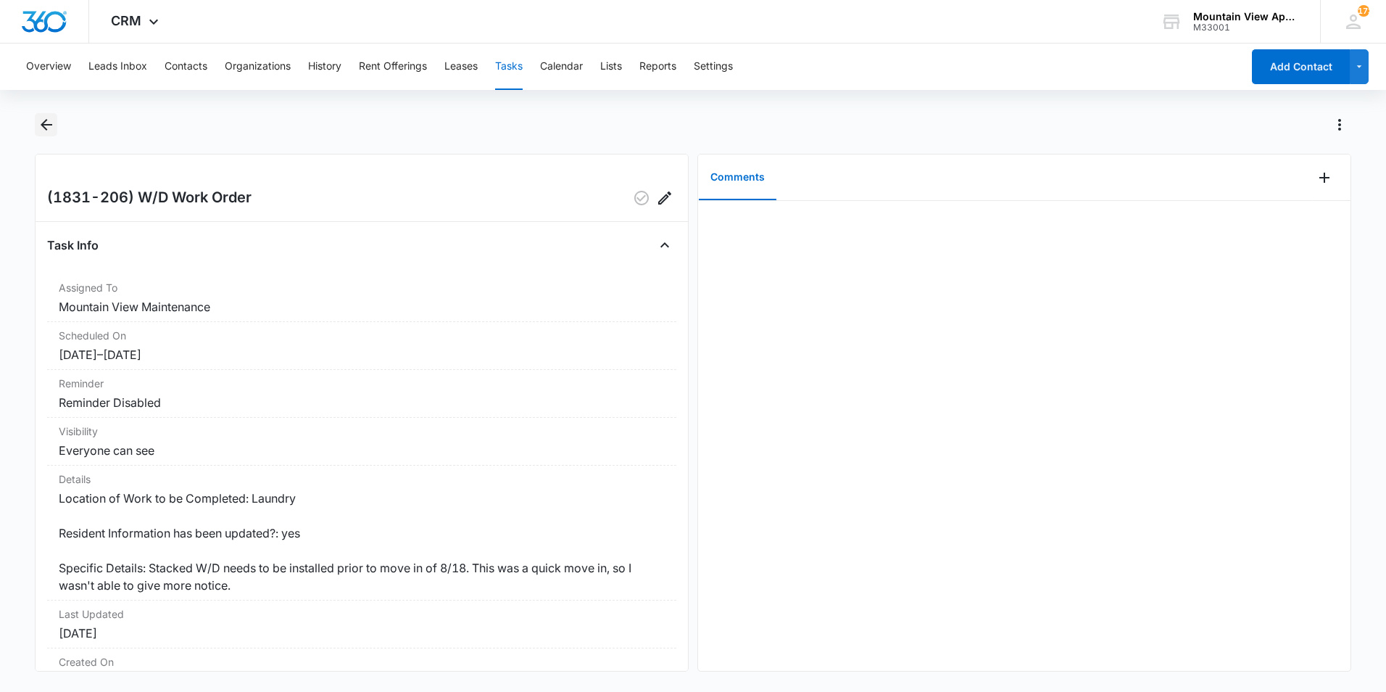
click at [45, 125] on icon "Back" at bounding box center [47, 125] width 12 height 12
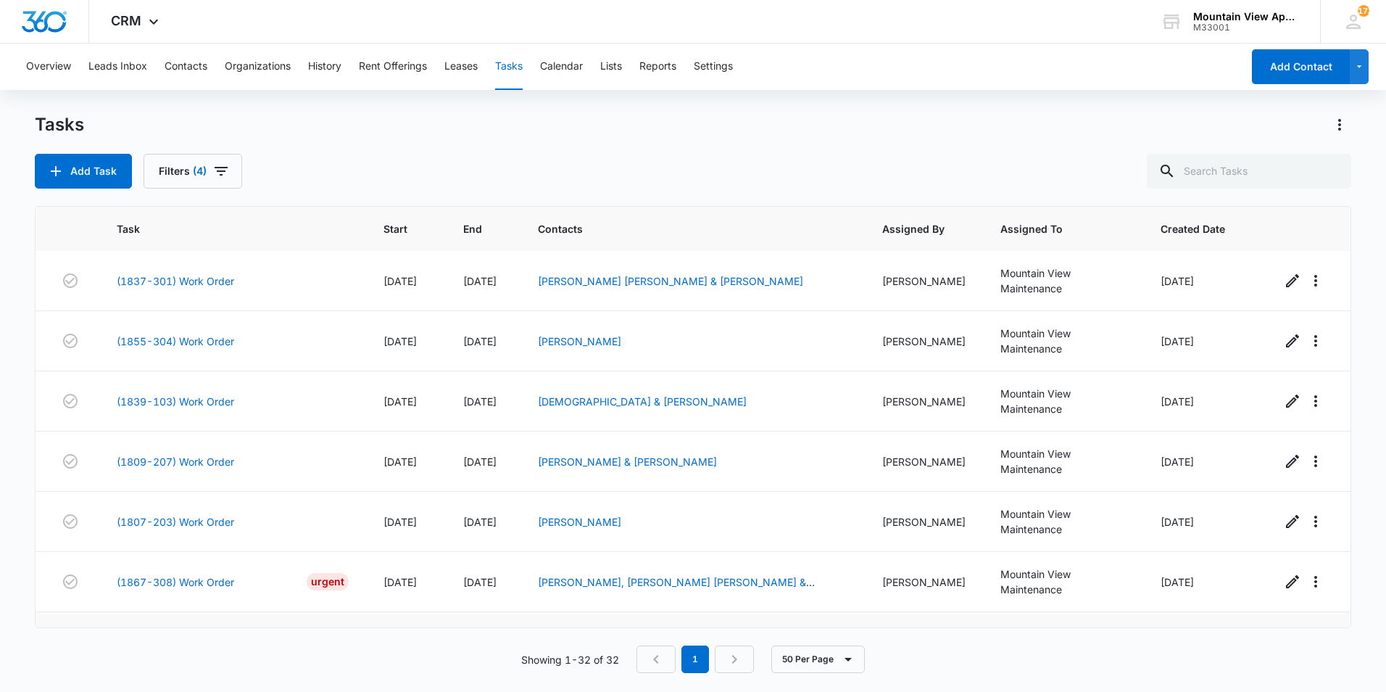
scroll to position [1341, 0]
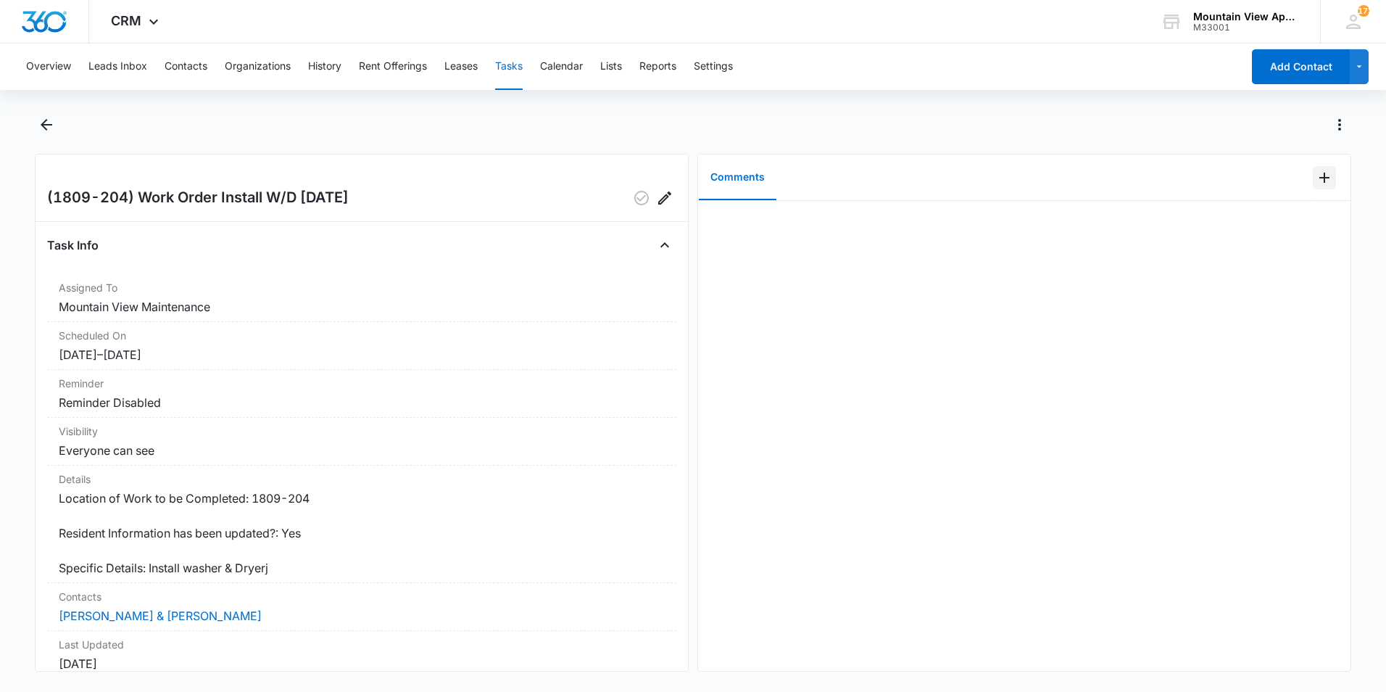
click at [1316, 183] on icon "Add Comment" at bounding box center [1324, 177] width 17 height 17
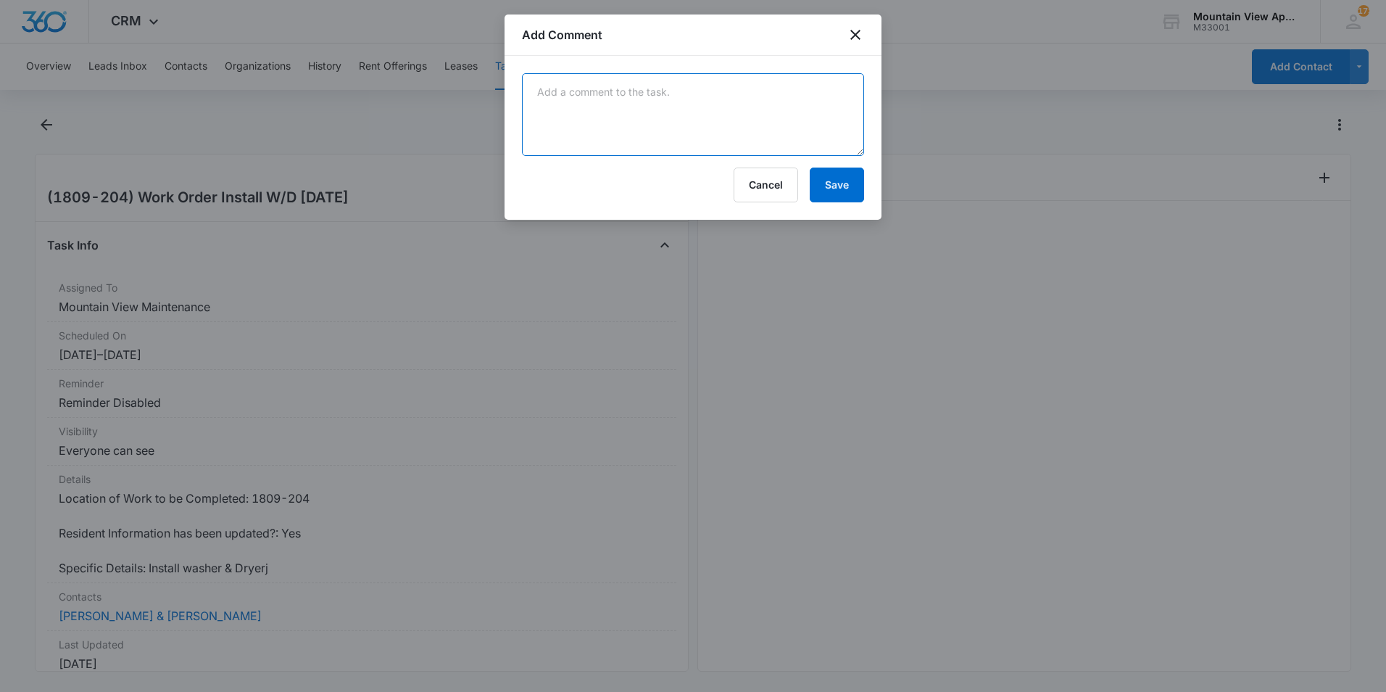
click at [772, 115] on textarea at bounding box center [693, 114] width 342 height 83
type textarea "Stackable installed."
click at [843, 188] on button "Save" at bounding box center [837, 185] width 54 height 35
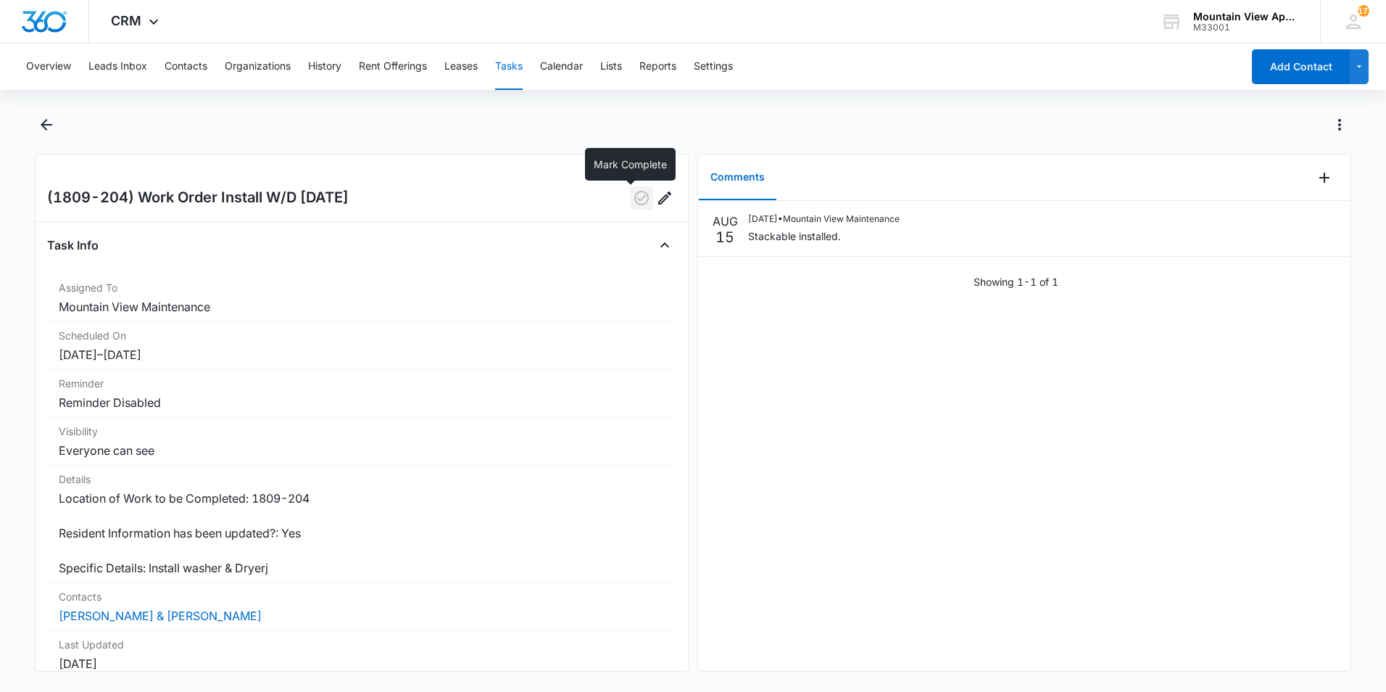
click at [634, 199] on icon "button" at bounding box center [641, 198] width 15 height 15
click at [47, 125] on icon "Back" at bounding box center [47, 125] width 12 height 12
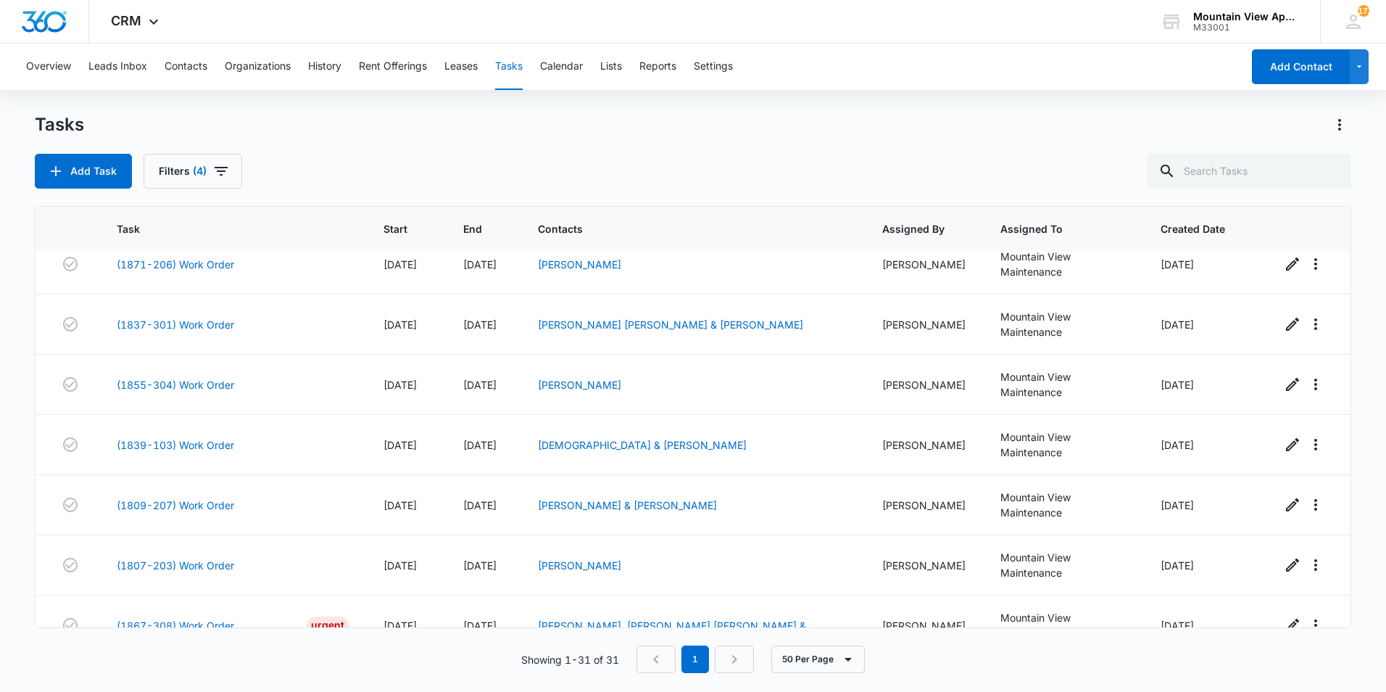
scroll to position [1287, 0]
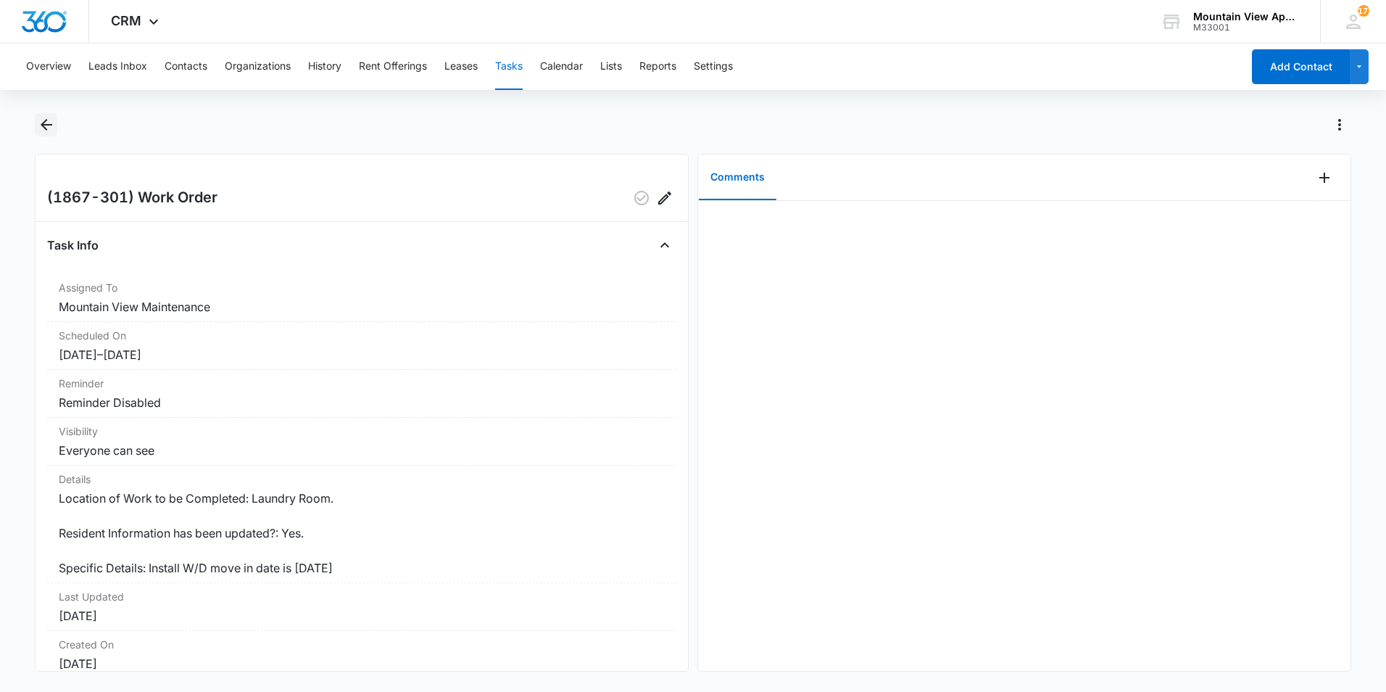
click at [42, 125] on icon "Back" at bounding box center [47, 125] width 12 height 12
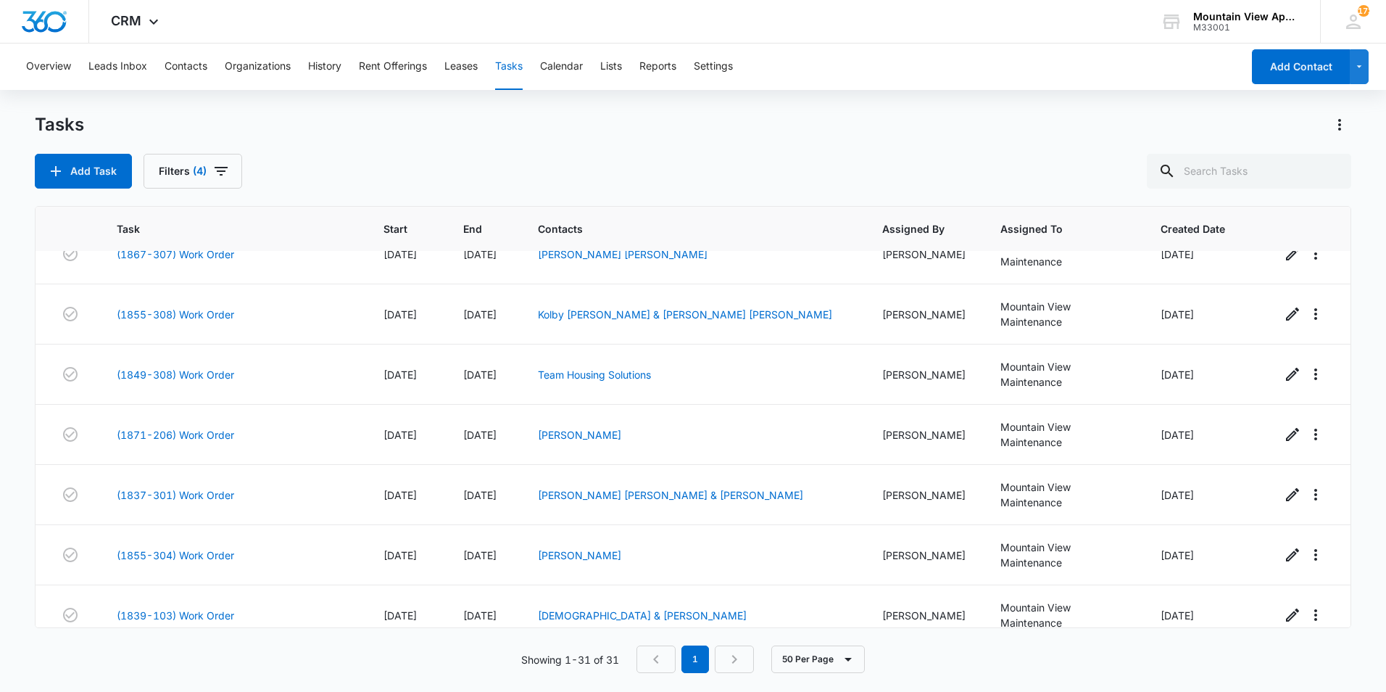
scroll to position [1287, 0]
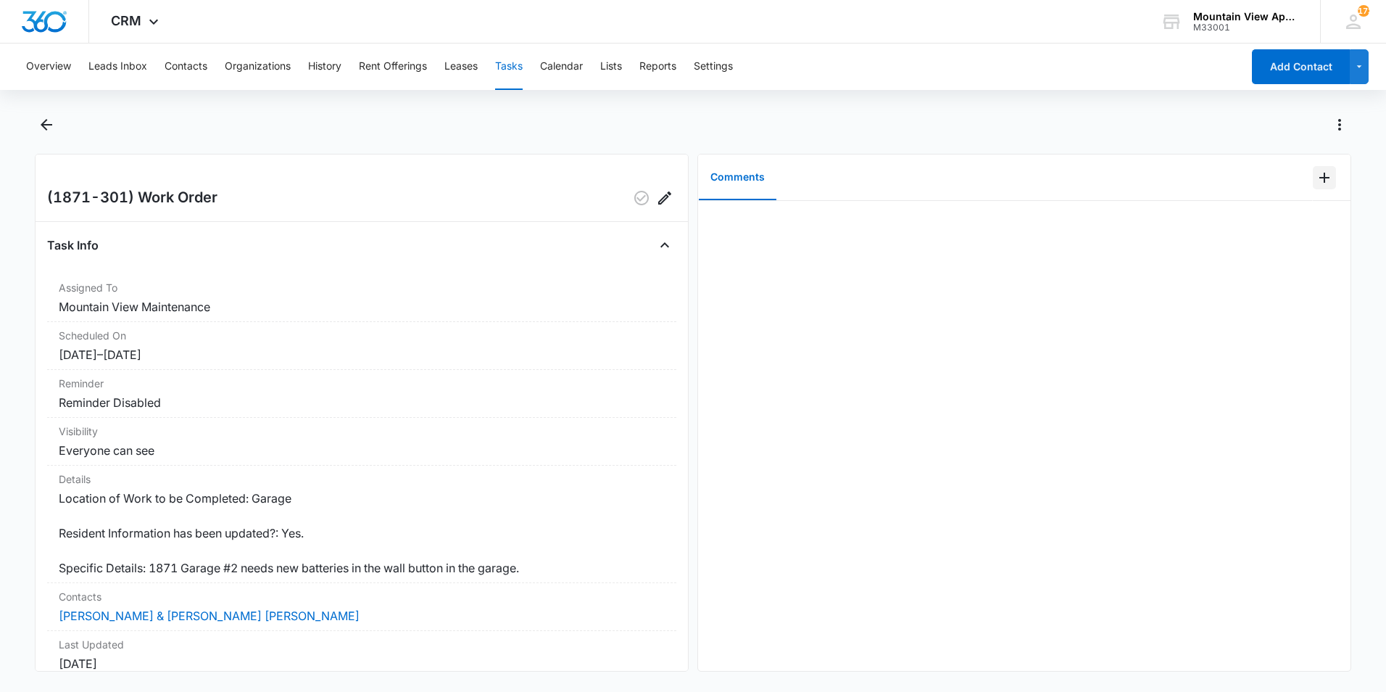
click at [1316, 173] on icon "Add Comment" at bounding box center [1324, 177] width 17 height 17
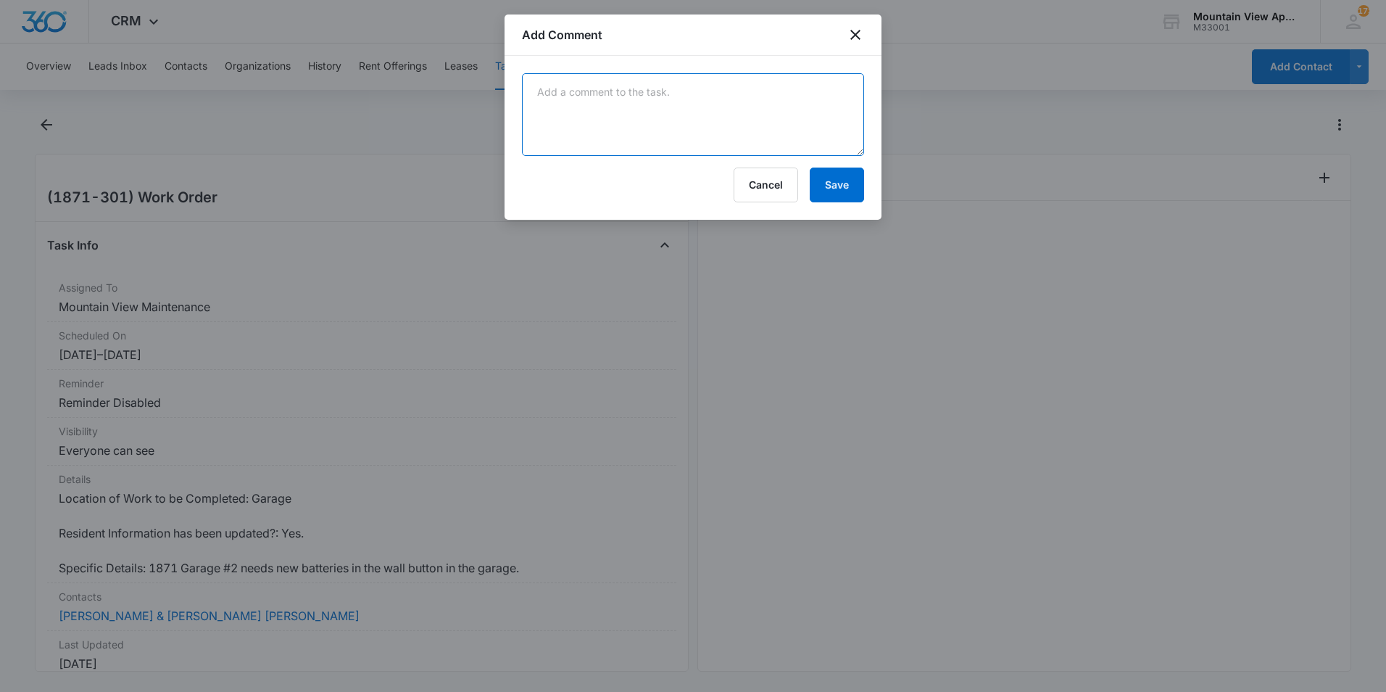
click at [766, 109] on textarea at bounding box center [693, 114] width 342 height 83
type textarea "New batteries installed."
click at [838, 183] on button "Save" at bounding box center [837, 185] width 54 height 35
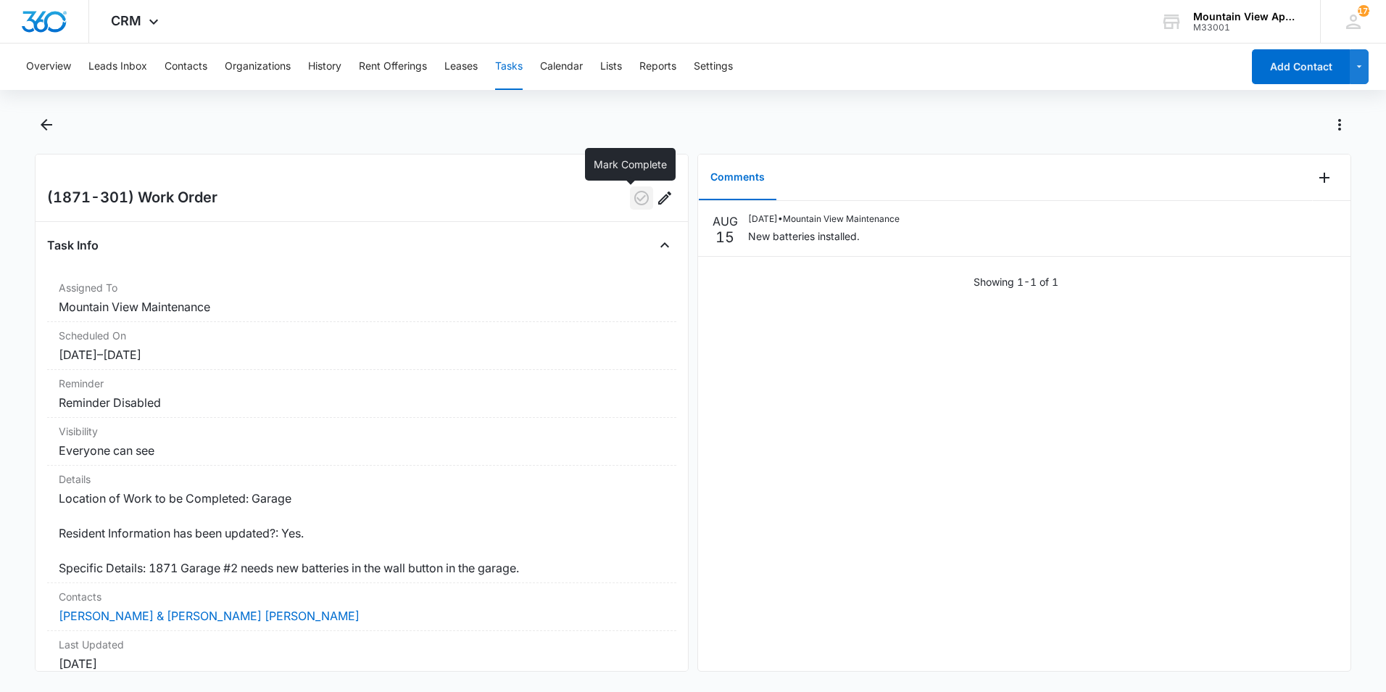
click at [633, 197] on icon "button" at bounding box center [641, 197] width 17 height 17
click at [46, 127] on icon "Back" at bounding box center [46, 124] width 17 height 17
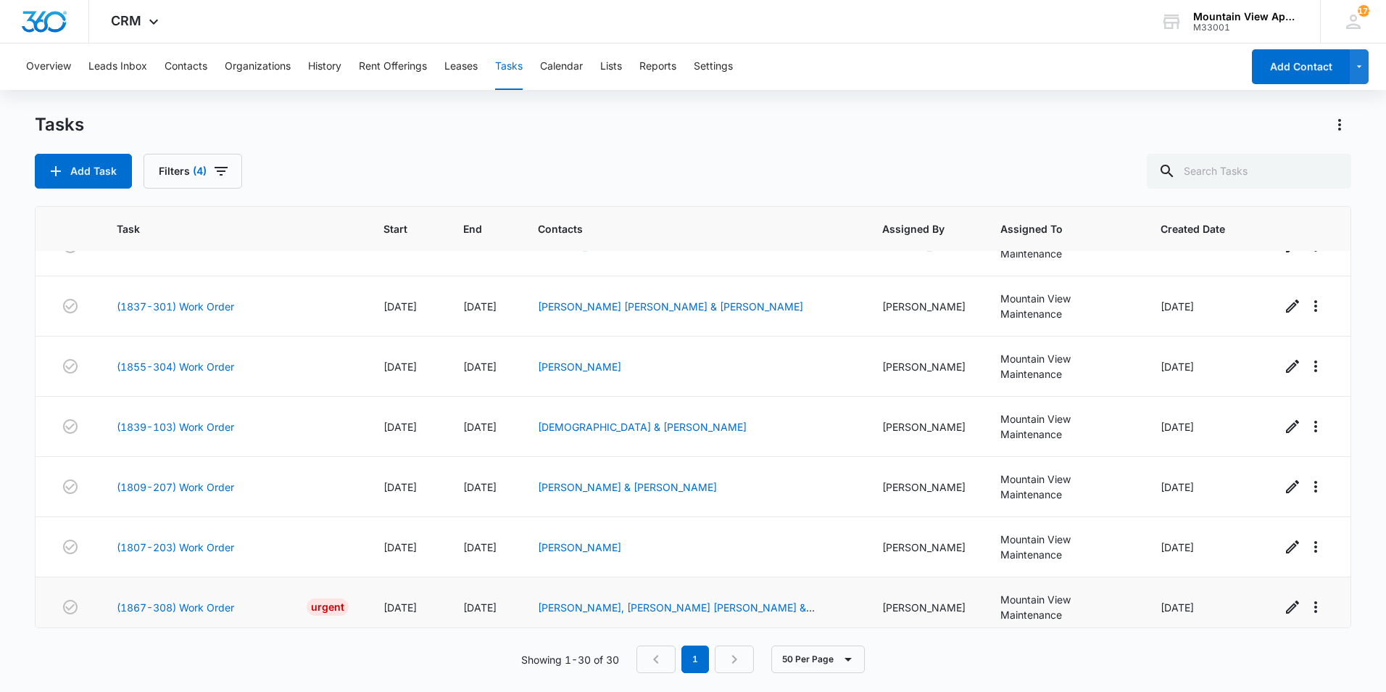
scroll to position [1233, 0]
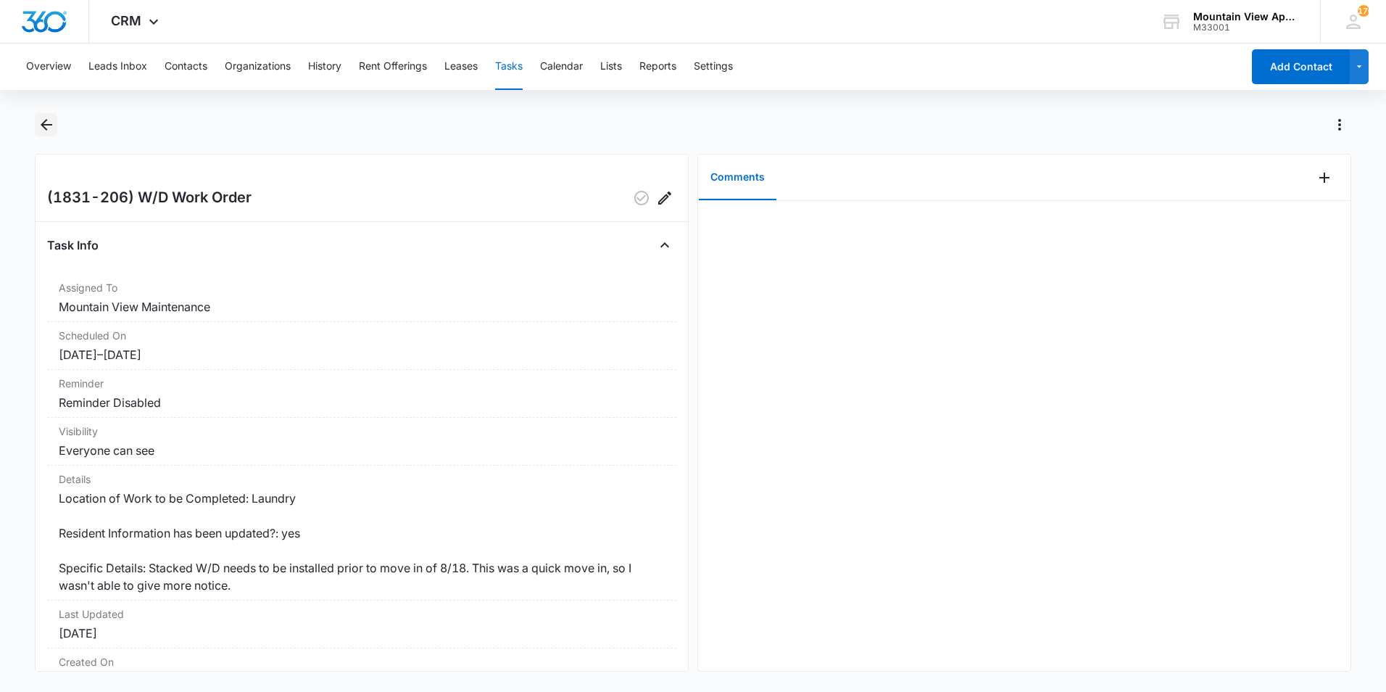
click at [43, 123] on icon "Back" at bounding box center [47, 125] width 12 height 12
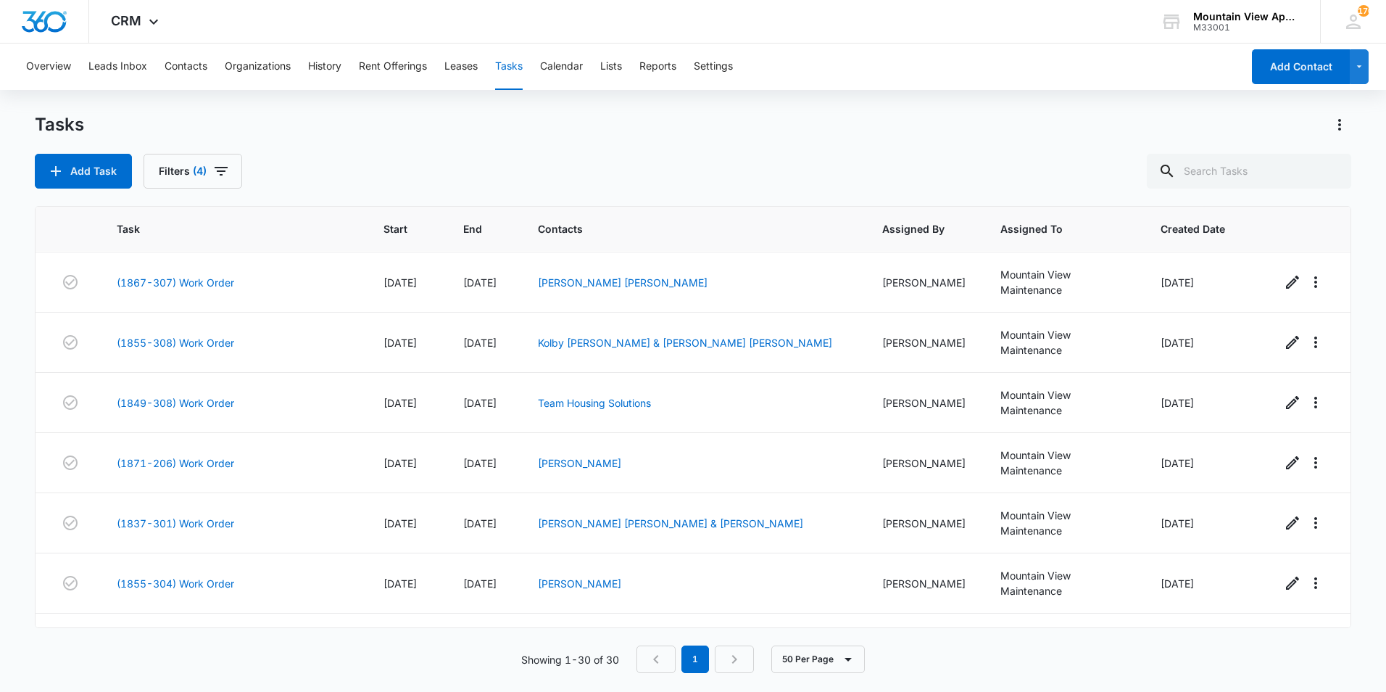
scroll to position [943, 0]
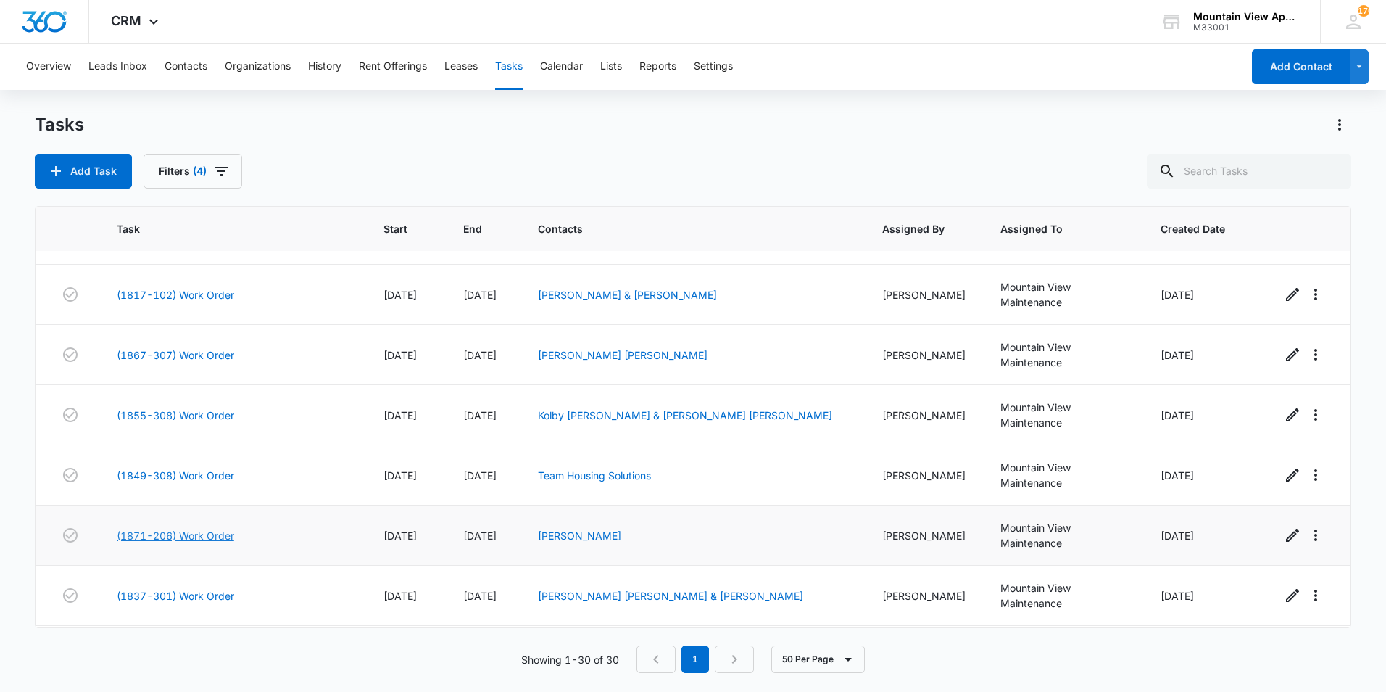
click at [183, 528] on link "(1871-206) Work Order" at bounding box center [175, 535] width 117 height 15
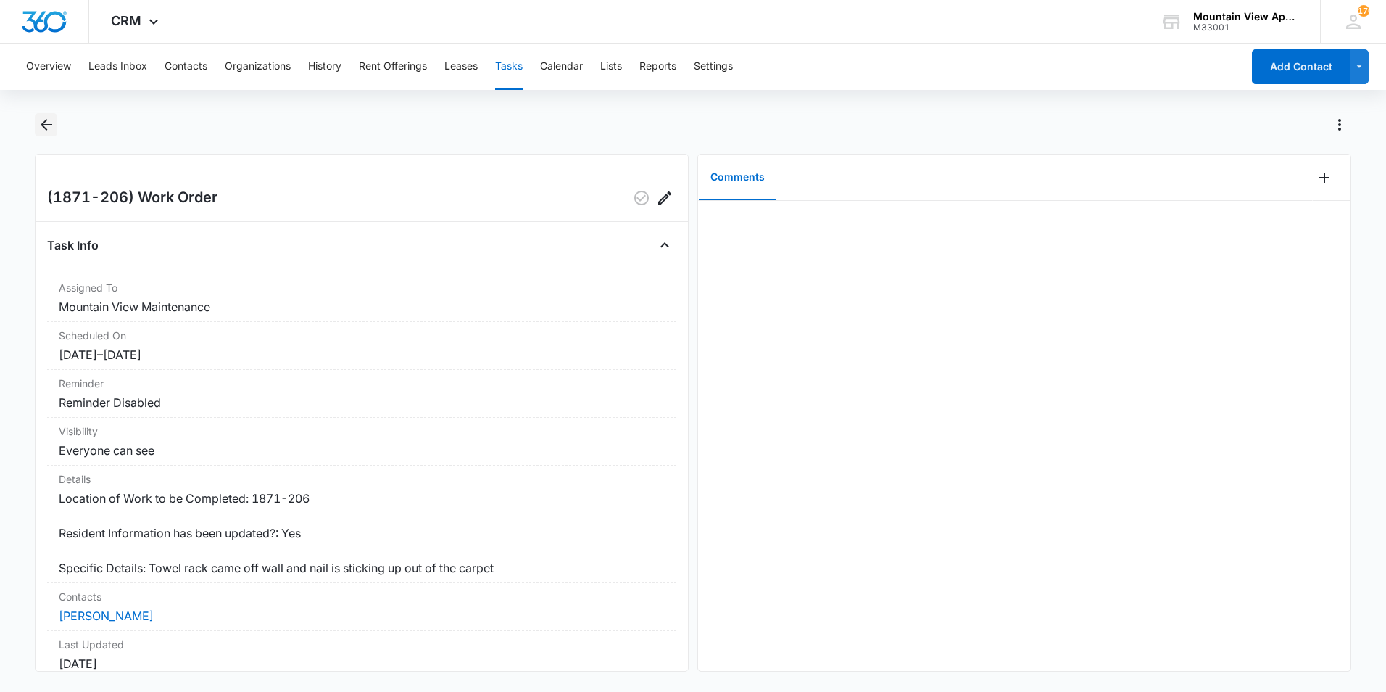
click at [41, 125] on icon "Back" at bounding box center [47, 125] width 12 height 12
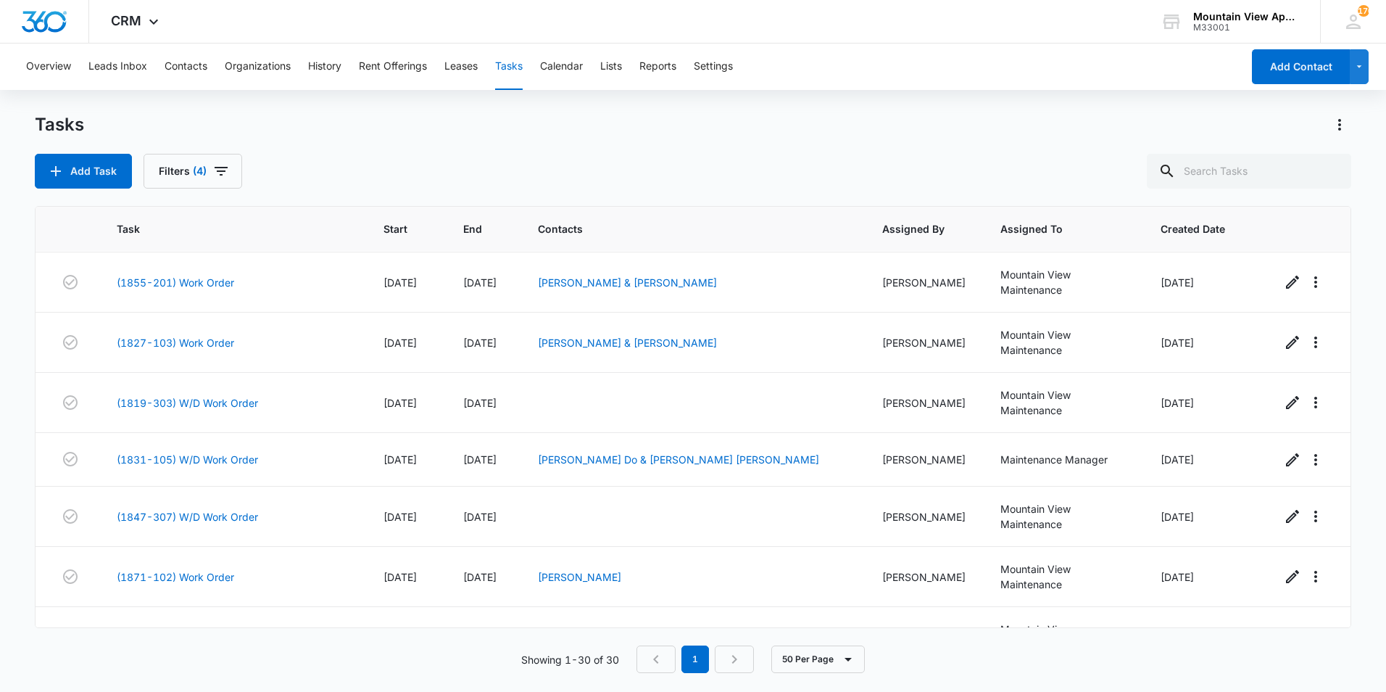
scroll to position [508, 0]
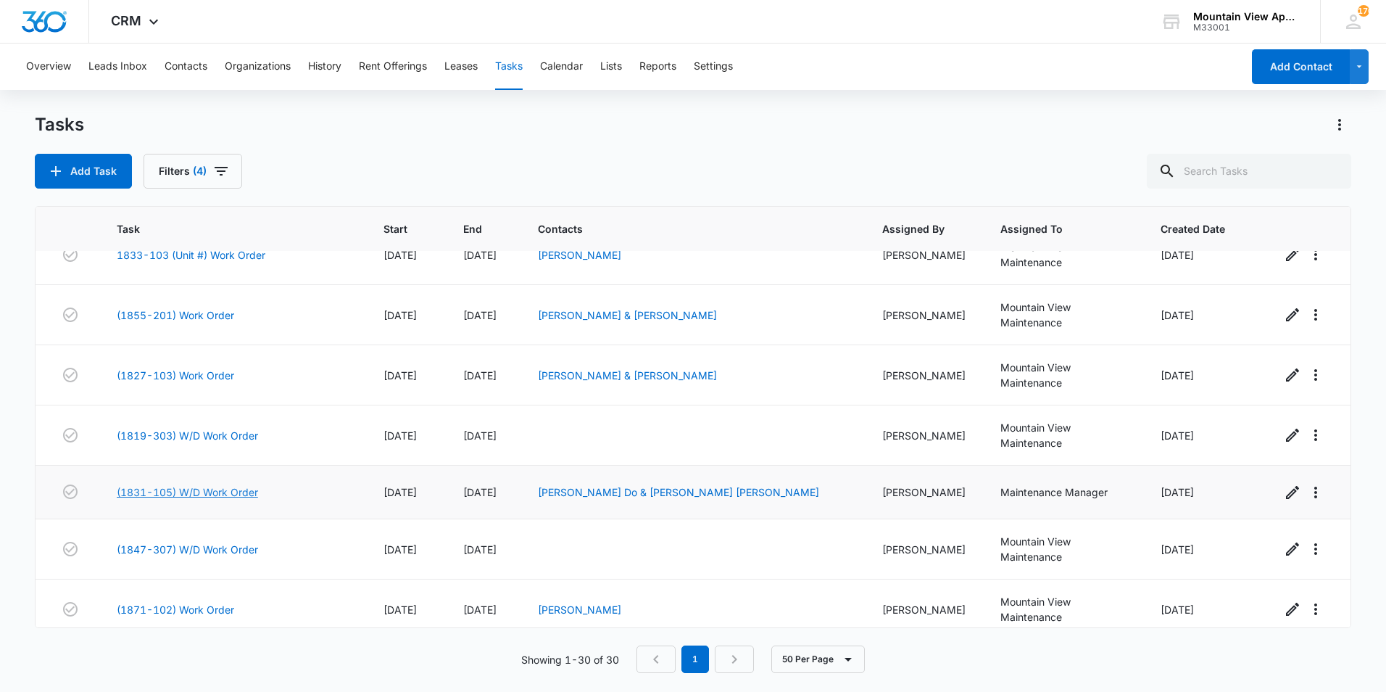
click at [202, 484] on link "(1831-105) W/D Work Order" at bounding box center [187, 491] width 141 height 15
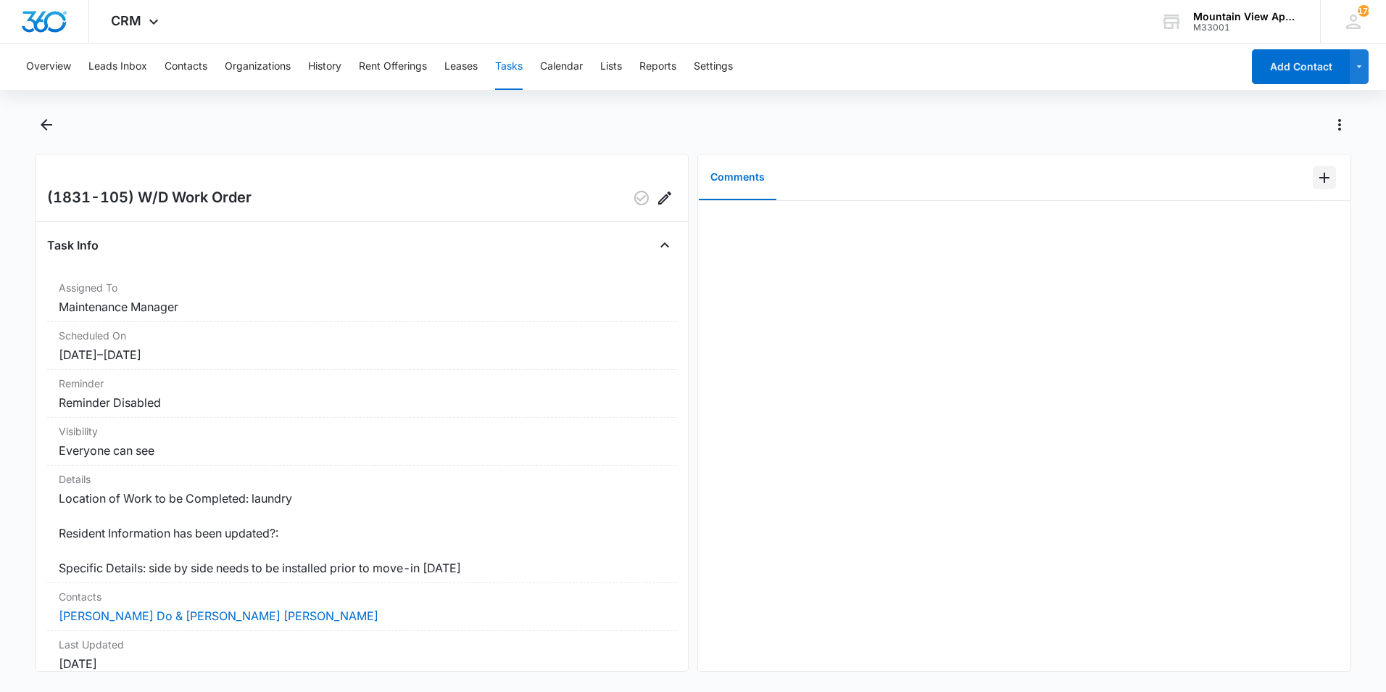
click at [1316, 179] on icon "Add Comment" at bounding box center [1324, 177] width 17 height 17
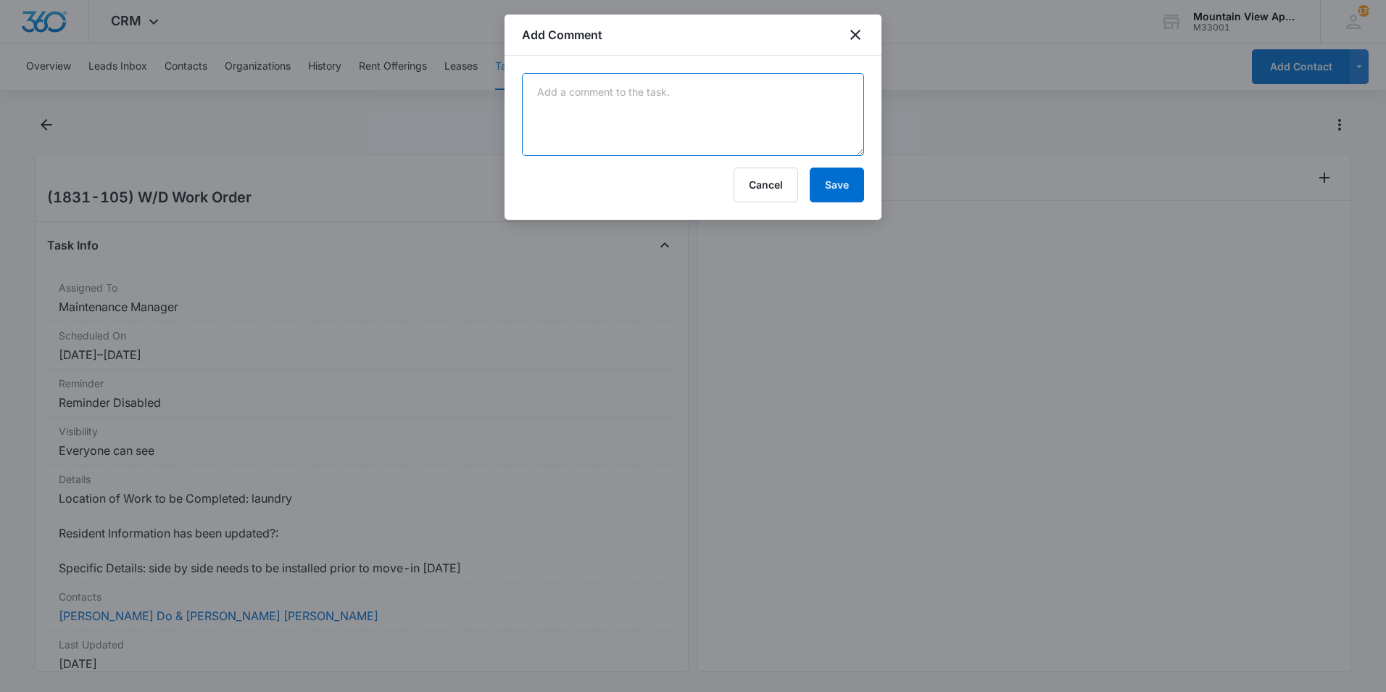
click at [706, 123] on textarea at bounding box center [693, 114] width 342 height 83
type textarea "Side by side installed."
click at [841, 192] on button "Save" at bounding box center [837, 185] width 54 height 35
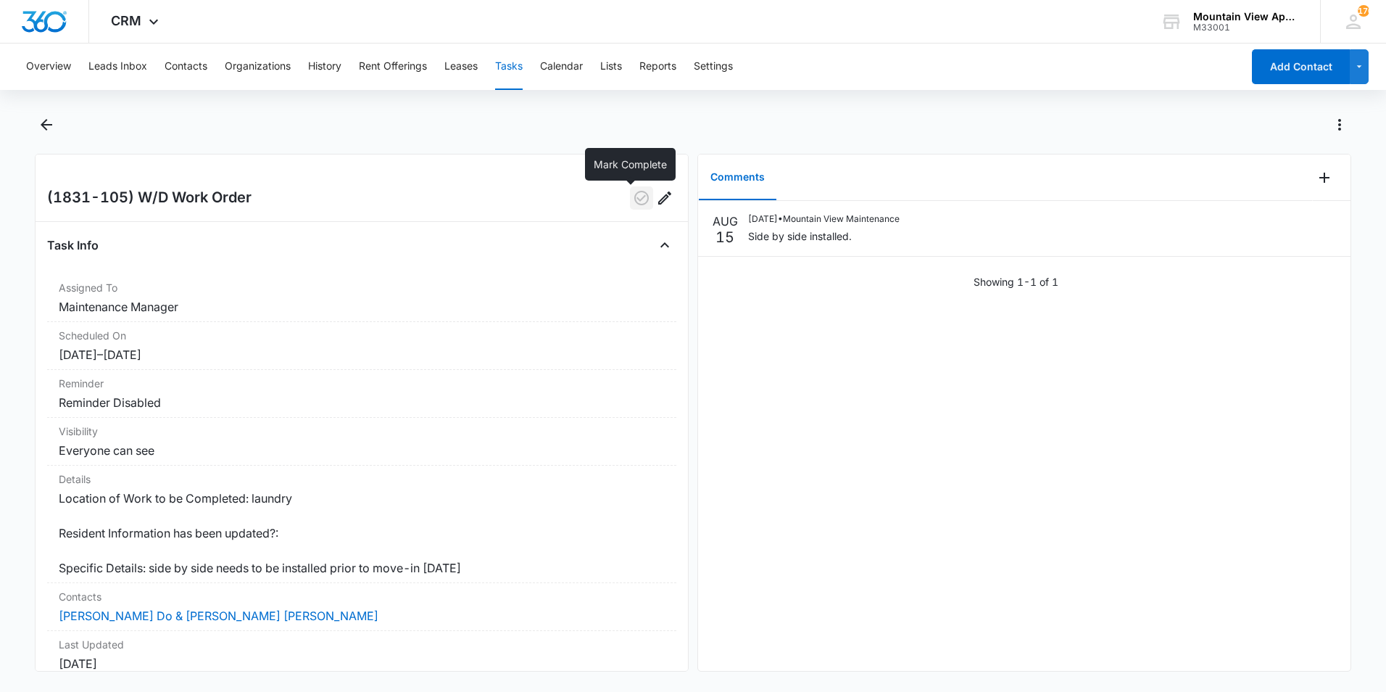
click at [633, 199] on icon "button" at bounding box center [641, 197] width 17 height 17
click at [47, 125] on icon "Back" at bounding box center [47, 125] width 12 height 12
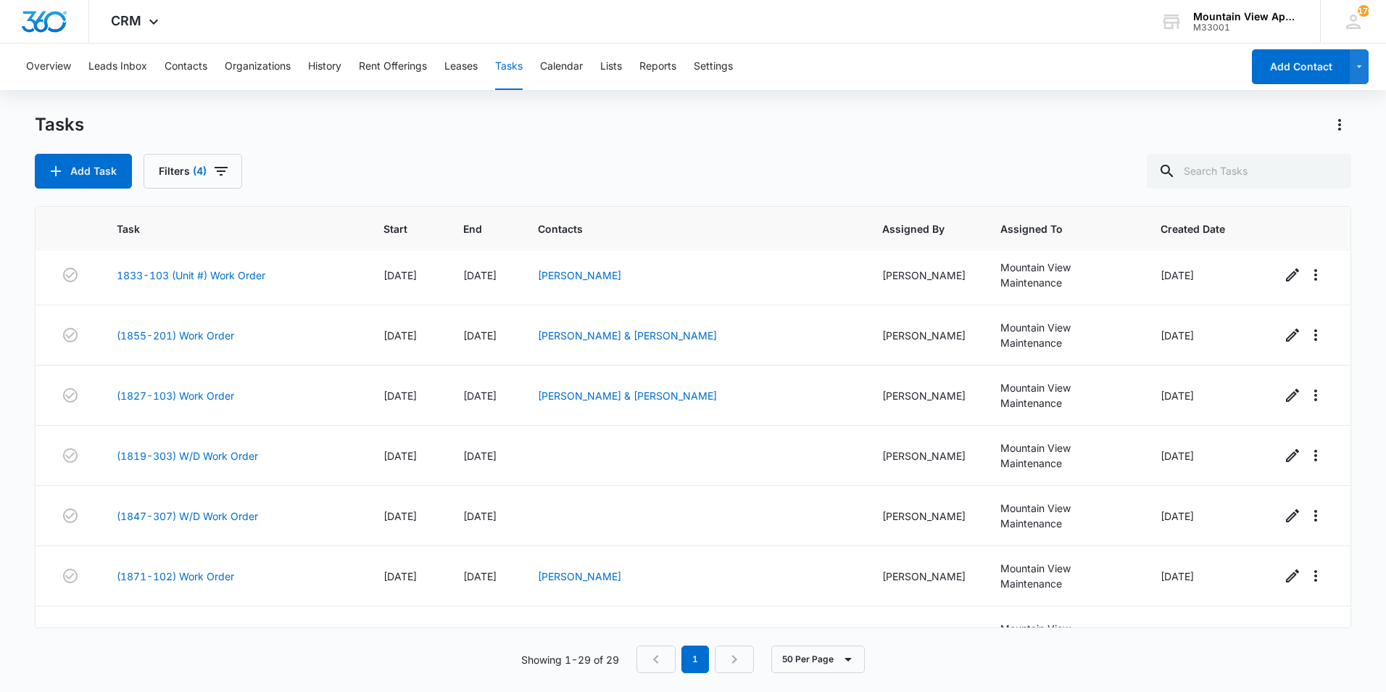
scroll to position [508, 0]
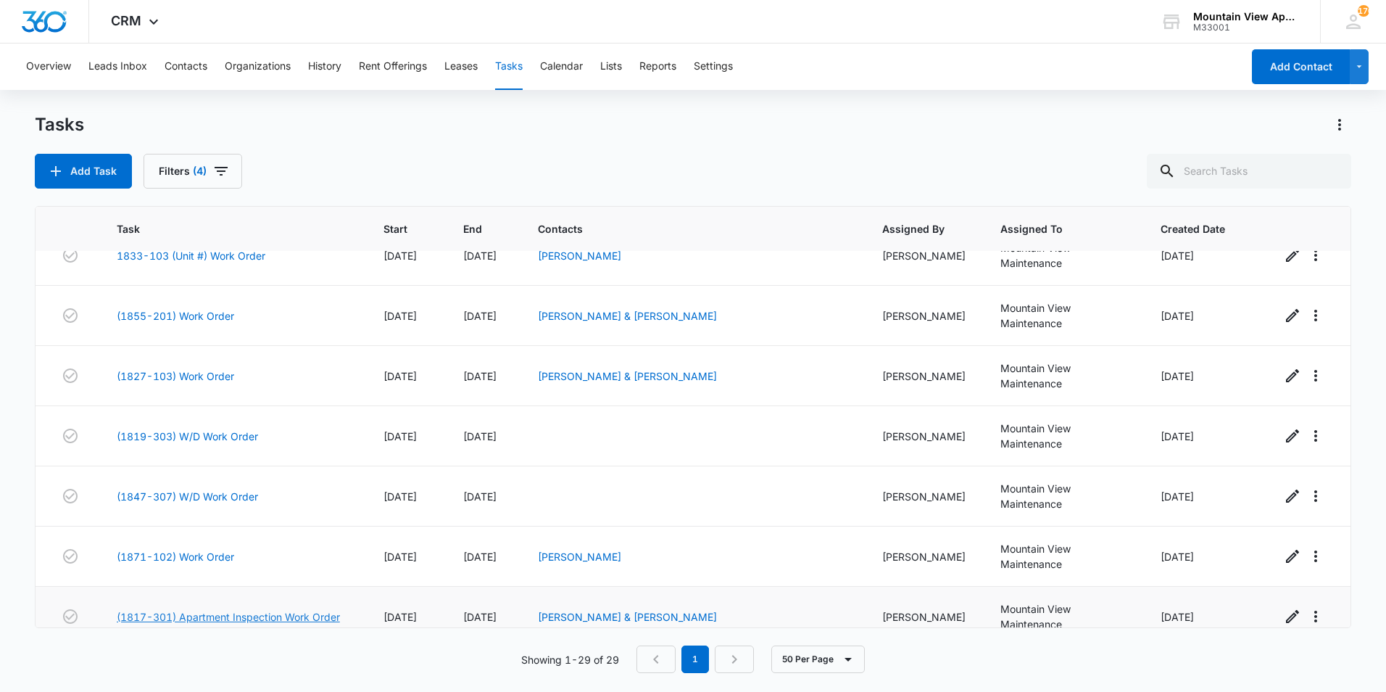
click at [214, 609] on link "(1817-301) Apartment Inspection Work Order" at bounding box center [228, 616] width 223 height 15
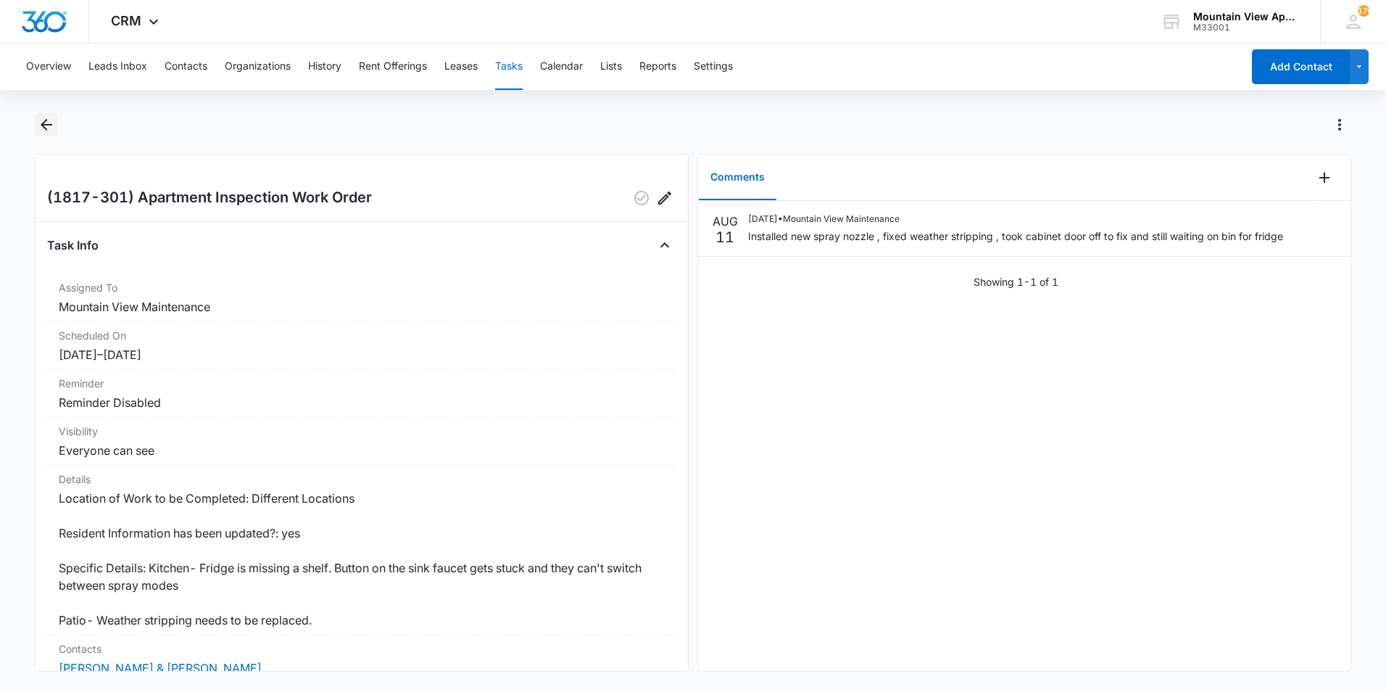
click at [45, 128] on icon "Back" at bounding box center [47, 125] width 12 height 12
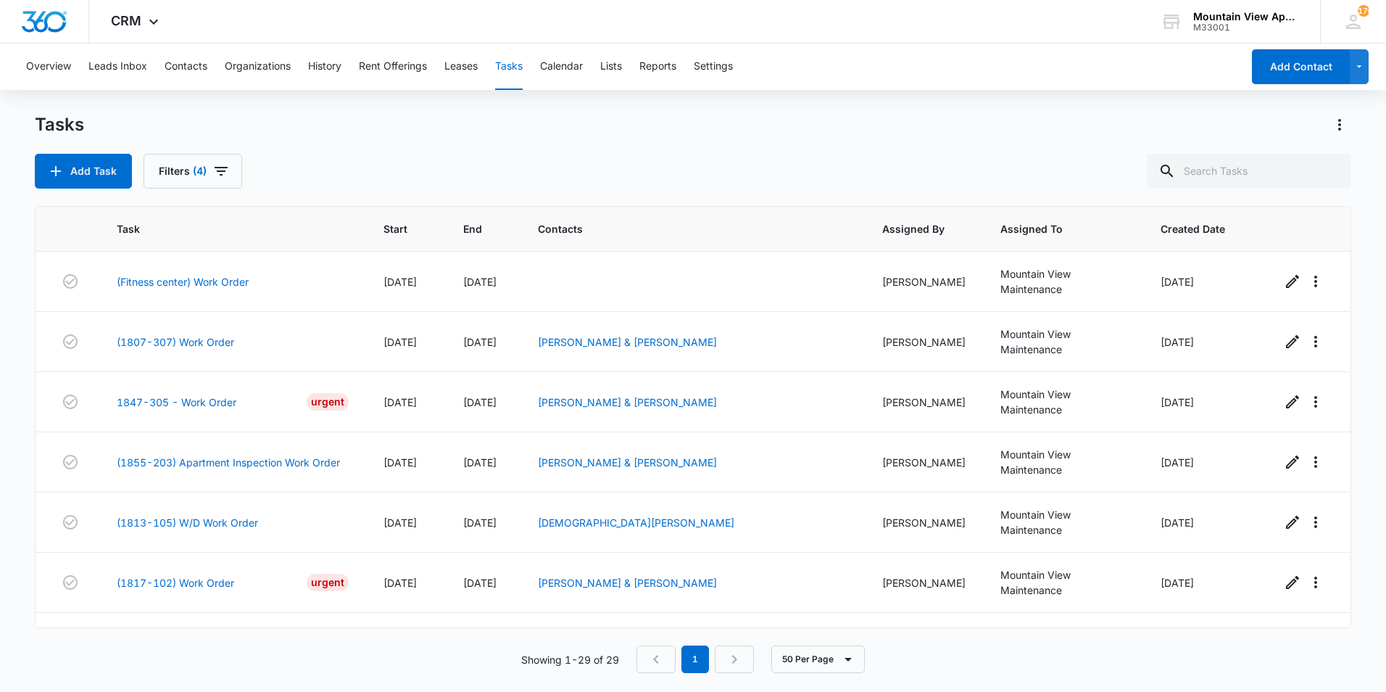
click at [629, 111] on div "Overview Leads Inbox Contacts Organizations History Rent Offerings Leases Tasks…" at bounding box center [693, 367] width 1386 height 647
click at [701, 117] on div "Tasks" at bounding box center [693, 124] width 1317 height 23
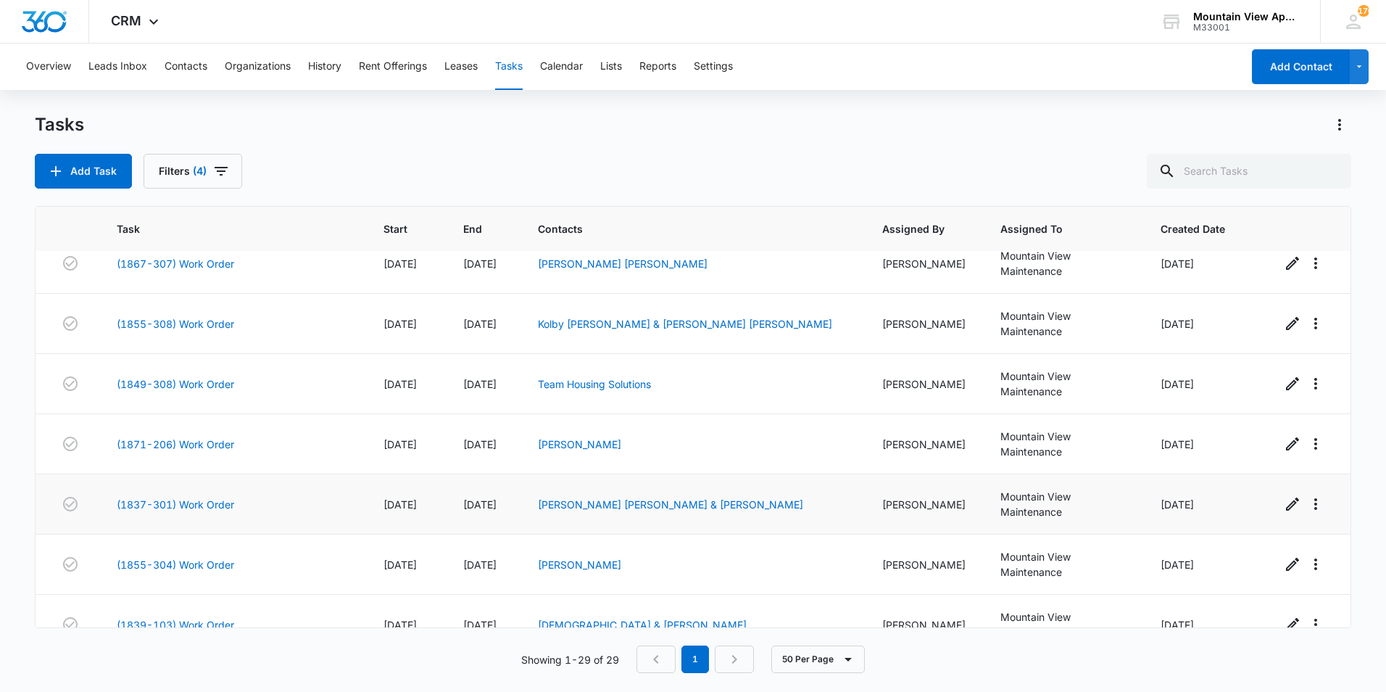
scroll to position [1015, 0]
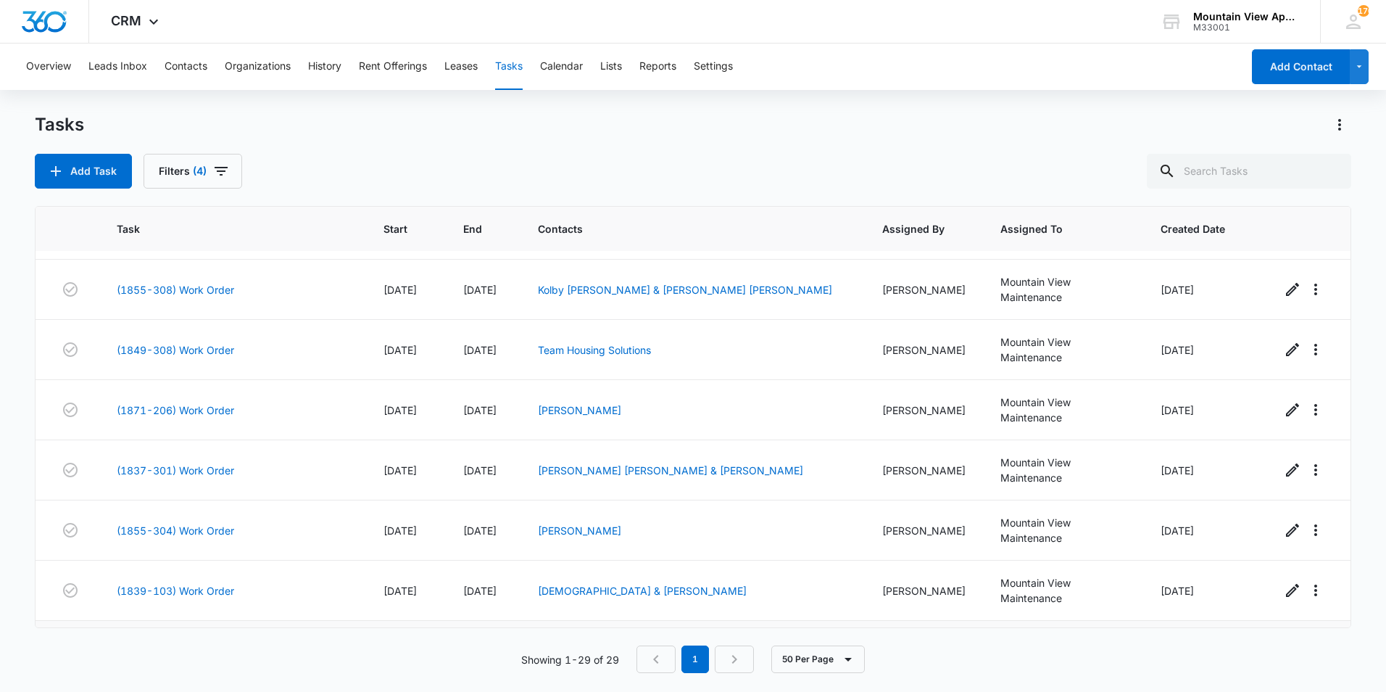
click at [223, 643] on link "(1809-207) Work Order" at bounding box center [175, 650] width 117 height 15
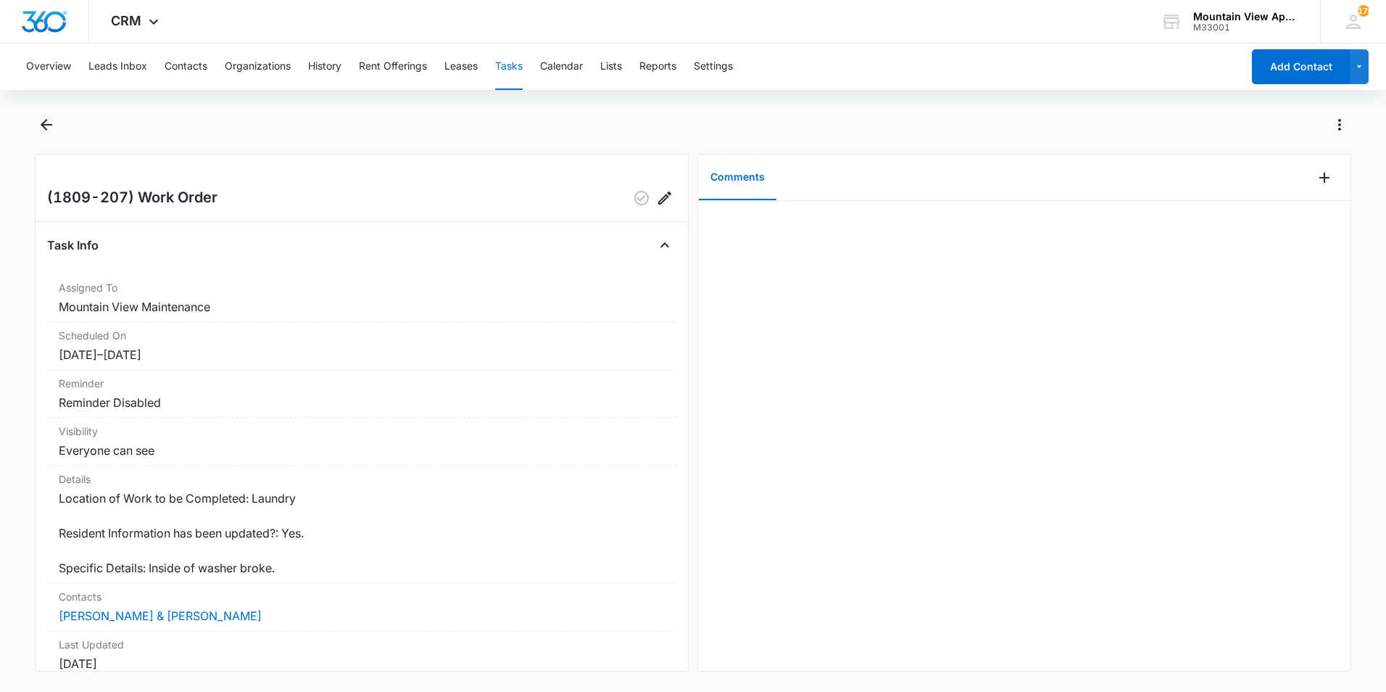
click at [773, 128] on div at bounding box center [709, 124] width 1286 height 23
click at [775, 118] on div at bounding box center [709, 124] width 1286 height 23
click at [1316, 183] on icon "Add Comment" at bounding box center [1324, 177] width 17 height 17
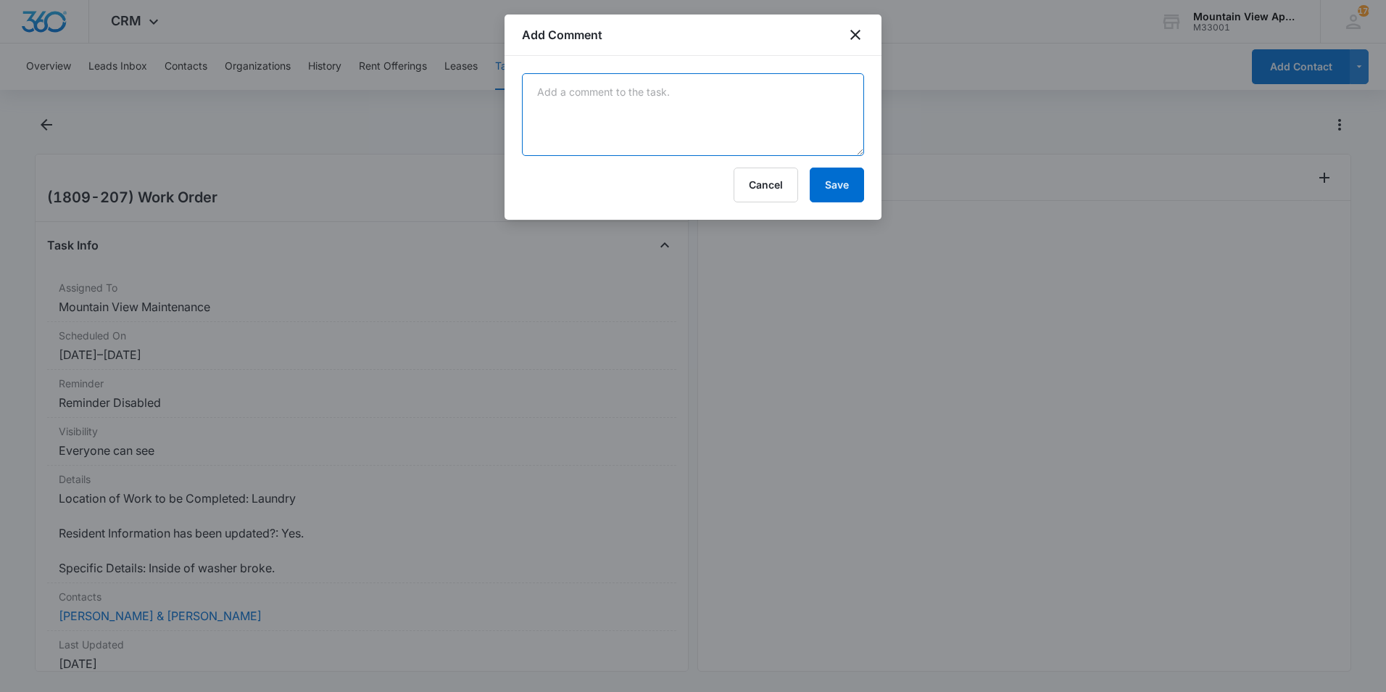
click at [769, 115] on textarea at bounding box center [693, 114] width 342 height 83
type textarea "Ordered agitator. Should be here around 8/19."
click at [842, 189] on button "Save" at bounding box center [837, 185] width 54 height 35
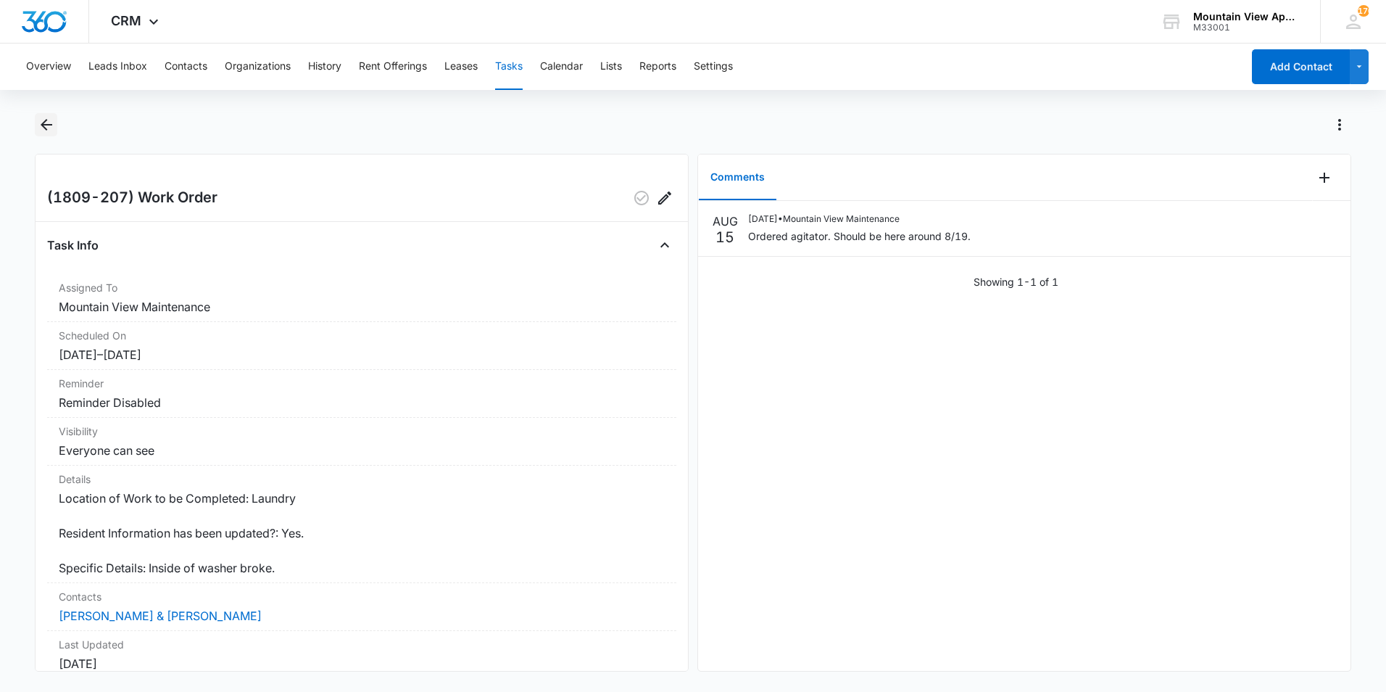
click at [44, 126] on icon "Back" at bounding box center [47, 125] width 12 height 12
